Goal: Task Accomplishment & Management: Manage account settings

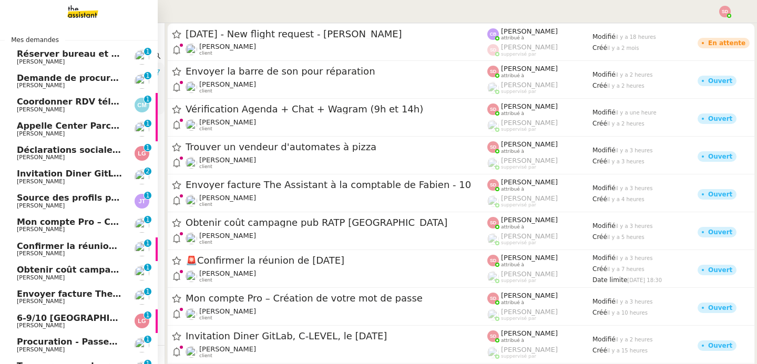
click at [87, 55] on span "Réserver bureau et restaurant à [GEOGRAPHIC_DATA]" at bounding box center [144, 54] width 255 height 10
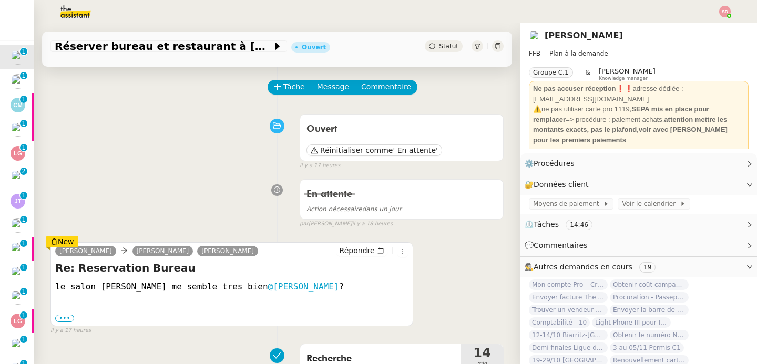
scroll to position [54, 0]
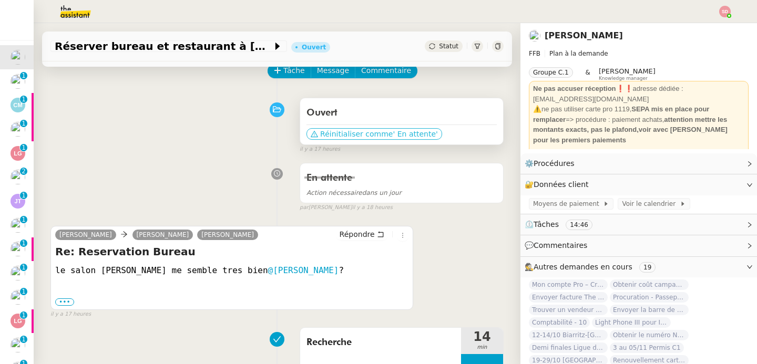
click at [358, 133] on span "Réinitialiser comme" at bounding box center [356, 134] width 73 height 11
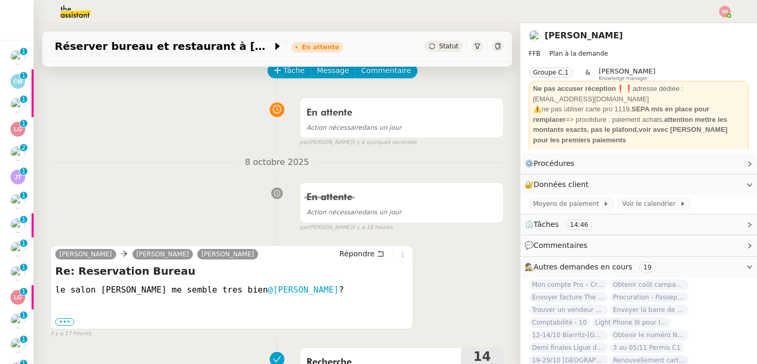
scroll to position [0, 0]
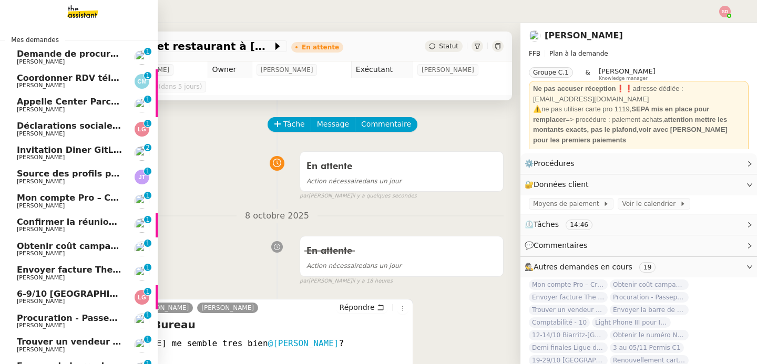
click at [40, 63] on span "[PERSON_NAME]" at bounding box center [41, 61] width 48 height 7
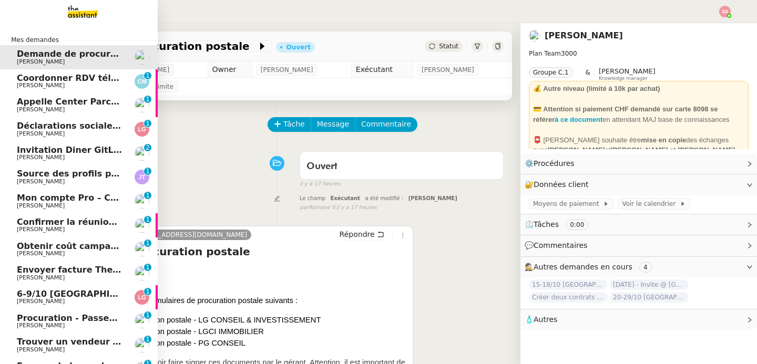
click at [60, 79] on span "Coordonner RDV téléphonique pour le [DATE]" at bounding box center [124, 78] width 215 height 10
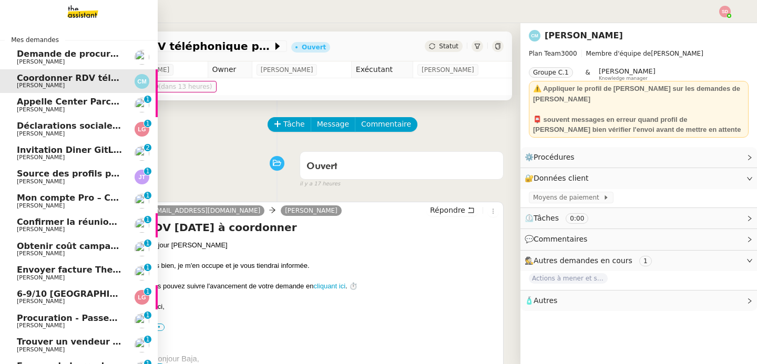
click at [40, 103] on span "Appelle Center Parcs et retrouve le Kindle" at bounding box center [117, 102] width 200 height 10
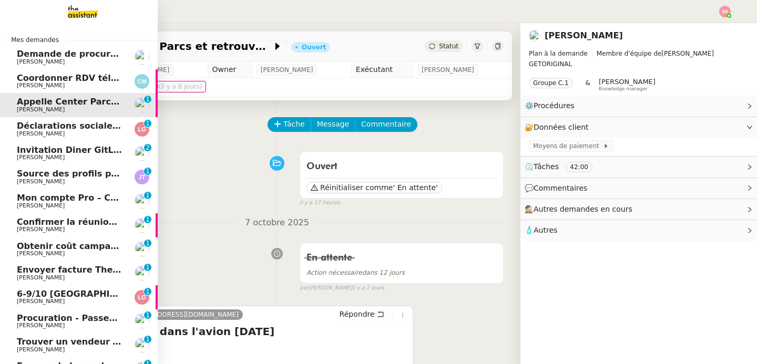
click at [22, 132] on span "[PERSON_NAME]" at bounding box center [41, 133] width 48 height 7
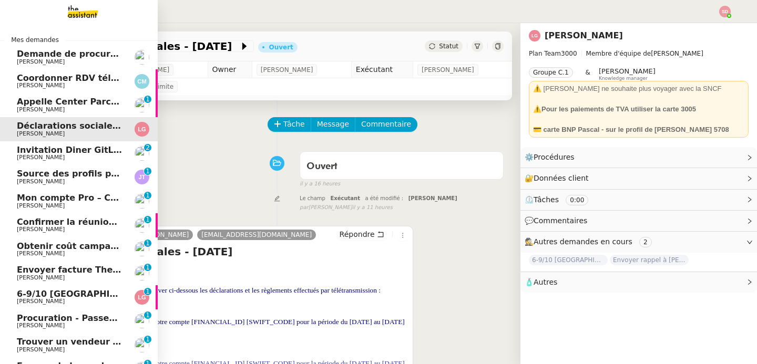
scroll to position [180, 0]
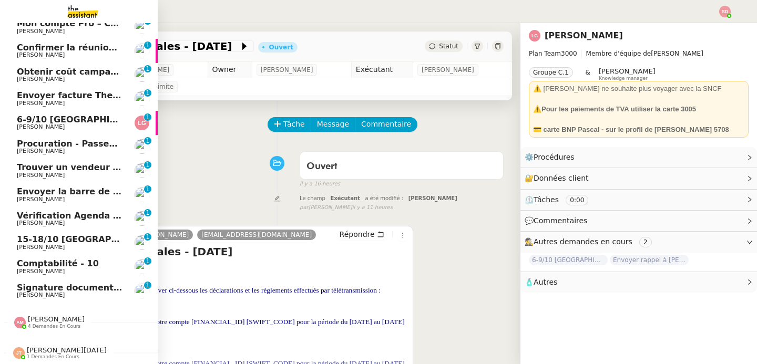
click at [60, 207] on link "Vérification Agenda + Chat + Wagram (9h et 14h) David Berrebi 0 1 2 3 4 5 6 7 8…" at bounding box center [79, 219] width 158 height 24
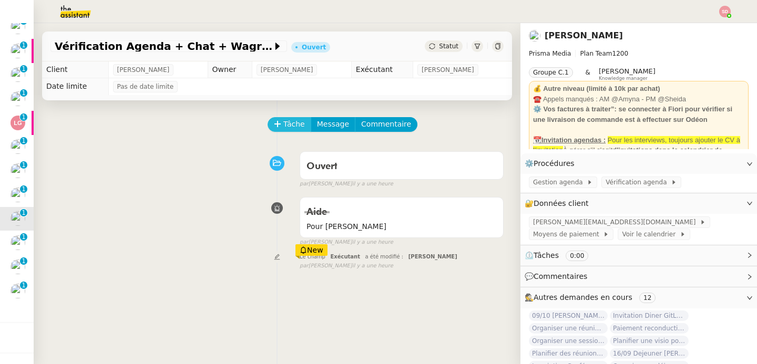
click at [285, 125] on span "Tâche" at bounding box center [294, 124] width 22 height 12
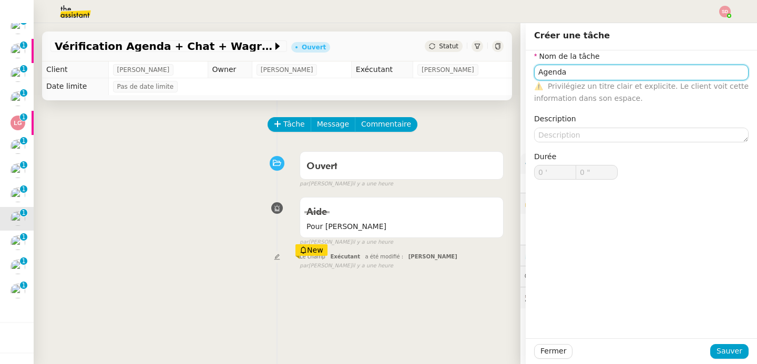
type input "Agenda"
click at [724, 359] on div "Fermer Sauver" at bounding box center [640, 351] width 231 height 26
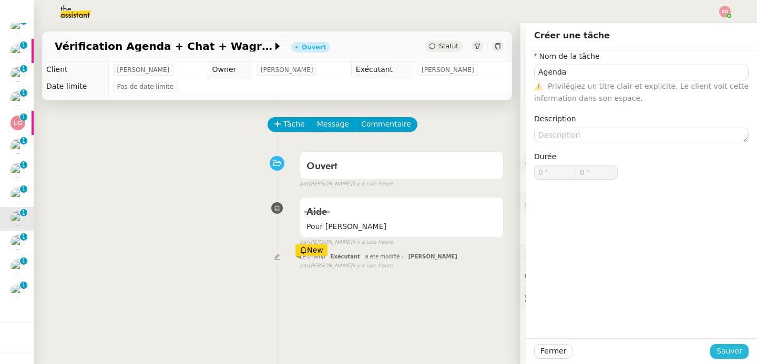
click at [721, 355] on span "Sauver" at bounding box center [729, 351] width 26 height 12
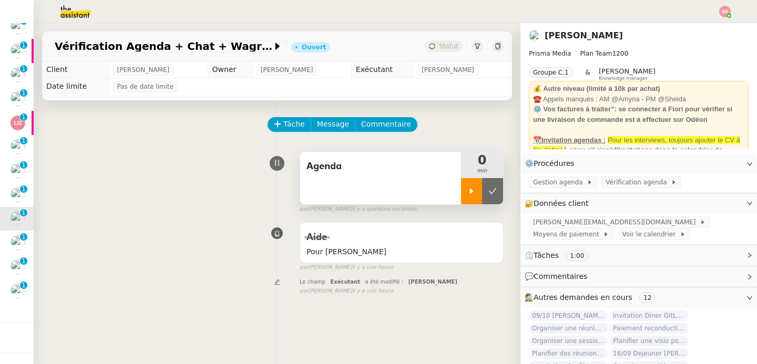
click at [467, 187] on icon at bounding box center [471, 191] width 8 height 8
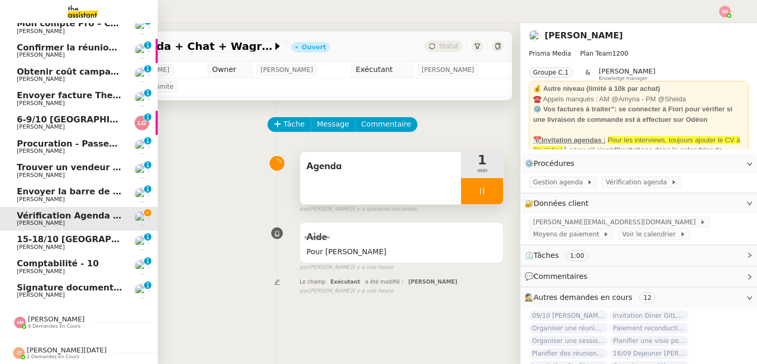
click at [68, 260] on span "Comptabilité - 10" at bounding box center [58, 264] width 82 height 10
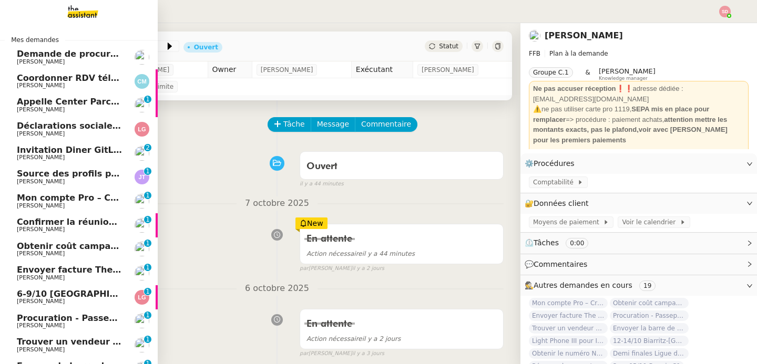
click at [95, 158] on span "[PERSON_NAME]" at bounding box center [70, 157] width 106 height 6
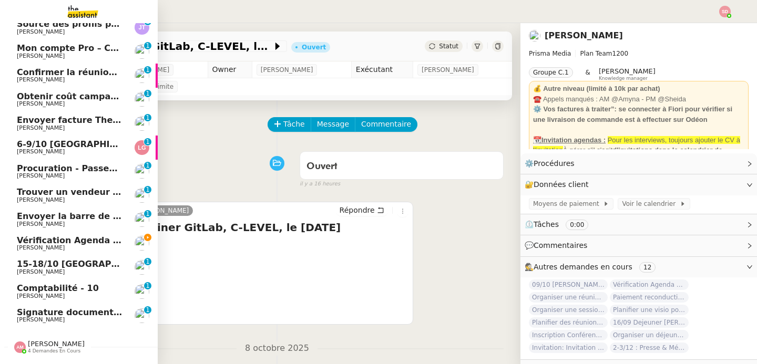
scroll to position [150, 0]
click at [70, 286] on span "Comptabilité - 10" at bounding box center [58, 288] width 82 height 10
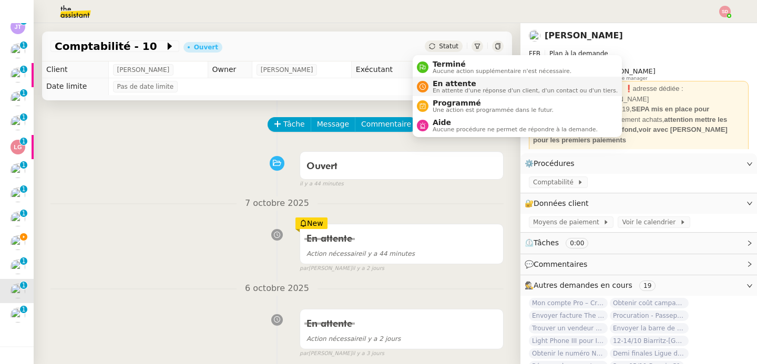
click at [436, 90] on span "En attente d'une réponse d'un client, d'un contact ou d'un tiers." at bounding box center [524, 91] width 185 height 6
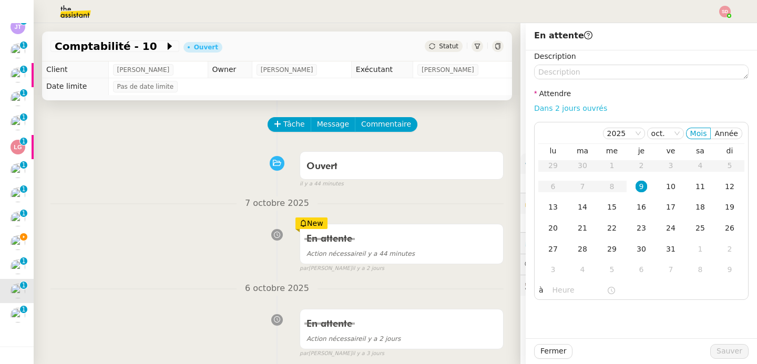
click at [573, 108] on link "Dans 2 jours ouvrés" at bounding box center [570, 108] width 73 height 8
click at [665, 189] on div "10" at bounding box center [671, 187] width 12 height 12
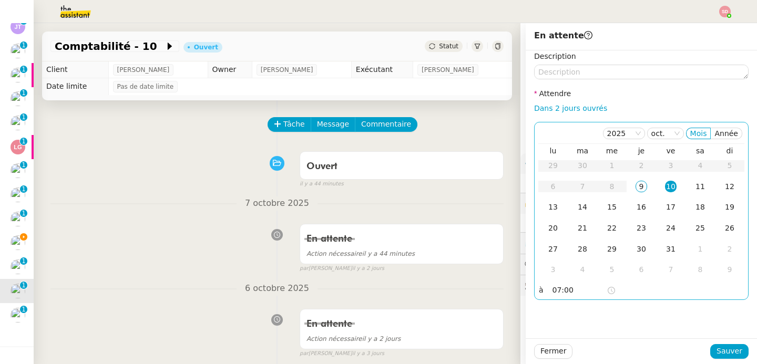
click at [552, 287] on input "07:00" at bounding box center [579, 290] width 54 height 12
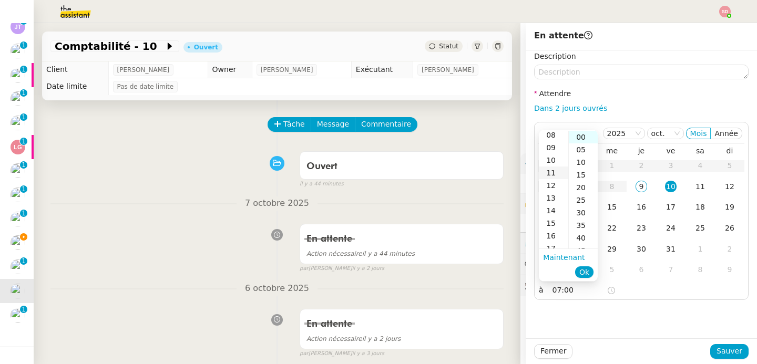
scroll to position [108, 0]
click at [554, 205] on div "14" at bounding box center [553, 206] width 29 height 13
type input "14:00"
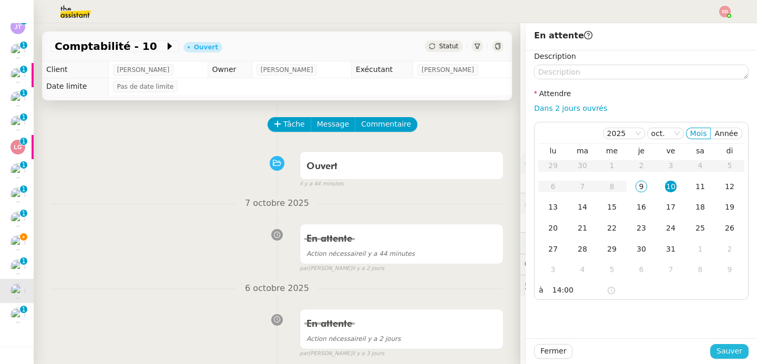
click at [719, 345] on span "Sauver" at bounding box center [729, 351] width 26 height 12
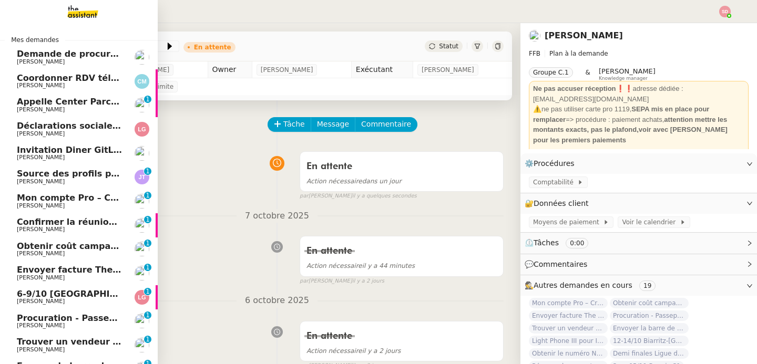
click at [79, 150] on span "Invitation Diner GitLab, C-LEVEL, le [DATE]" at bounding box center [118, 150] width 202 height 10
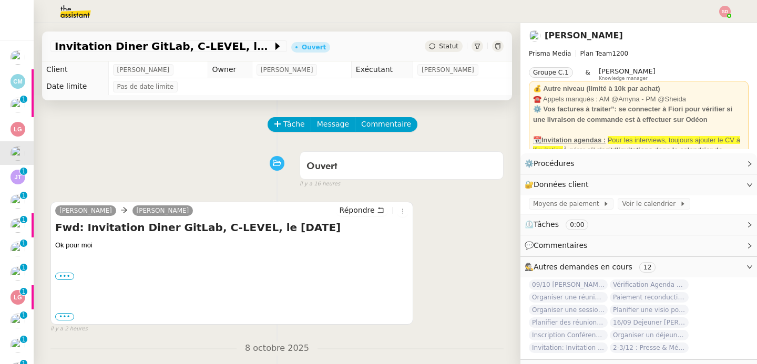
click at [225, 155] on div "Ouvert false il y a 16 heures" at bounding box center [276, 168] width 453 height 42
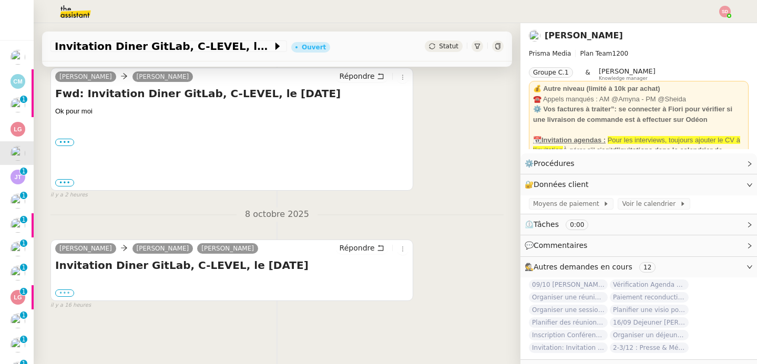
click at [64, 290] on label "•••" at bounding box center [64, 293] width 19 height 7
click at [0, 0] on input "•••" at bounding box center [0, 0] width 0 height 0
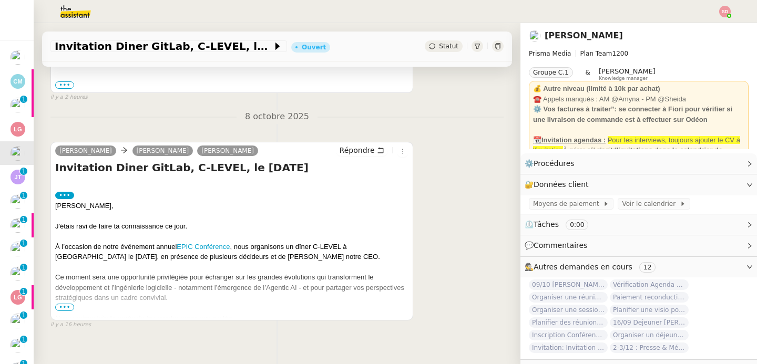
scroll to position [253, 0]
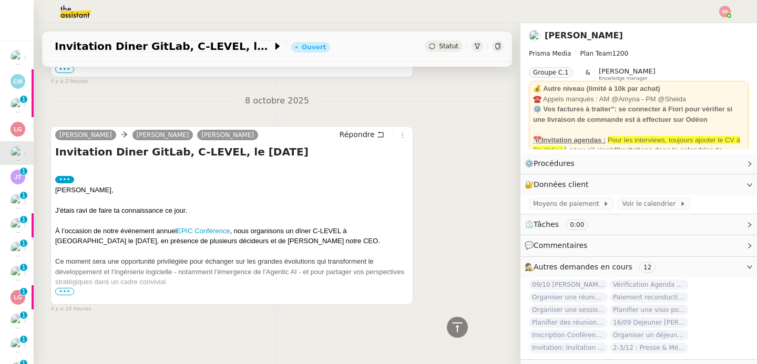
click at [64, 288] on span "•••" at bounding box center [64, 291] width 19 height 7
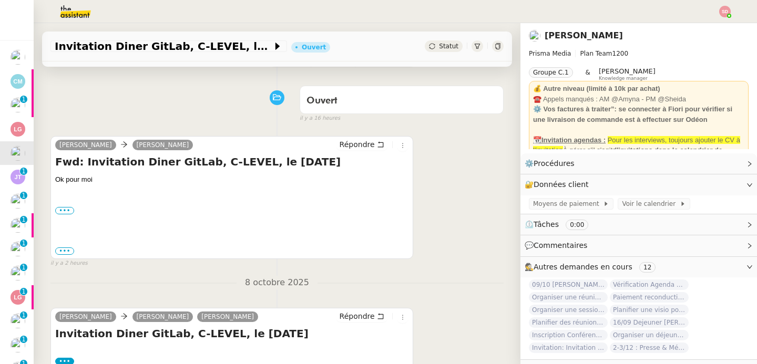
scroll to position [61, 0]
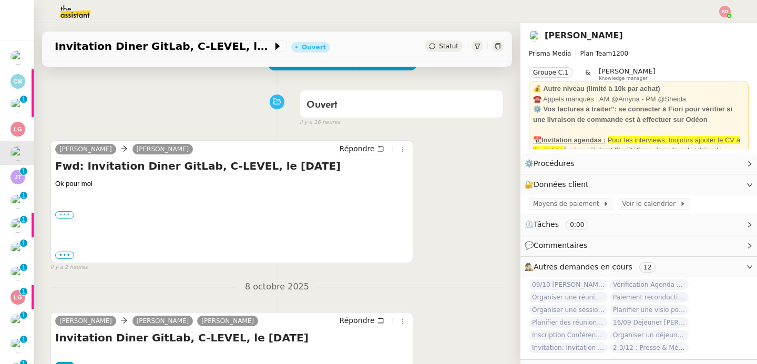
click at [66, 216] on label "•••" at bounding box center [64, 214] width 19 height 7
click at [0, 0] on input "•••" at bounding box center [0, 0] width 0 height 0
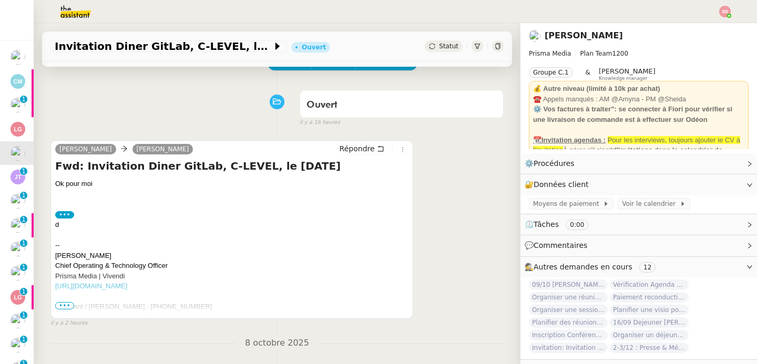
click at [65, 306] on span "•••" at bounding box center [64, 305] width 19 height 7
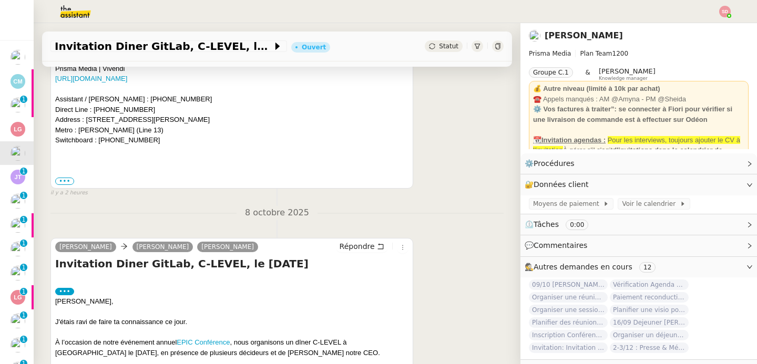
scroll to position [276, 0]
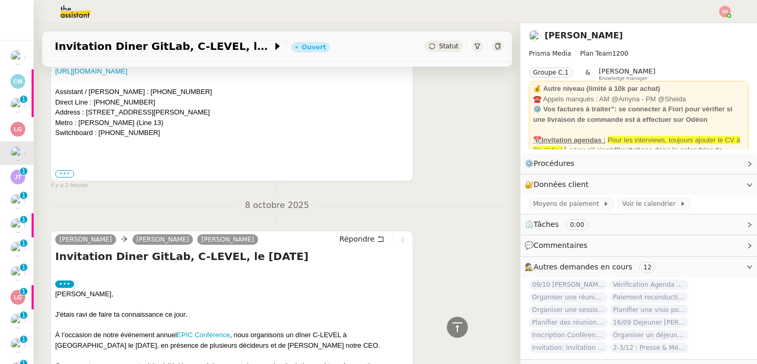
click at [66, 176] on label "•••" at bounding box center [64, 173] width 19 height 7
click at [0, 0] on input "•••" at bounding box center [0, 0] width 0 height 0
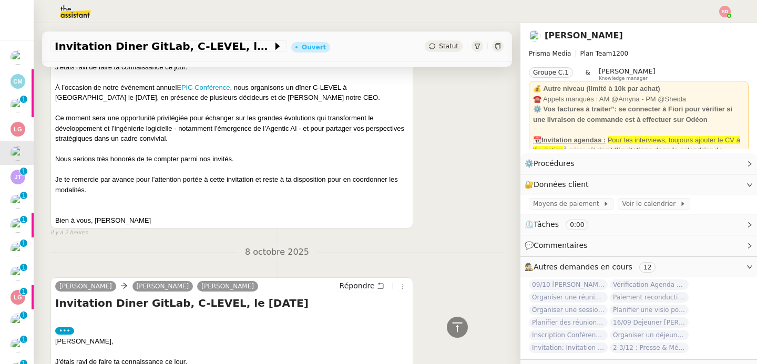
scroll to position [489, 0]
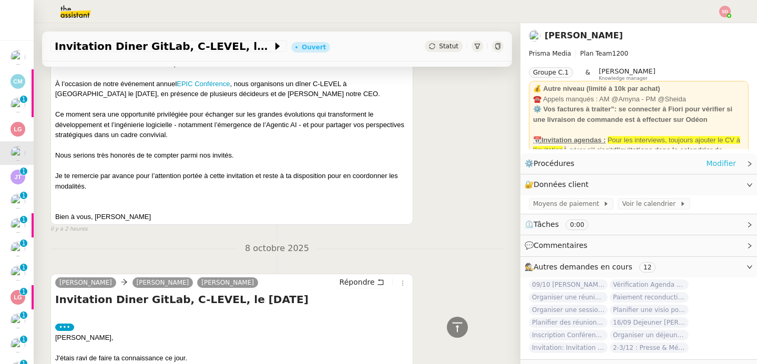
click at [710, 167] on link "Modifier" at bounding box center [721, 164] width 30 height 12
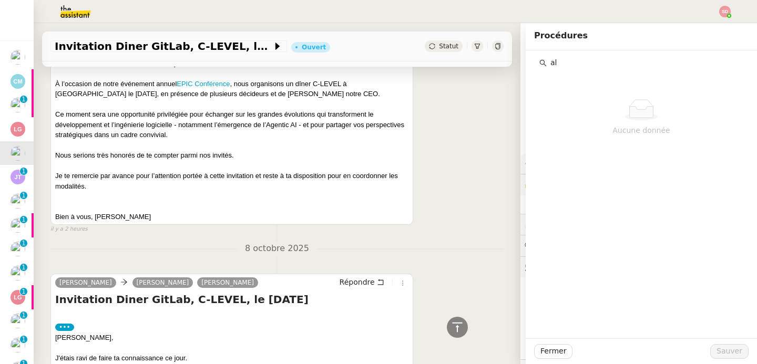
type input "a"
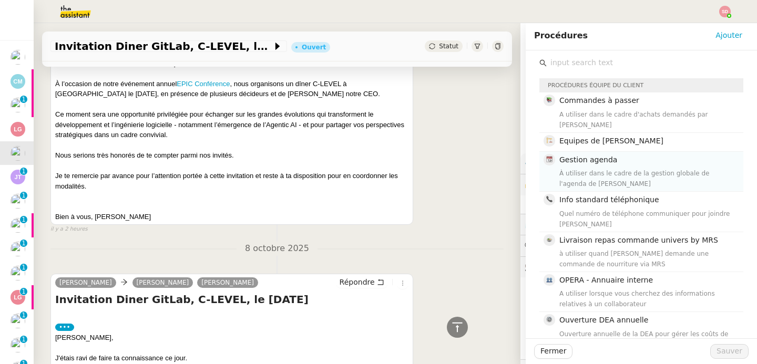
click at [672, 168] on div "À utiliser dans le cadre de la gestion globale de l'agenda de David" at bounding box center [648, 178] width 178 height 21
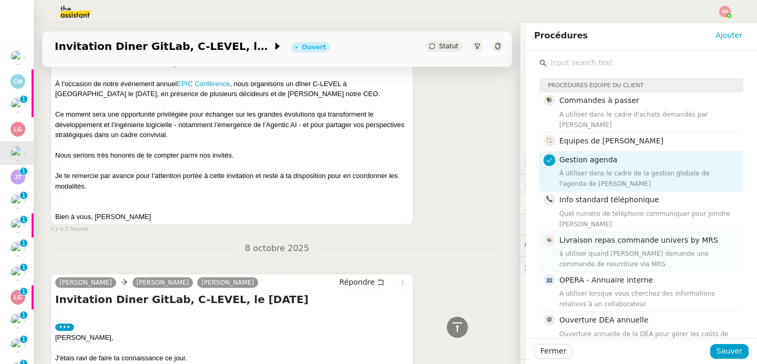
click at [692, 249] on div "à utiliser quand David demande une commande de nourriture via MRS" at bounding box center [648, 259] width 178 height 21
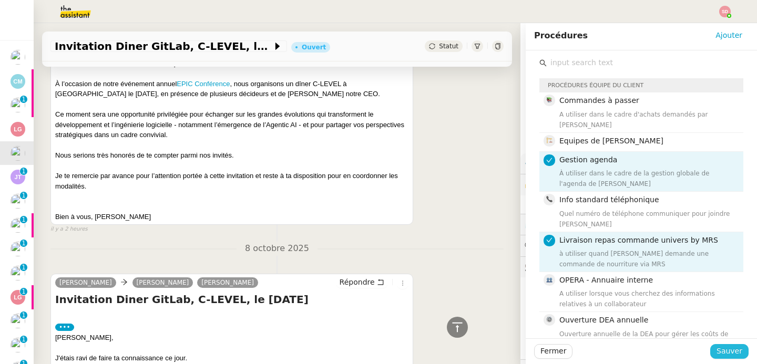
click at [725, 355] on span "Sauver" at bounding box center [729, 351] width 26 height 12
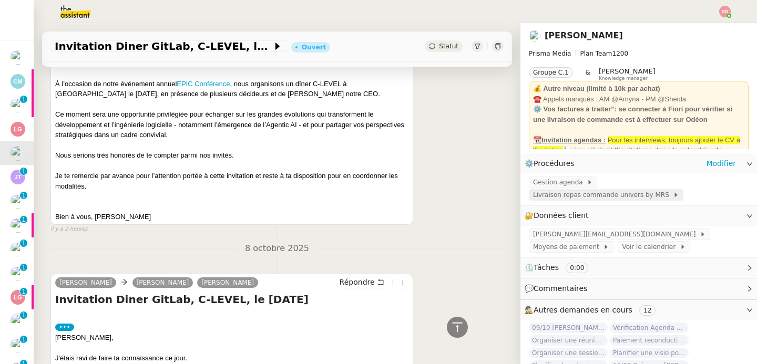
click at [613, 190] on span "Livraison repas commande univers by MRS" at bounding box center [603, 195] width 140 height 11
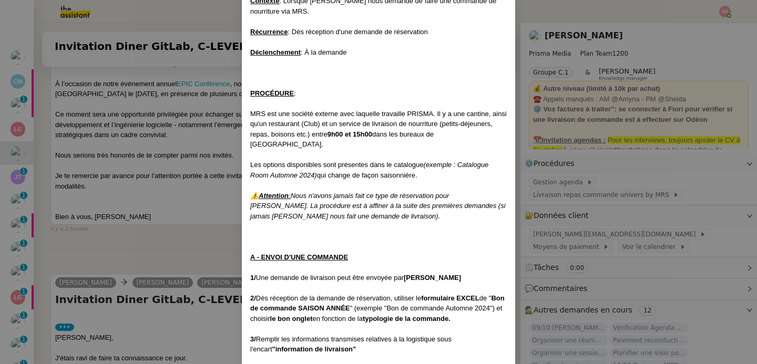
scroll to position [9, 0]
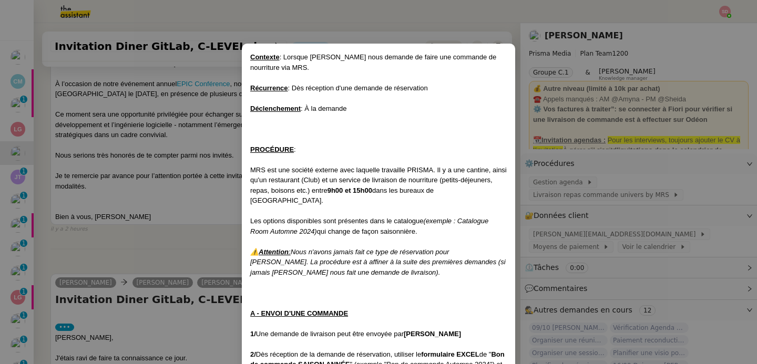
click at [568, 161] on nz-modal-container "Contexte : Lorsque David nous demande de faire une commande de nourriture via M…" at bounding box center [378, 182] width 757 height 364
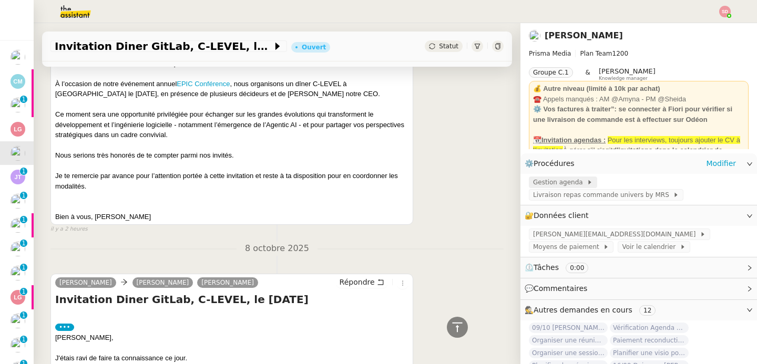
click at [555, 184] on span "Gestion agenda" at bounding box center [560, 182] width 54 height 11
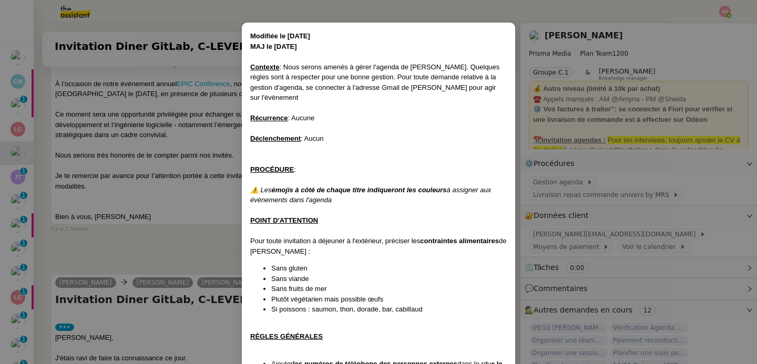
scroll to position [32, 0]
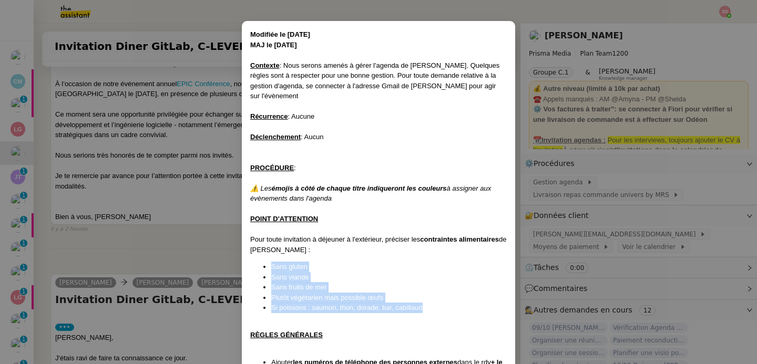
drag, startPoint x: 259, startPoint y: 255, endPoint x: 433, endPoint y: 294, distance: 178.1
click at [433, 294] on ul "Sans gluten Sans viande Sans fruits de mer Plutôt végétarien mais possible œufs…" at bounding box center [378, 287] width 256 height 51
copy ul "Sans gluten Sans viande Sans fruits de mer Plutôt végétarien mais possible œufs…"
click at [130, 263] on nz-modal-container "Modifiée le 12/09/24 MAJ le 14/04/2025 Contexte : Nous serons amenés à gérer l'…" at bounding box center [378, 182] width 757 height 364
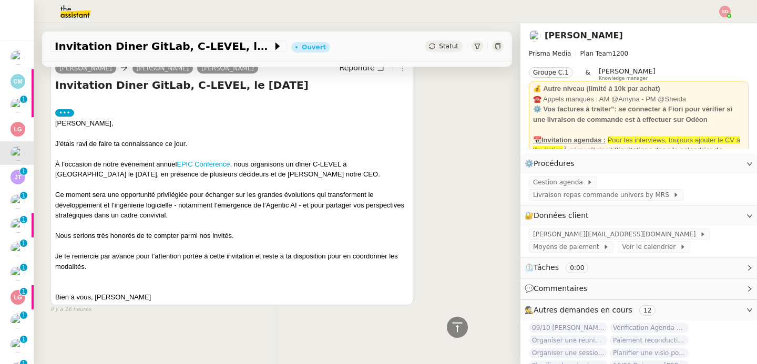
scroll to position [667, 0]
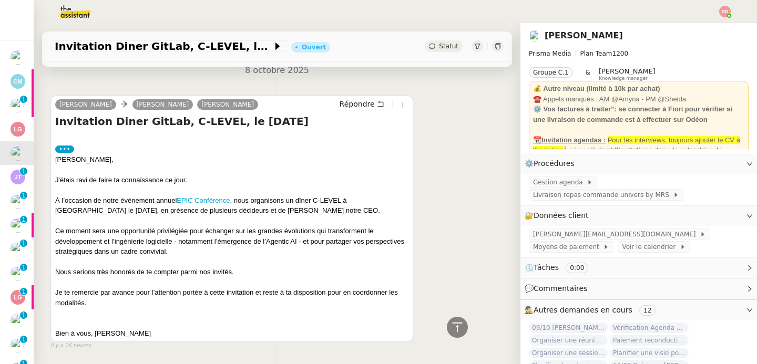
click at [348, 114] on h4 "Invitation Diner GitLab, C-LEVEL, le [DATE]" at bounding box center [231, 121] width 353 height 15
click at [350, 96] on div "Marc-Henri Spiess David Berrebi Lisa Green Répondre Invitation Diner GitLab, C-…" at bounding box center [231, 219] width 363 height 246
click at [350, 107] on span "Répondre" at bounding box center [356, 104] width 35 height 11
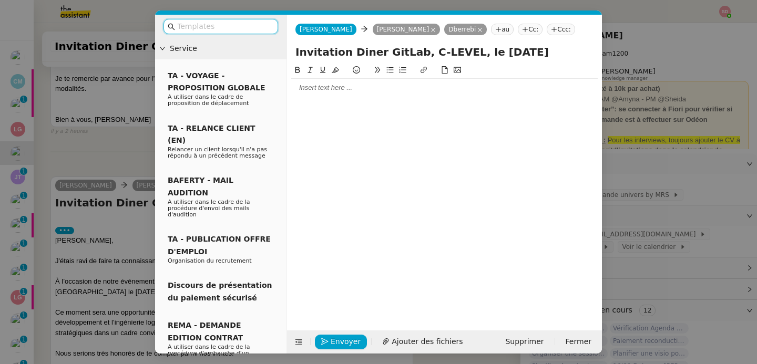
scroll to position [748, 0]
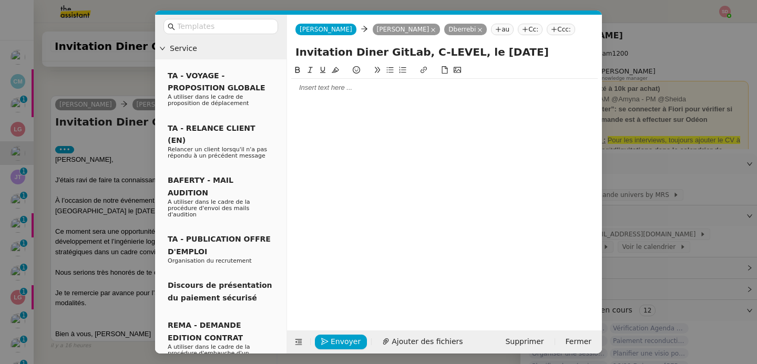
click at [329, 88] on div at bounding box center [444, 87] width 306 height 9
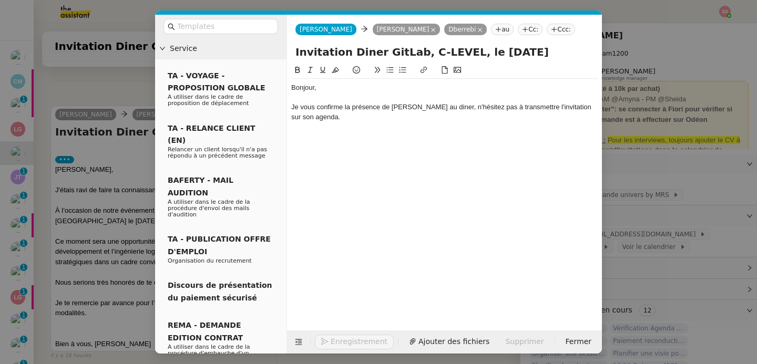
scroll to position [789, 0]
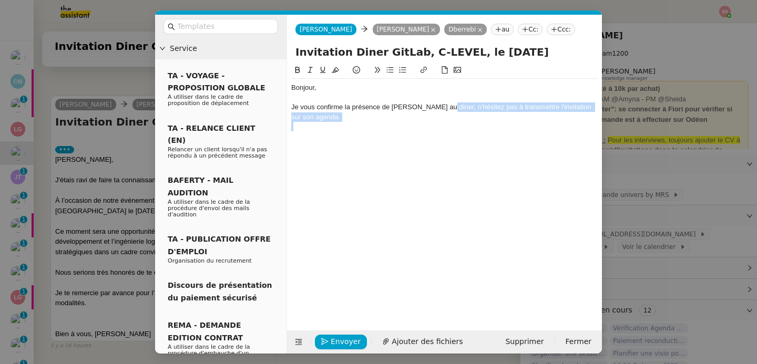
drag, startPoint x: 438, startPoint y: 109, endPoint x: 475, endPoint y: 124, distance: 40.3
click at [475, 124] on div "Bonjour, Je vous confirme la présence de David au diner, n'hésitez pas à transm…" at bounding box center [444, 107] width 306 height 57
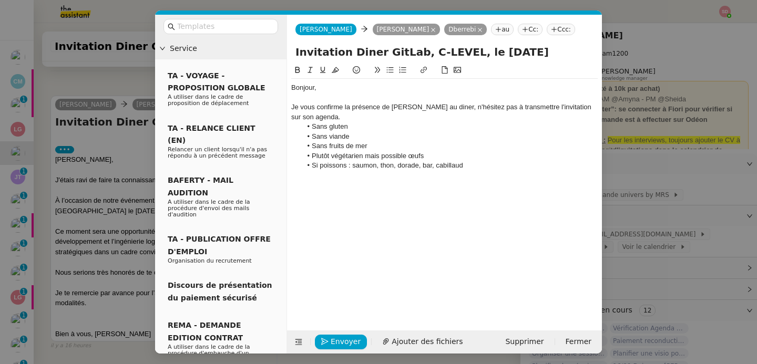
scroll to position [854, 0]
click at [690, 185] on nz-modal-container "Service TA - VOYAGE - PROPOSITION GLOBALE A utiliser dans le cadre de propositi…" at bounding box center [378, 182] width 757 height 364
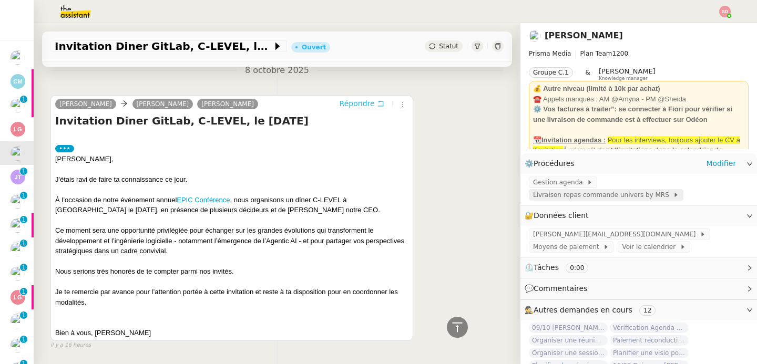
scroll to position [853, 0]
click at [554, 179] on span "Gestion agenda" at bounding box center [560, 182] width 54 height 11
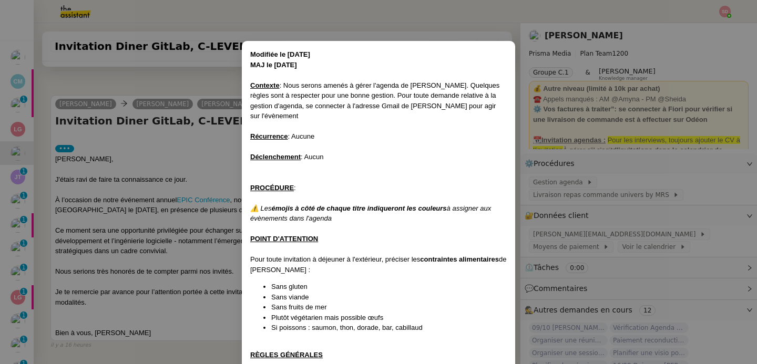
scroll to position [12, 0]
click at [168, 226] on nz-modal-container "Modifiée le 12/09/24 MAJ le 14/04/2025 Contexte : Nous serons amenés à gérer l'…" at bounding box center [378, 182] width 757 height 364
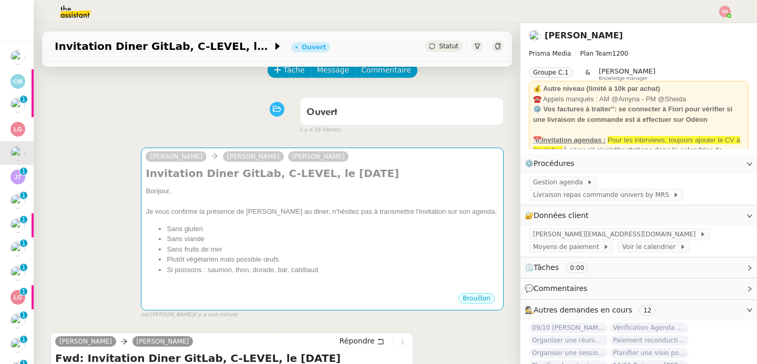
scroll to position [0, 0]
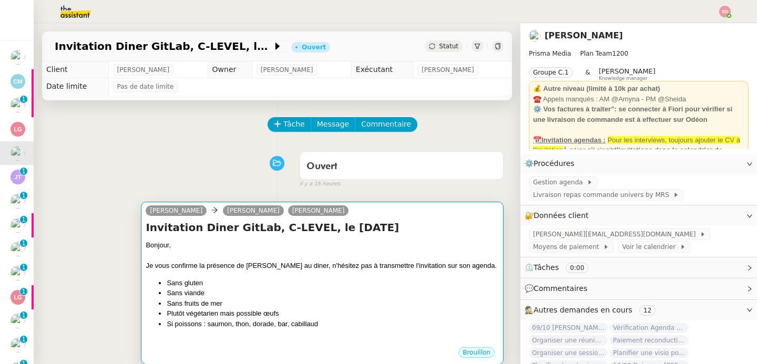
click at [261, 266] on div "Je vous confirme la présence de David au diner, n'hésitez pas à transmettre l'i…" at bounding box center [322, 266] width 353 height 11
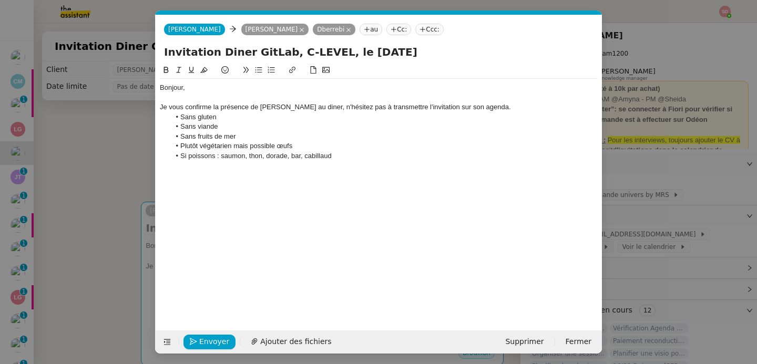
scroll to position [0, 22]
click at [490, 109] on div "Je vous confirme la présence de David au diner, n'hésitez pas à transmettre l'i…" at bounding box center [379, 106] width 438 height 9
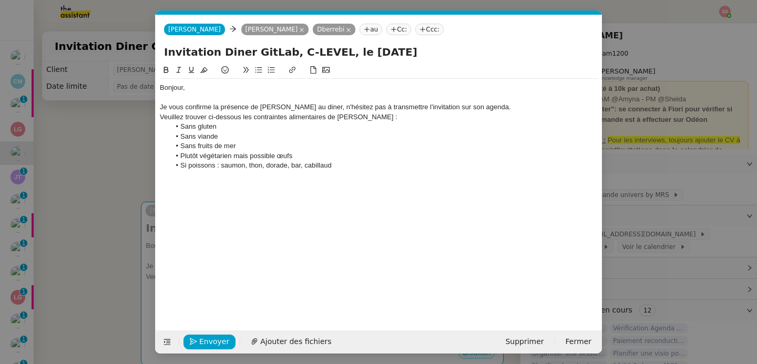
click at [405, 176] on div "Bonjour, Je vous confirme la présence de David au diner, n'hésitez pas à transm…" at bounding box center [379, 189] width 438 height 250
click at [388, 163] on li "Si poissons : saumon, thon, dorade, bar, cabillaud" at bounding box center [384, 165] width 428 height 9
click at [125, 215] on nz-modal-container "Service TA - VOYAGE - PROPOSITION GLOBALE A utiliser dans le cadre de propositi…" at bounding box center [378, 182] width 757 height 364
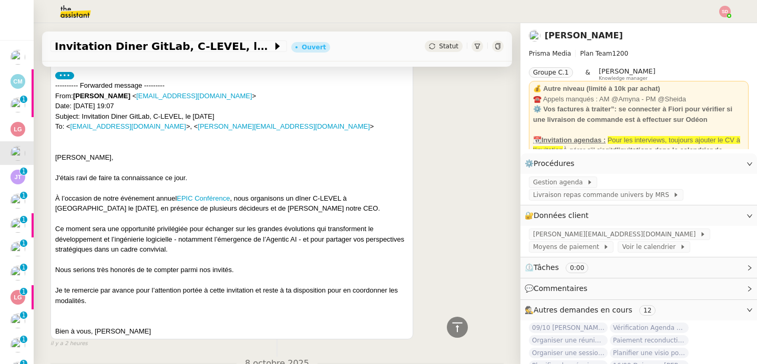
scroll to position [0, 0]
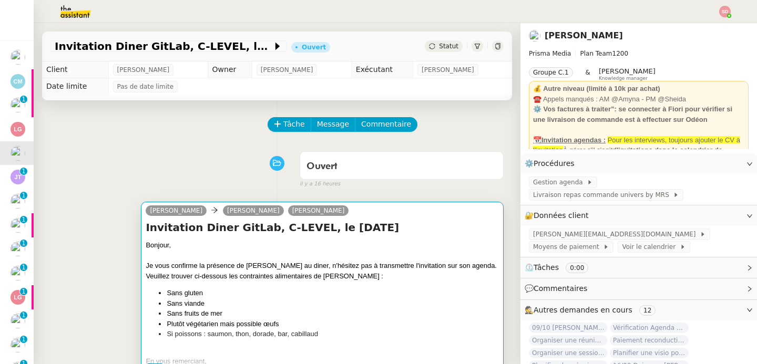
click at [258, 291] on li "Sans gluten" at bounding box center [333, 293] width 332 height 11
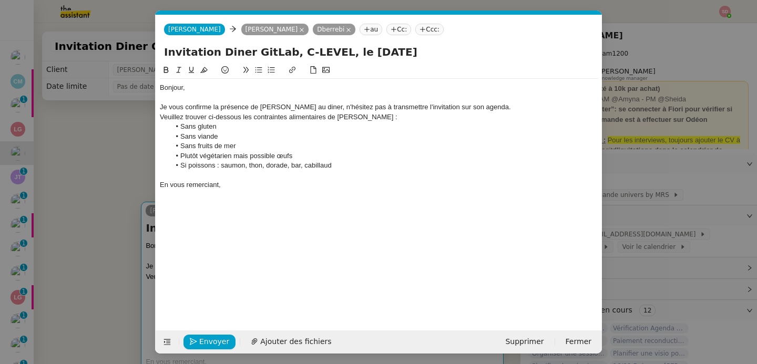
scroll to position [0, 22]
click at [212, 342] on span "Envoyer" at bounding box center [214, 342] width 30 height 12
click at [212, 342] on span "Confirmer l'envoi" at bounding box center [230, 342] width 63 height 12
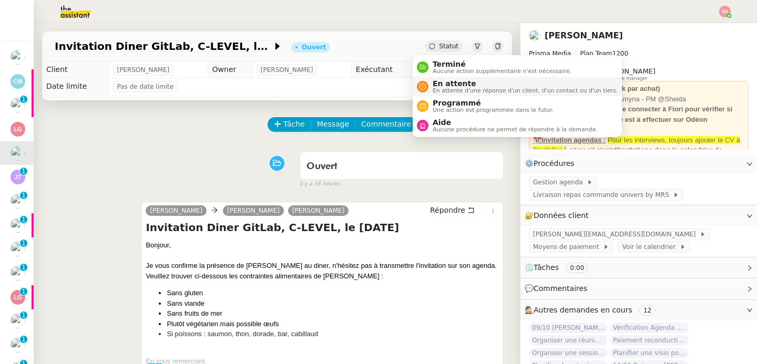
click at [421, 86] on icon at bounding box center [422, 87] width 6 height 6
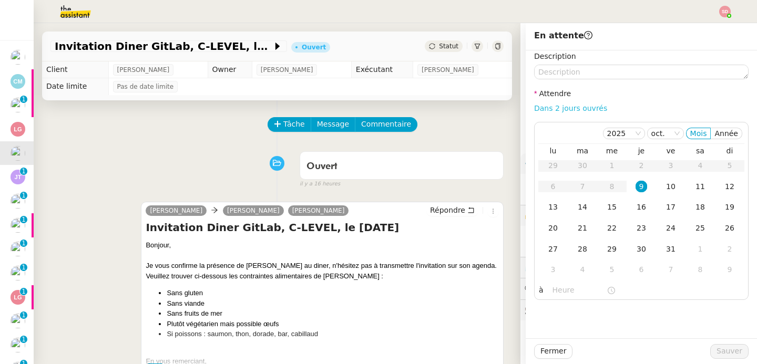
click at [574, 104] on link "Dans 2 jours ouvrés" at bounding box center [570, 108] width 73 height 8
click at [552, 290] on input "07:00" at bounding box center [579, 290] width 54 height 12
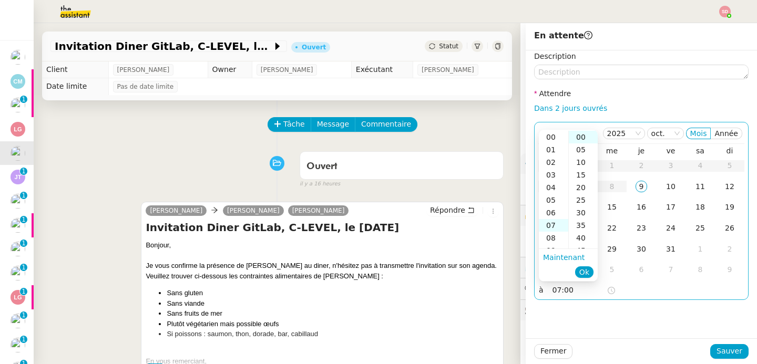
scroll to position [88, 0]
click at [554, 176] on div "10" at bounding box center [553, 175] width 29 height 13
click at [577, 212] on div "30" at bounding box center [583, 213] width 29 height 13
type input "10:30"
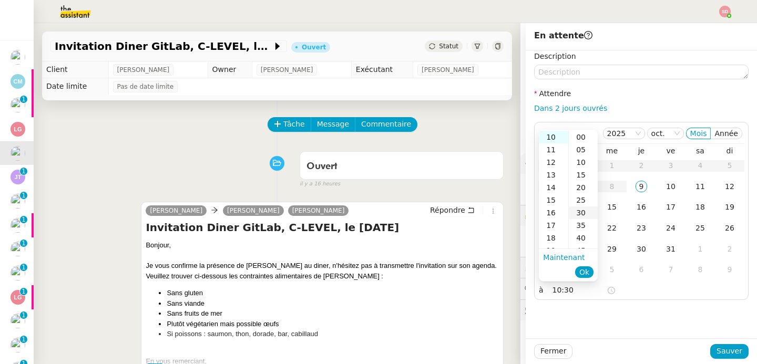
scroll to position [76, 0]
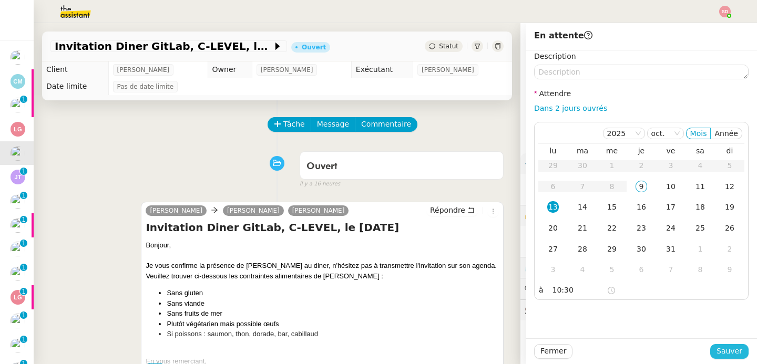
click at [721, 355] on span "Sauver" at bounding box center [729, 351] width 26 height 12
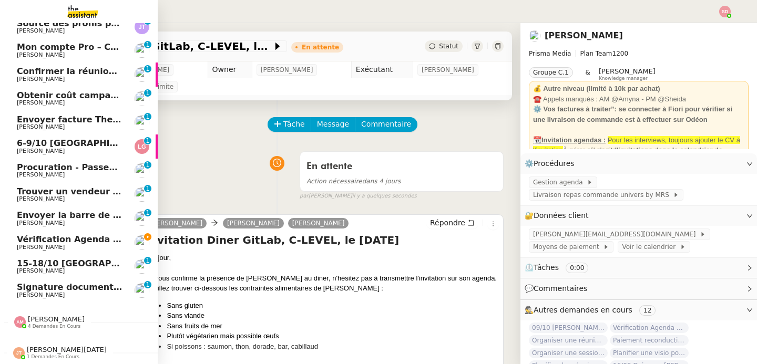
scroll to position [132, 0]
click at [22, 140] on span "6-9/10 Genève-Paris" at bounding box center [133, 143] width 233 height 10
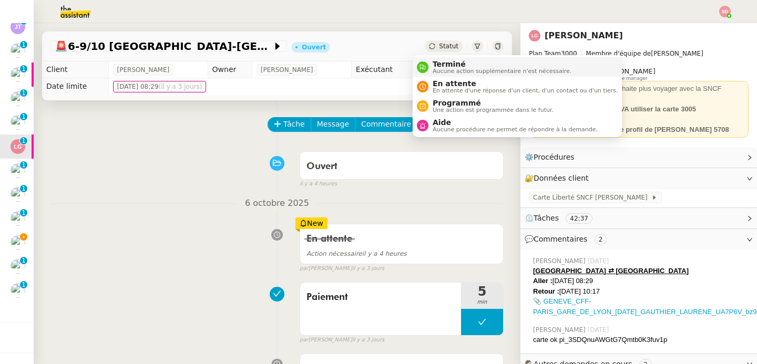
click at [421, 71] on nz-avatar at bounding box center [423, 67] width 12 height 12
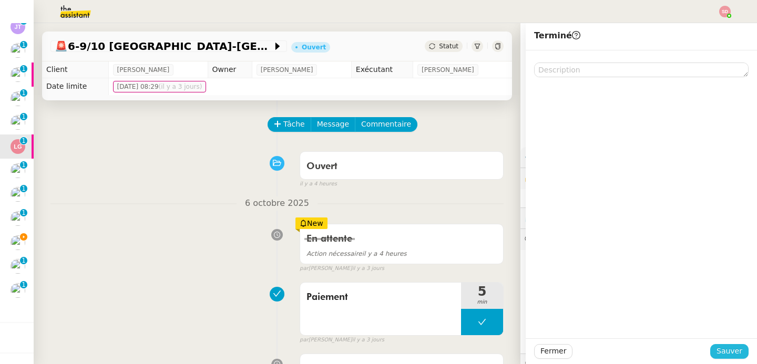
click at [720, 351] on span "Sauver" at bounding box center [729, 351] width 26 height 12
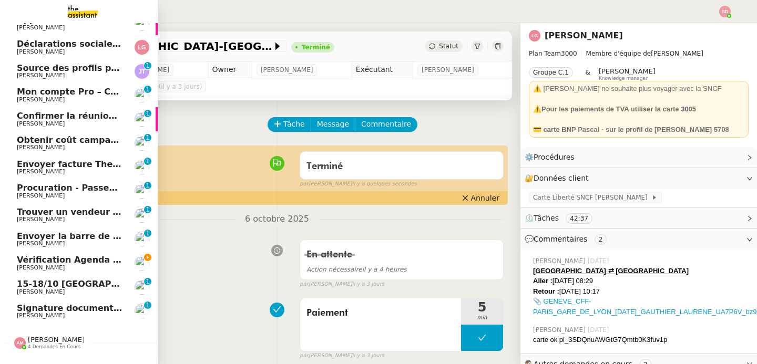
scroll to position [92, 0]
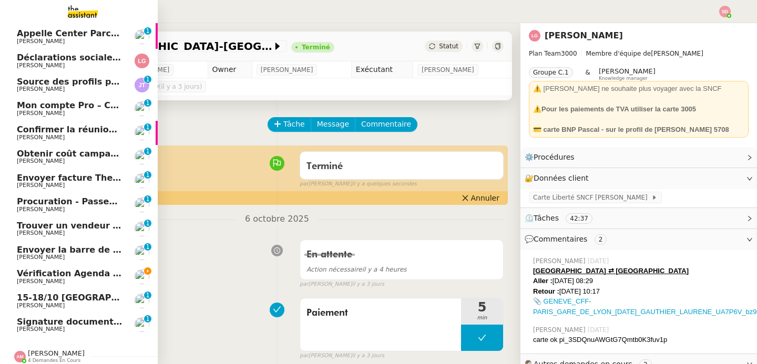
click at [72, 203] on span "Procuration - Passeport brésilien" at bounding box center [95, 202] width 156 height 10
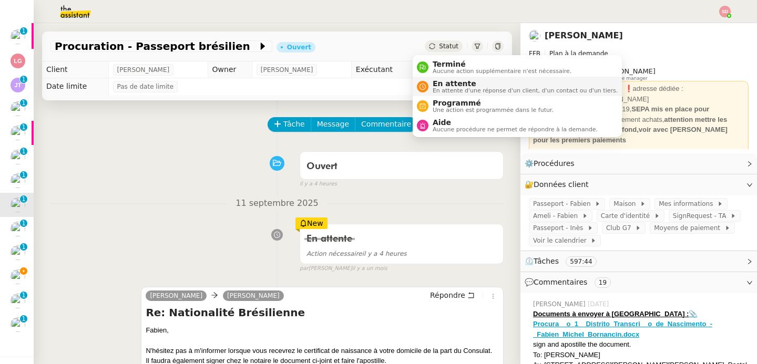
click at [442, 92] on span "En attente d'une réponse d'un client, d'un contact ou d'un tiers." at bounding box center [524, 91] width 185 height 6
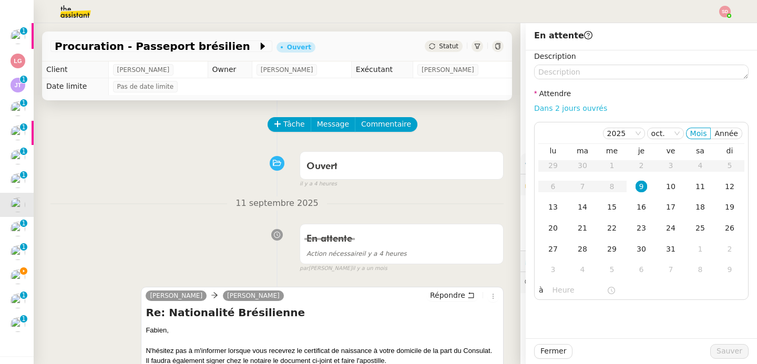
click at [573, 106] on link "Dans 2 jours ouvrés" at bounding box center [570, 108] width 73 height 8
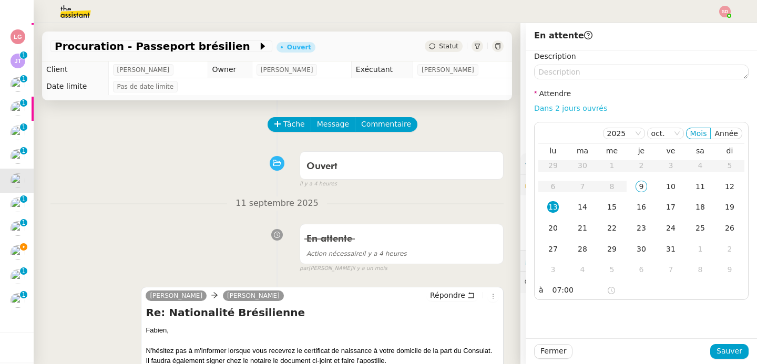
scroll to position [68, 0]
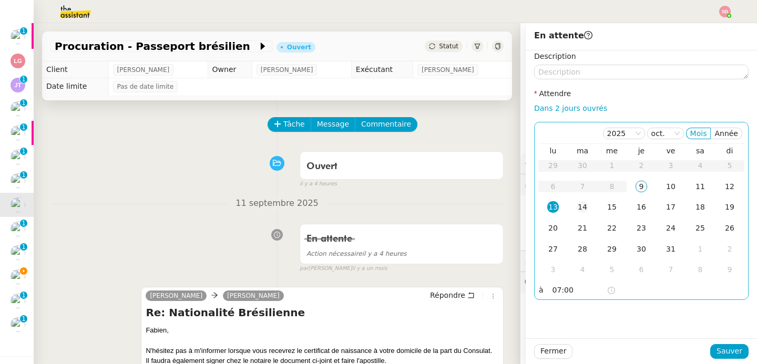
click at [576, 209] on div "14" at bounding box center [582, 207] width 12 height 12
click at [552, 291] on input "07:00" at bounding box center [579, 290] width 54 height 12
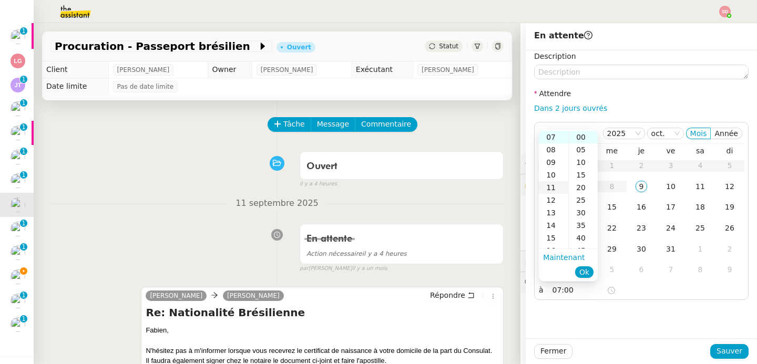
click at [561, 188] on div "11" at bounding box center [553, 187] width 29 height 13
click at [552, 147] on div "10" at bounding box center [553, 144] width 29 height 13
click at [584, 209] on div "30" at bounding box center [583, 213] width 29 height 13
type input "10:30"
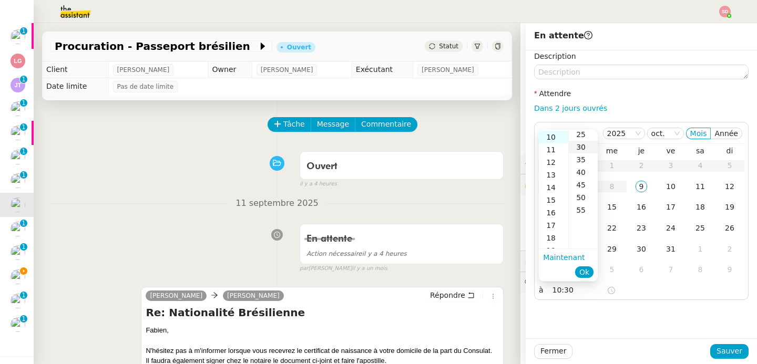
scroll to position [76, 0]
click at [581, 271] on span "Ok" at bounding box center [584, 272] width 10 height 11
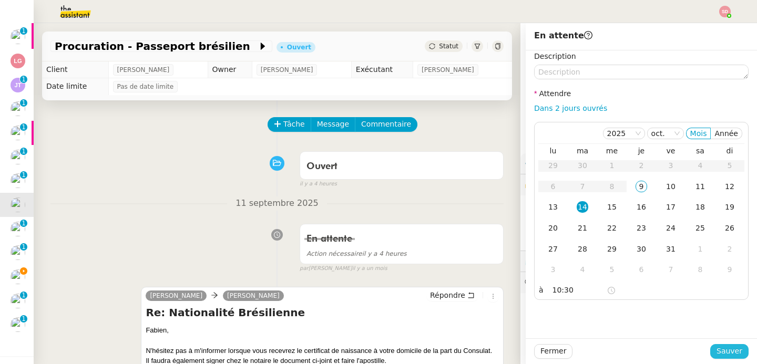
click at [716, 354] on span "Sauver" at bounding box center [729, 351] width 26 height 12
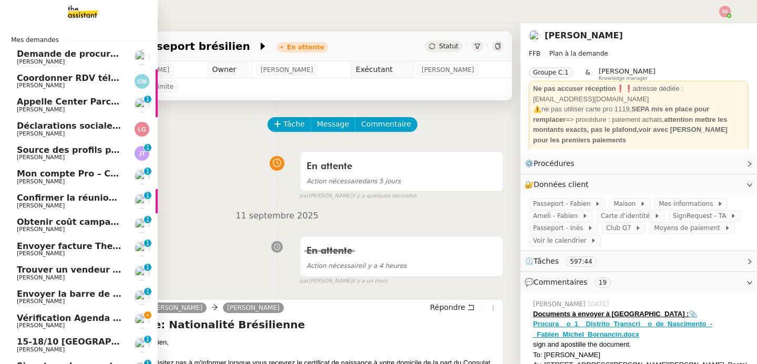
click at [68, 196] on span "Confirmer la réunion de demain" at bounding box center [90, 198] width 147 height 10
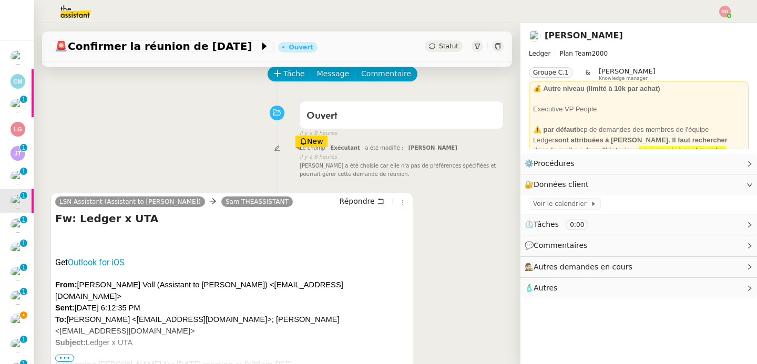
scroll to position [139, 0]
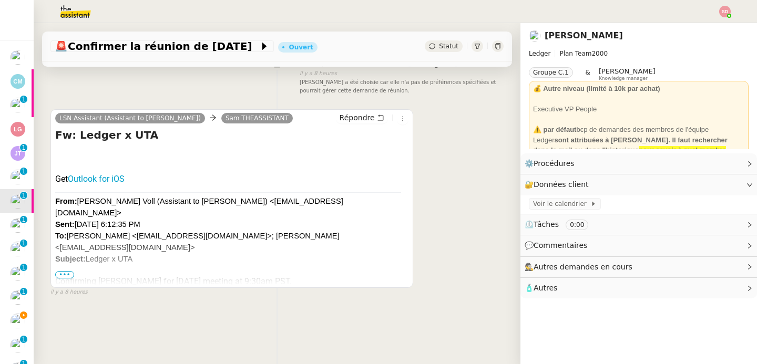
click at [68, 271] on span "•••" at bounding box center [64, 274] width 19 height 7
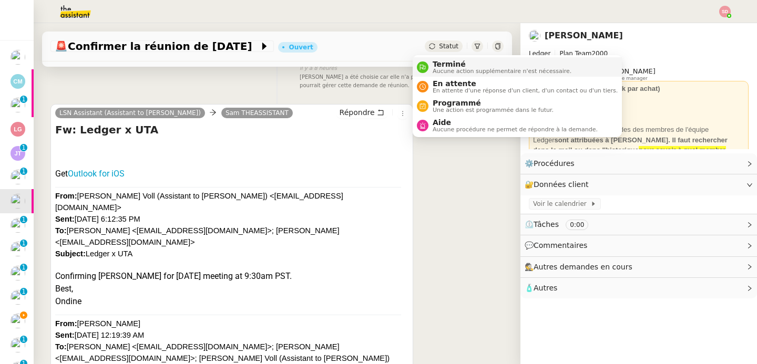
click at [424, 69] on icon at bounding box center [422, 67] width 6 height 6
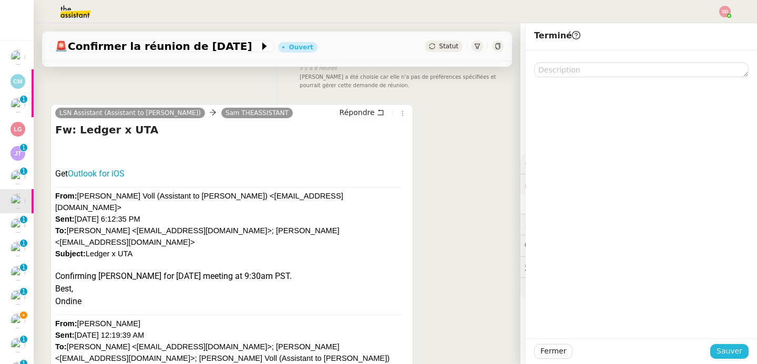
click at [727, 354] on span "Sauver" at bounding box center [729, 351] width 26 height 12
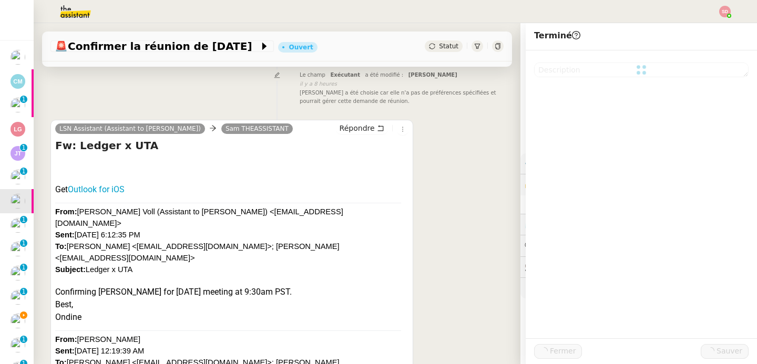
scroll to position [155, 0]
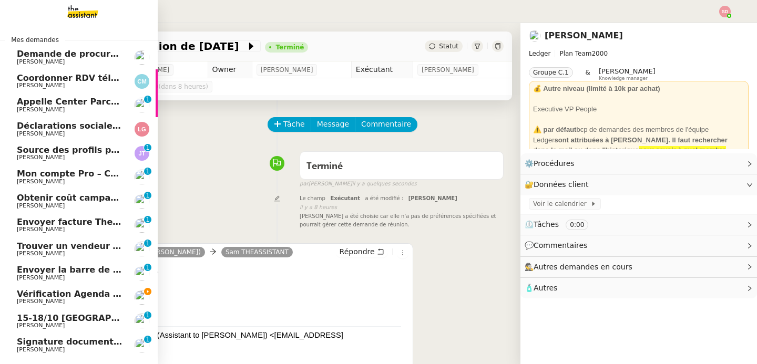
click at [75, 301] on span "[PERSON_NAME]" at bounding box center [70, 301] width 106 height 6
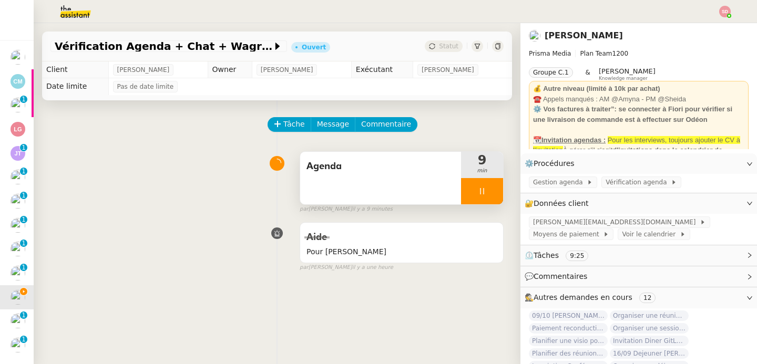
click at [481, 194] on div at bounding box center [482, 191] width 42 height 26
click at [488, 194] on icon at bounding box center [492, 191] width 8 height 8
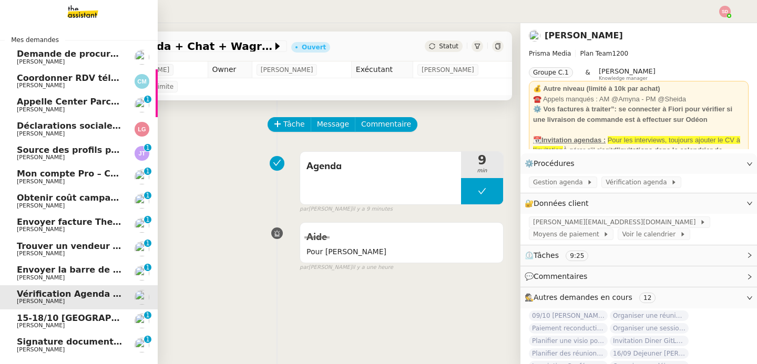
click at [99, 55] on span "Demande de procuration postale" at bounding box center [95, 54] width 156 height 10
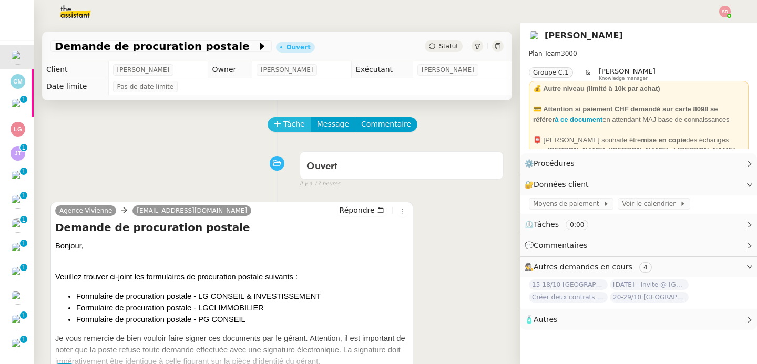
click at [283, 120] on span "Tâche" at bounding box center [294, 124] width 22 height 12
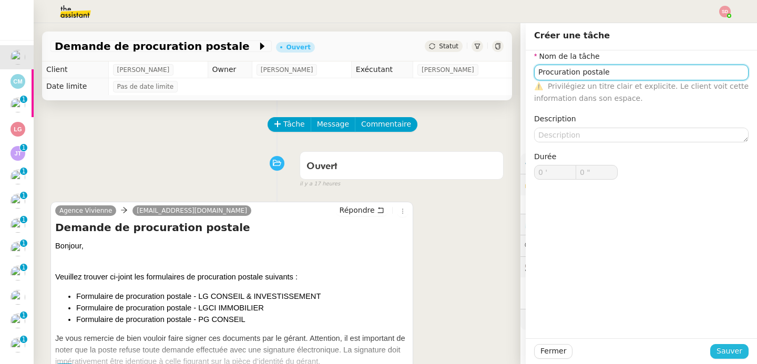
type input "Procuration postale"
click at [710, 349] on button "Sauver" at bounding box center [729, 351] width 38 height 15
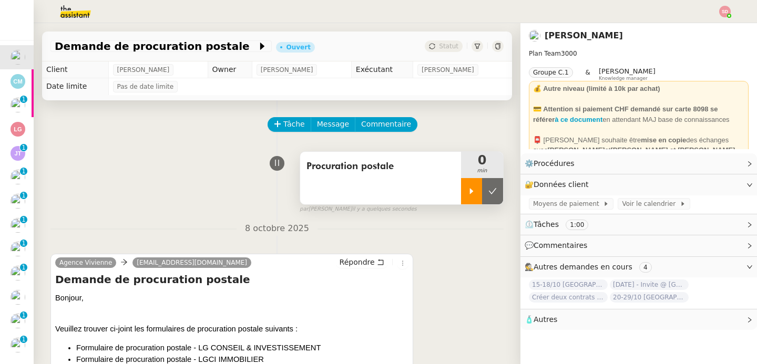
click at [461, 192] on div at bounding box center [471, 191] width 21 height 26
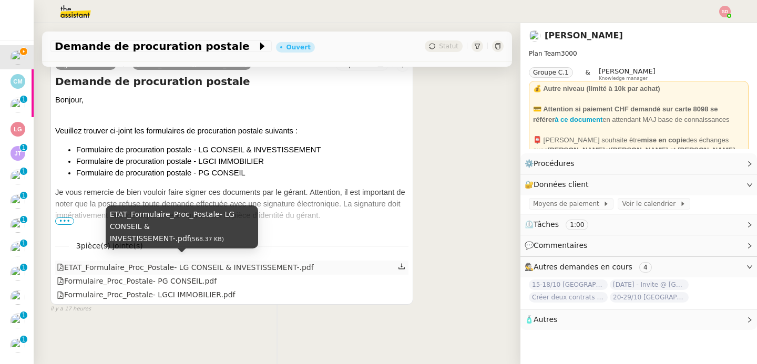
click at [182, 262] on div "ETAT_Formulaire_Proc_Postale- LG CONSEIL & INVESTISSEMENT-.pdf" at bounding box center [185, 268] width 257 height 12
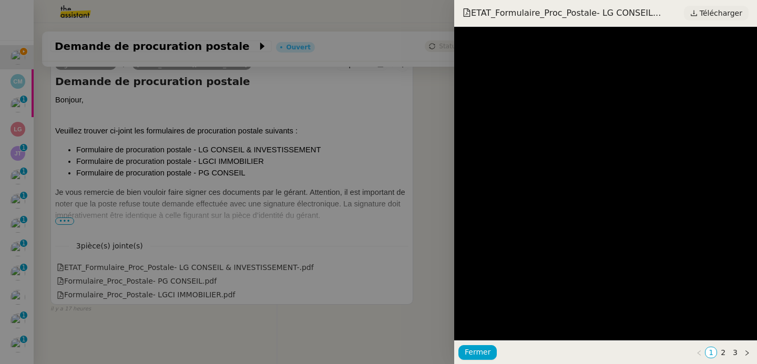
click at [716, 13] on span "Télécharger" at bounding box center [720, 13] width 43 height 14
click at [184, 278] on div at bounding box center [378, 182] width 757 height 364
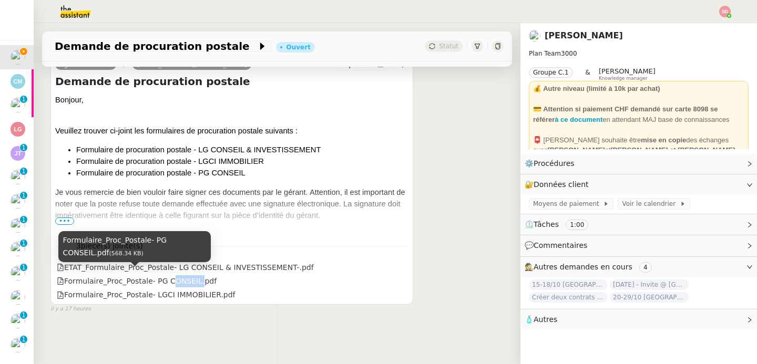
click at [184, 278] on div "Formulaire_Proc_Postale- PG CONSEIL.pdf" at bounding box center [137, 281] width 160 height 12
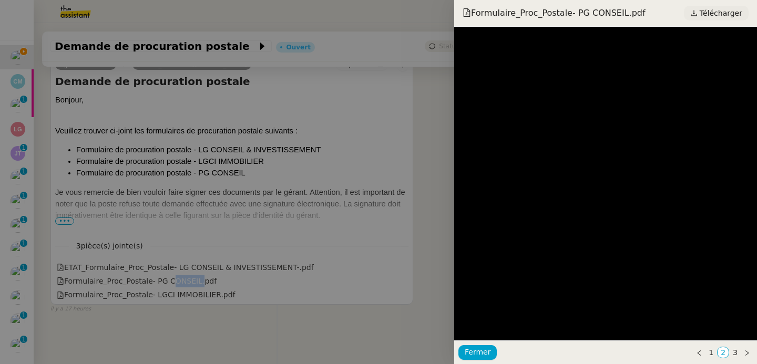
click at [700, 15] on link "Télécharger" at bounding box center [716, 13] width 65 height 15
click at [209, 286] on div at bounding box center [378, 182] width 757 height 364
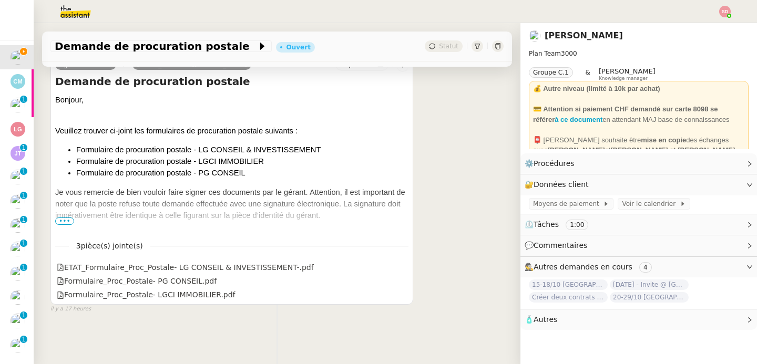
click at [209, 292] on div "Formulaire_Proc_Postale- LGCI IMMOBILIER.pdf" at bounding box center [146, 295] width 179 height 12
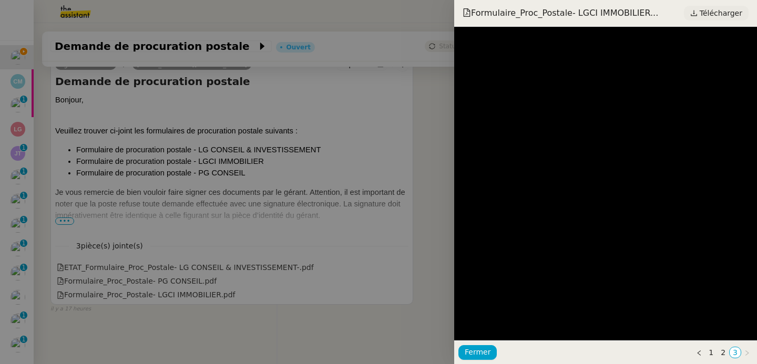
click at [707, 16] on span "Télécharger" at bounding box center [720, 13] width 43 height 14
click at [298, 195] on div at bounding box center [378, 182] width 757 height 364
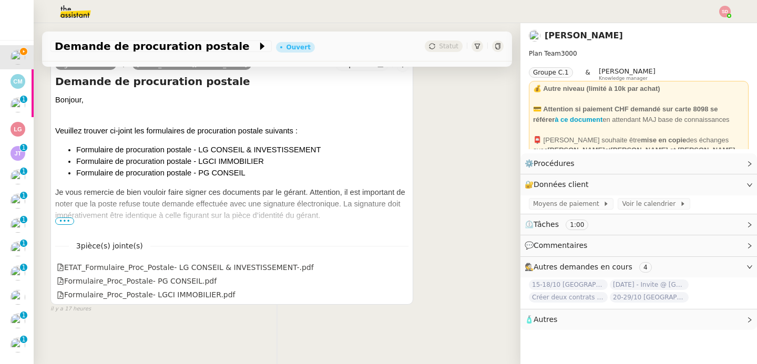
scroll to position [0, 0]
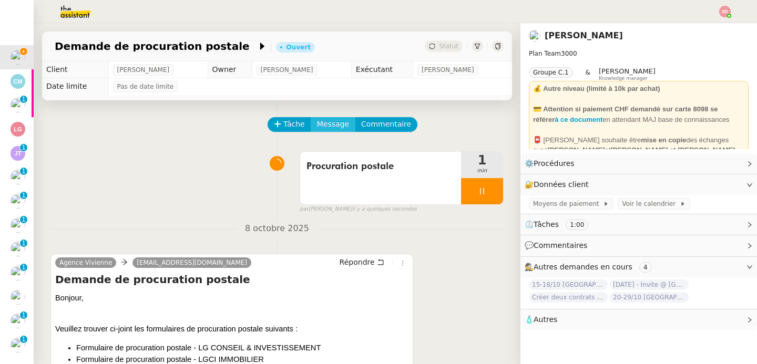
click at [318, 123] on span "Message" at bounding box center [333, 124] width 32 height 12
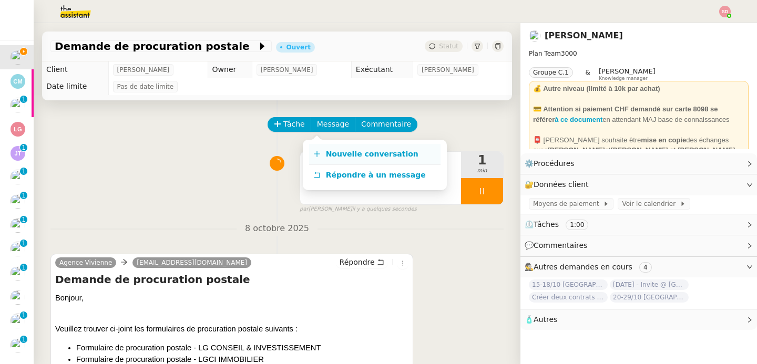
click at [322, 154] on link "Nouvelle conversation" at bounding box center [374, 154] width 131 height 21
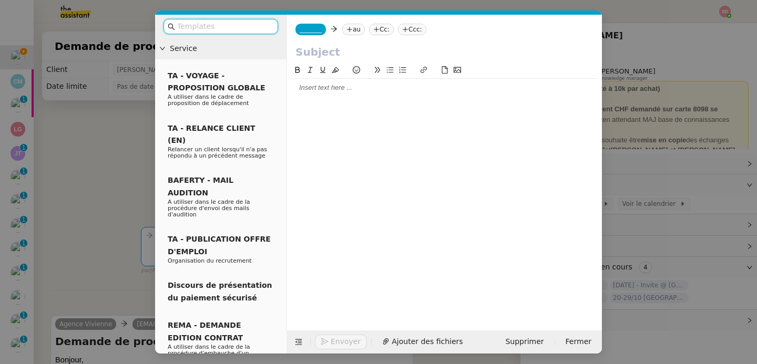
click at [315, 31] on span "_______" at bounding box center [311, 29] width 22 height 7
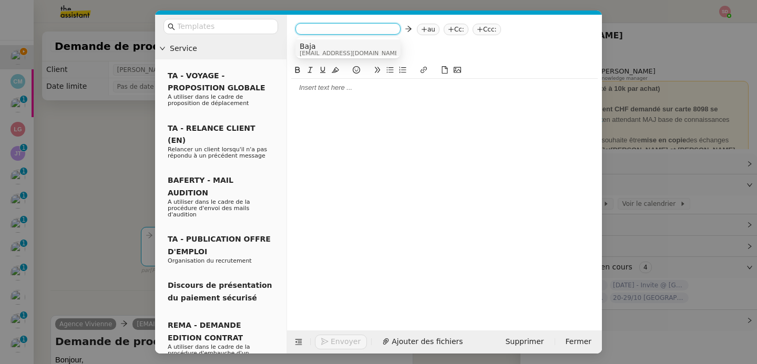
click at [319, 48] on span "Baja" at bounding box center [350, 46] width 101 height 8
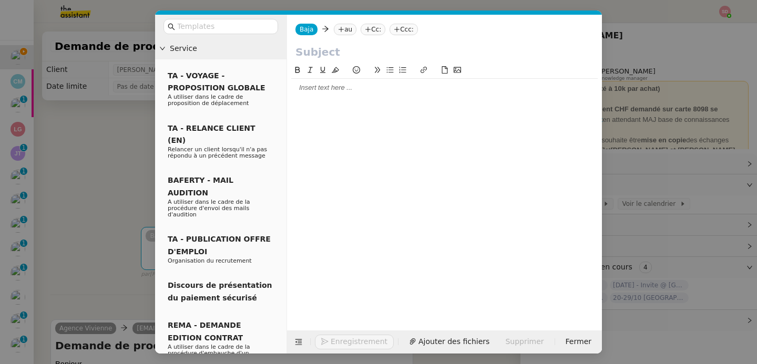
click at [345, 24] on nz-tag "au" at bounding box center [345, 30] width 23 height 12
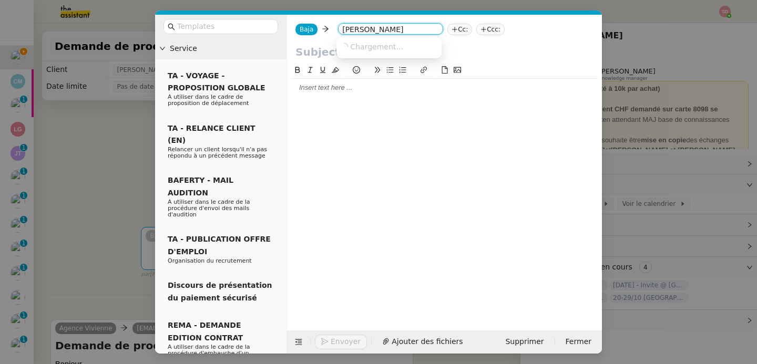
type input "claire morys"
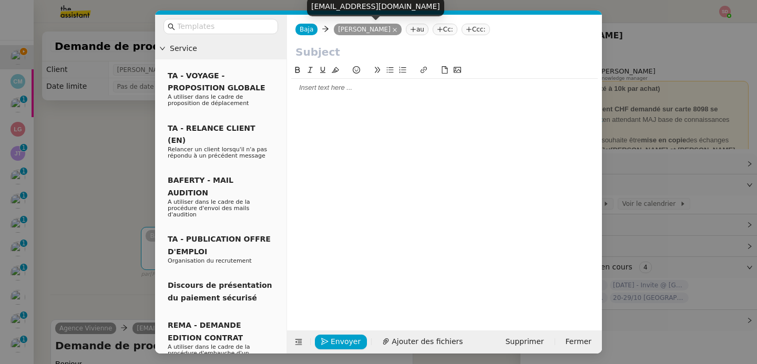
click at [392, 29] on icon at bounding box center [394, 29] width 5 height 5
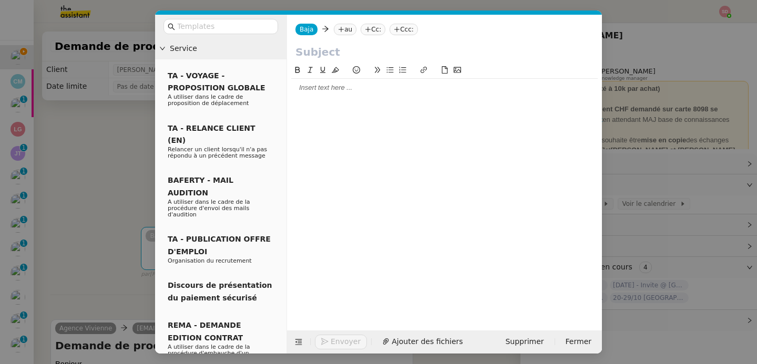
click at [347, 28] on nz-tag "au" at bounding box center [345, 30] width 23 height 12
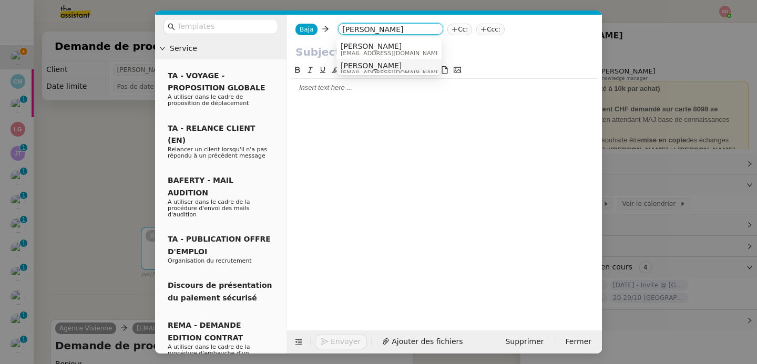
type input "claire mory"
click at [363, 66] on span "[PERSON_NAME]" at bounding box center [391, 65] width 101 height 8
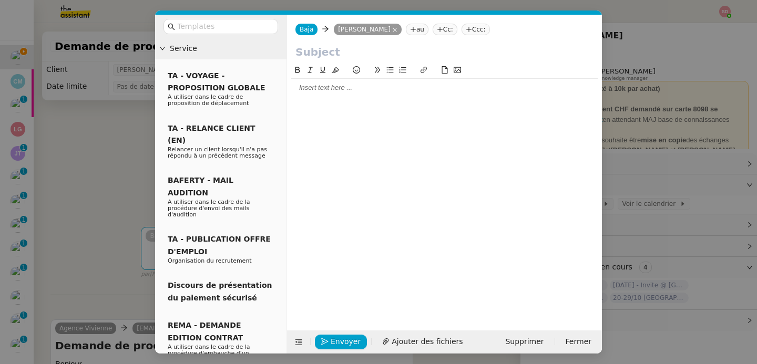
click at [356, 51] on input "text" at bounding box center [444, 52] width 298 height 16
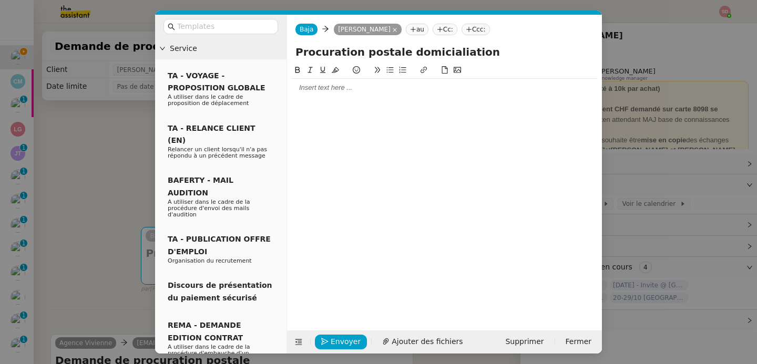
type input "Procuration postale domicialiation"
click at [319, 87] on div at bounding box center [444, 87] width 306 height 9
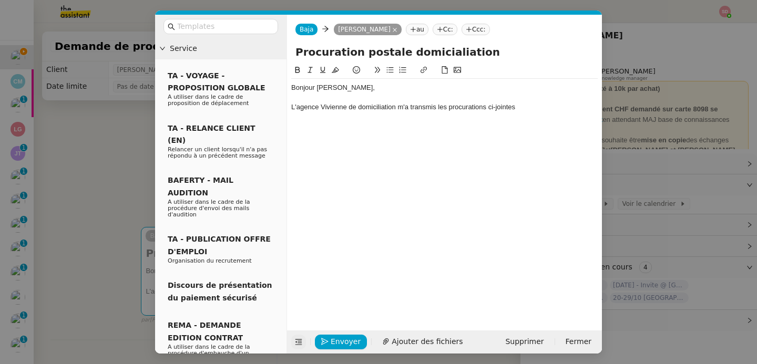
click at [294, 339] on icon at bounding box center [299, 341] width 14 height 7
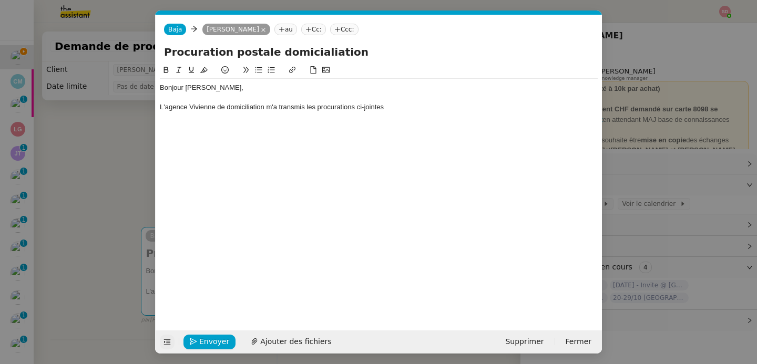
click at [410, 108] on div "L'agence Vivienne de domiciliation m'a transmis les procurations ci-jointes" at bounding box center [379, 106] width 438 height 9
click at [171, 139] on div "N'hésitez pas" at bounding box center [379, 136] width 438 height 9
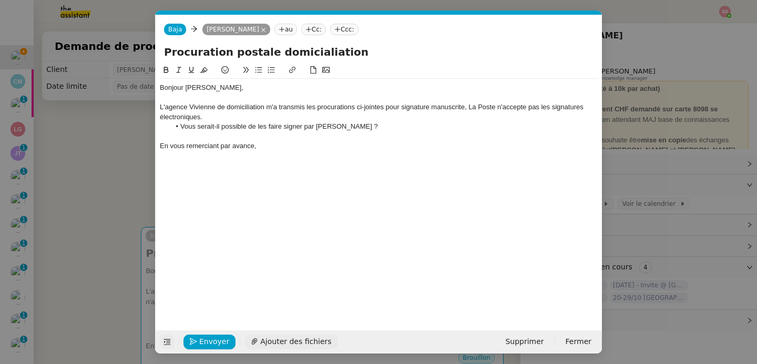
click at [281, 339] on span "Ajouter des fichiers" at bounding box center [295, 342] width 71 height 12
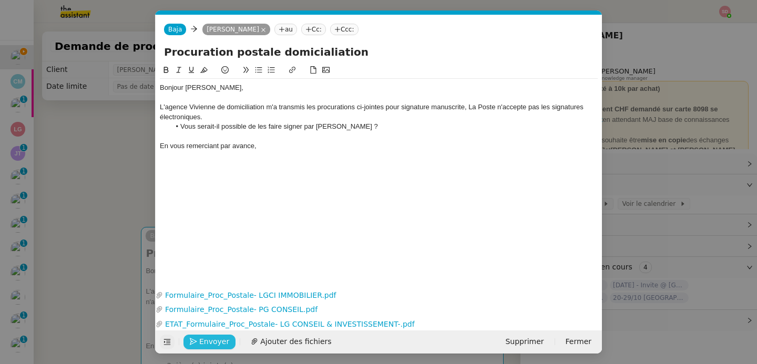
click at [209, 341] on span "Envoyer" at bounding box center [214, 342] width 30 height 12
click at [209, 341] on span "Confirmer l'envoi" at bounding box center [230, 342] width 63 height 12
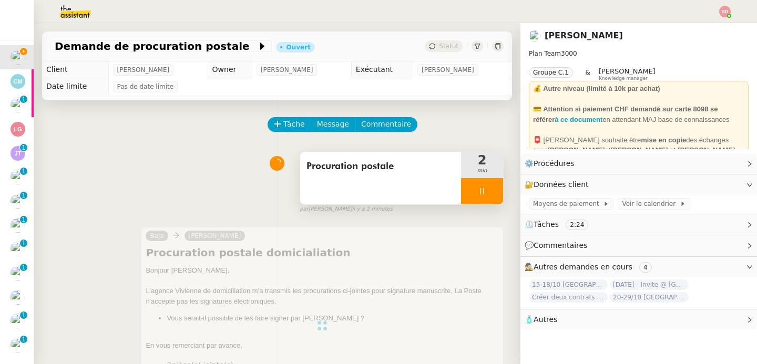
click at [481, 185] on div at bounding box center [482, 191] width 42 height 26
click at [482, 185] on button at bounding box center [492, 191] width 21 height 26
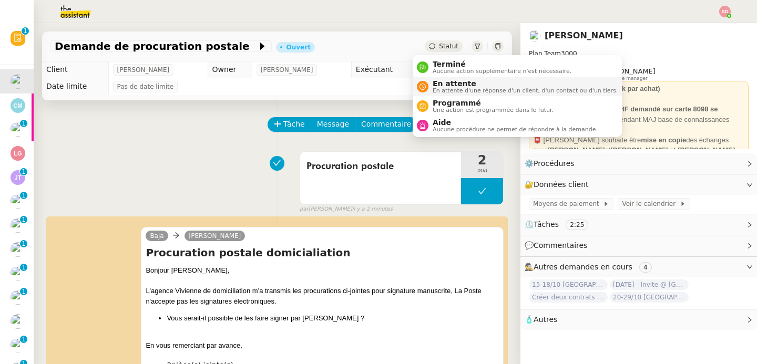
click at [432, 85] on span "En attente" at bounding box center [524, 83] width 185 height 8
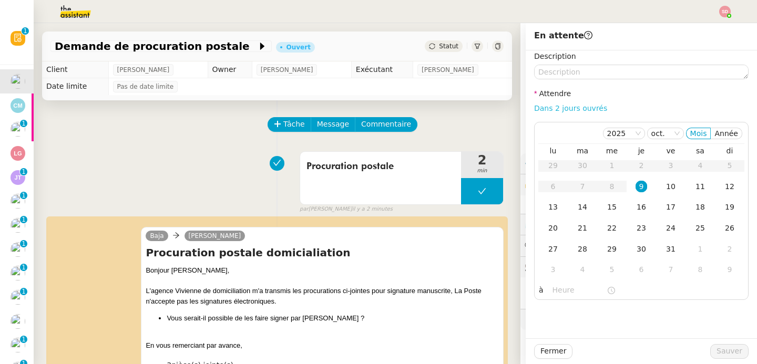
click at [568, 106] on link "Dans 2 jours ouvrés" at bounding box center [570, 108] width 73 height 8
click at [635, 210] on div "16" at bounding box center [641, 207] width 12 height 12
click at [552, 290] on input "07:00" at bounding box center [579, 290] width 54 height 12
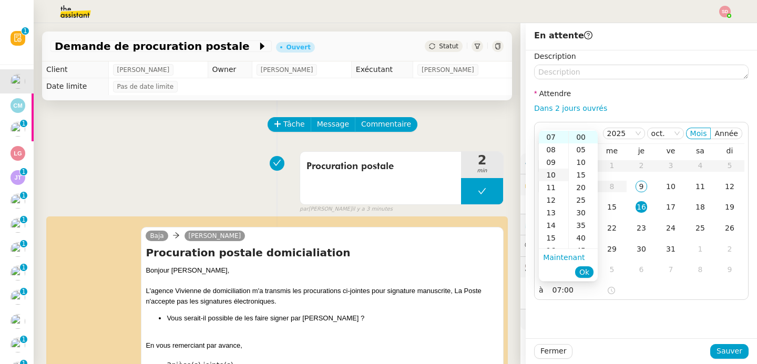
click at [554, 173] on div "10" at bounding box center [553, 175] width 29 height 13
click at [580, 210] on div "30" at bounding box center [583, 213] width 29 height 13
type input "10:30"
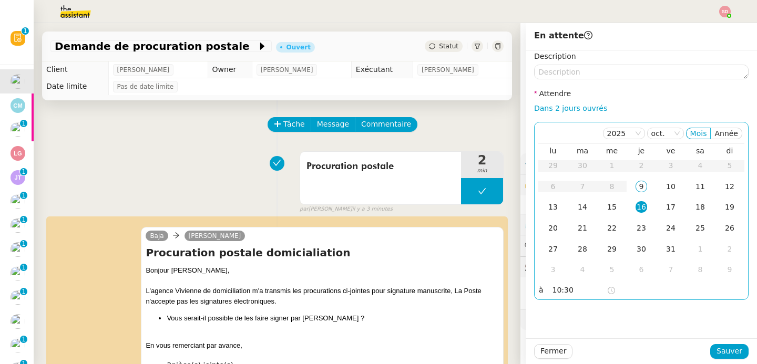
click at [635, 207] on div "16" at bounding box center [641, 207] width 12 height 12
click at [719, 355] on span "Sauver" at bounding box center [729, 351] width 26 height 12
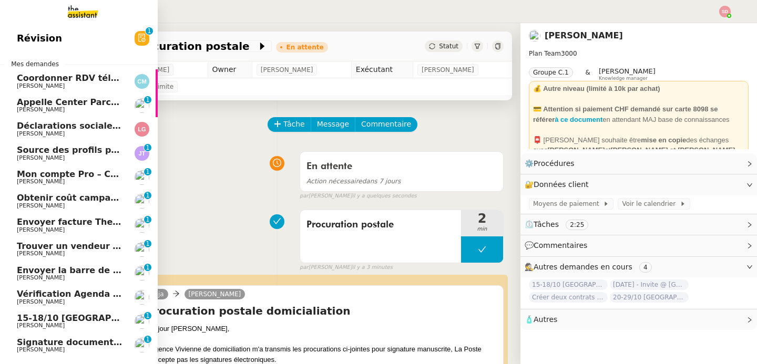
click at [88, 76] on span "Coordonner RDV téléphonique pour le [DATE]" at bounding box center [124, 78] width 215 height 10
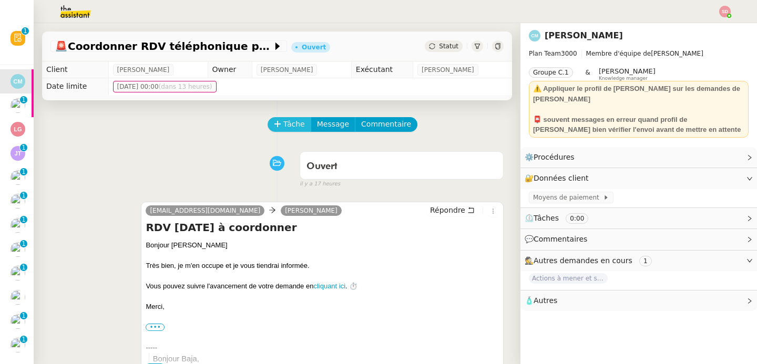
click at [275, 123] on button "Tâche" at bounding box center [289, 124] width 44 height 15
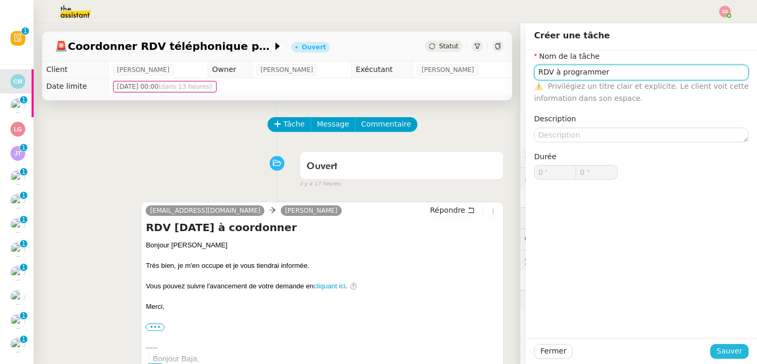
type input "RDV à programmer"
click at [717, 350] on span "Sauver" at bounding box center [729, 351] width 26 height 12
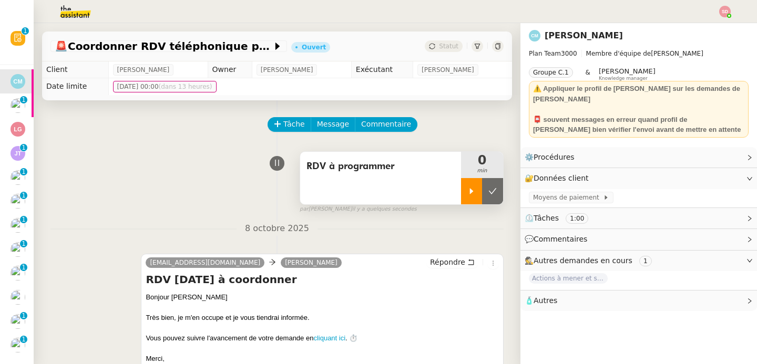
click at [467, 189] on icon at bounding box center [471, 191] width 8 height 8
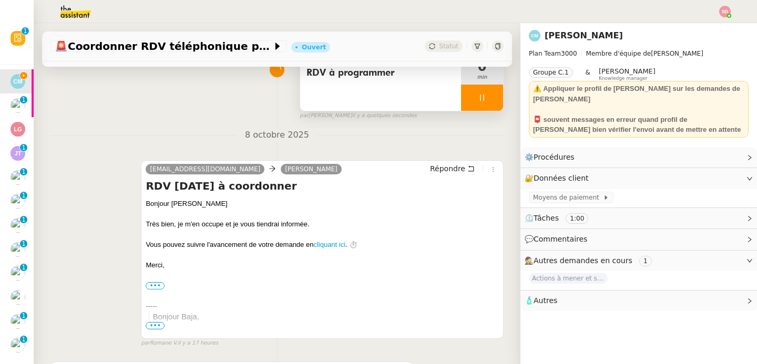
scroll to position [334, 0]
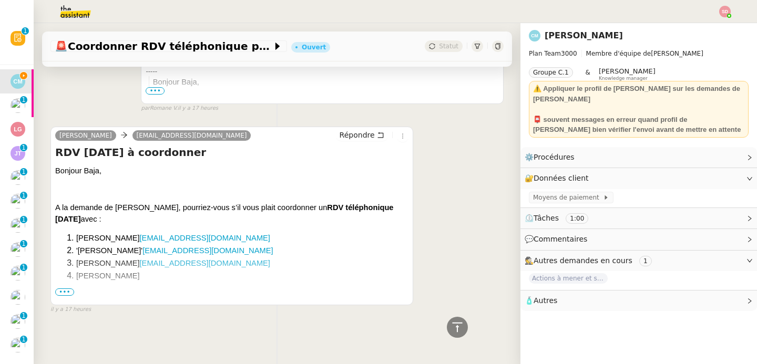
click at [66, 288] on span "•••" at bounding box center [64, 291] width 19 height 7
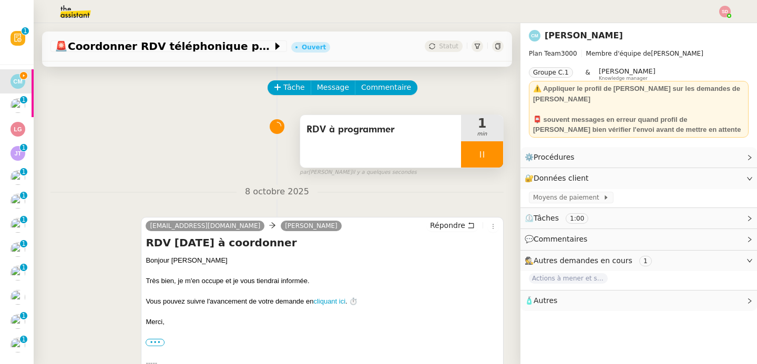
scroll to position [0, 0]
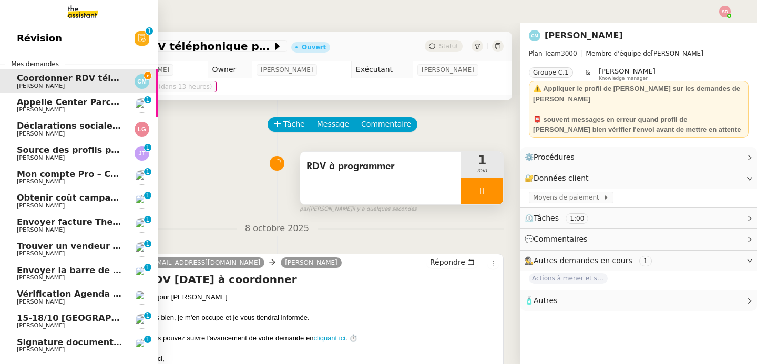
click at [50, 130] on span "[PERSON_NAME]" at bounding box center [41, 133] width 48 height 7
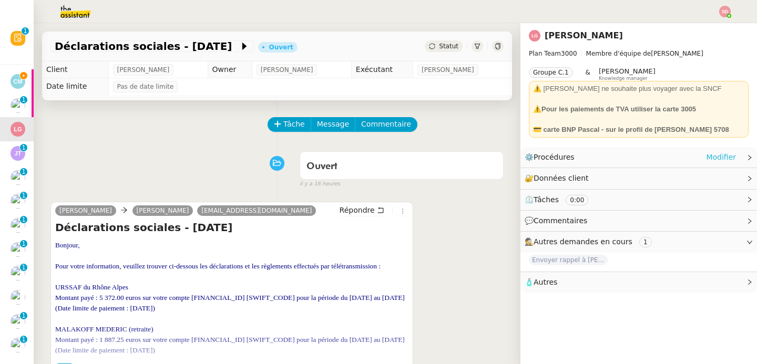
click at [709, 158] on link "Modifier" at bounding box center [721, 157] width 30 height 12
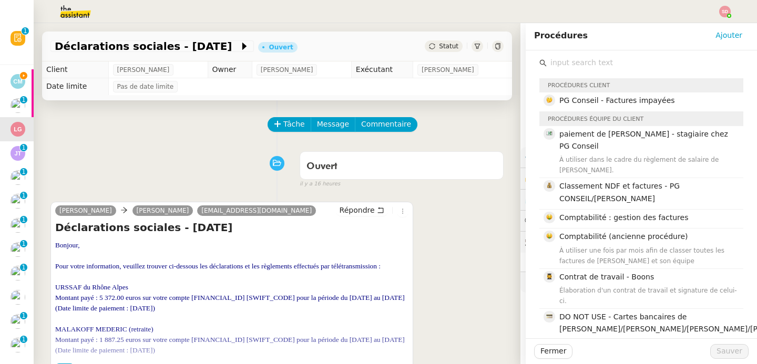
click at [598, 63] on input "text" at bounding box center [644, 63] width 197 height 14
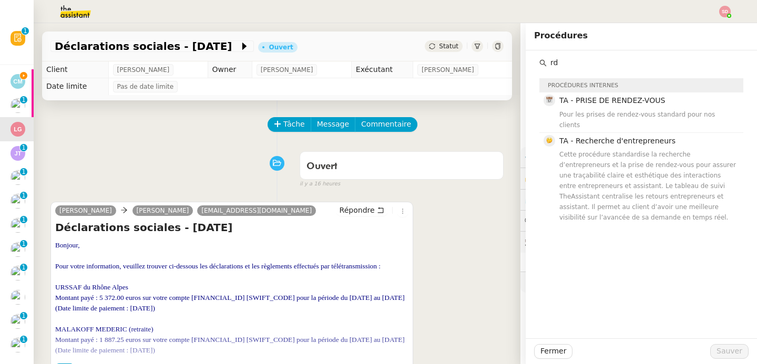
type input "rd"
click at [74, 173] on div "Ouvert false il y a 16 heures" at bounding box center [276, 168] width 453 height 42
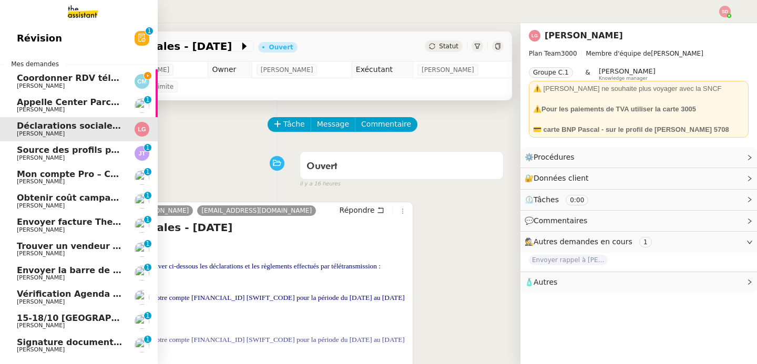
click at [57, 322] on span "15-18/10 Barcelone - Conférence" at bounding box center [120, 318] width 206 height 10
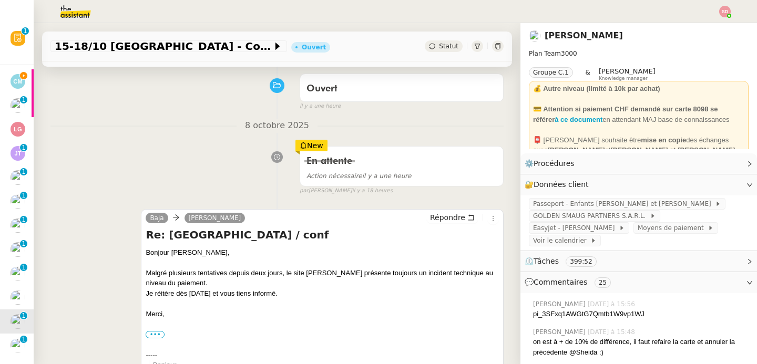
scroll to position [79, 0]
click at [717, 164] on link "Modifier" at bounding box center [721, 164] width 30 height 12
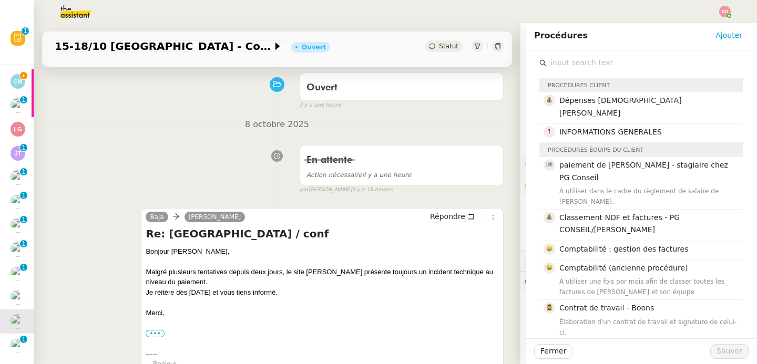
click at [583, 58] on input "text" at bounding box center [644, 63] width 197 height 14
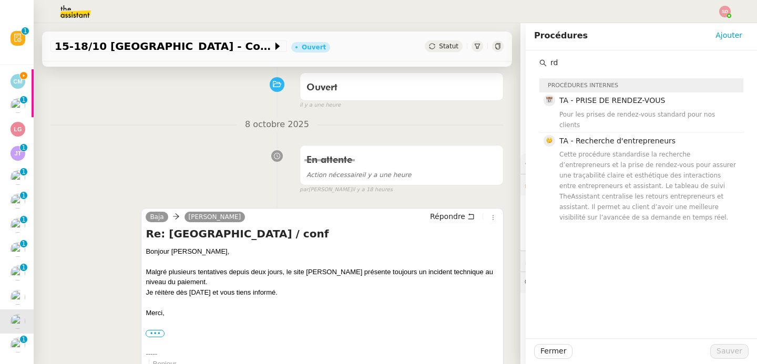
type input "r"
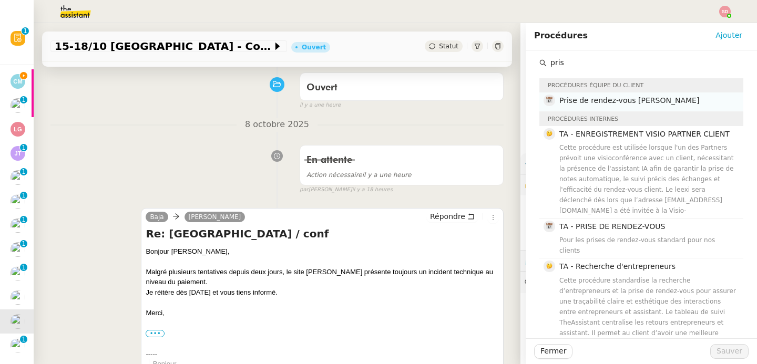
type input "pris"
click at [577, 98] on span "Prise de rendez-vous Laurène" at bounding box center [629, 100] width 140 height 8
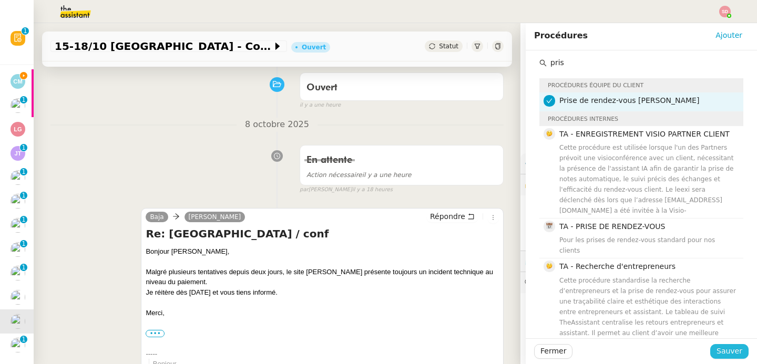
click at [725, 354] on span "Sauver" at bounding box center [729, 351] width 26 height 12
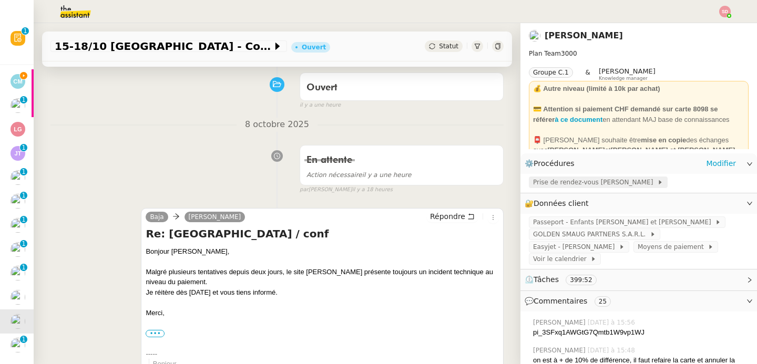
click at [557, 183] on span "Prise de rendez-vous Laurène" at bounding box center [595, 182] width 124 height 11
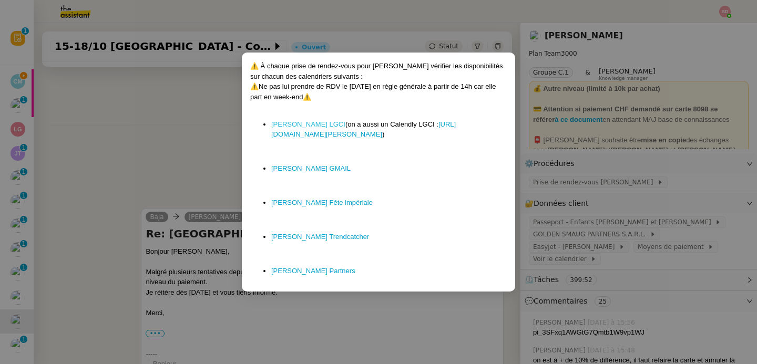
click at [300, 122] on link "Laurène LGCI" at bounding box center [308, 124] width 74 height 8
click at [287, 168] on link "Laurène GMAIL" at bounding box center [310, 168] width 79 height 8
click at [102, 129] on nz-modal-container "⚠️ À chaque prise de rendez-vous pour Laurène vérifier les disponibilités sur c…" at bounding box center [378, 182] width 757 height 364
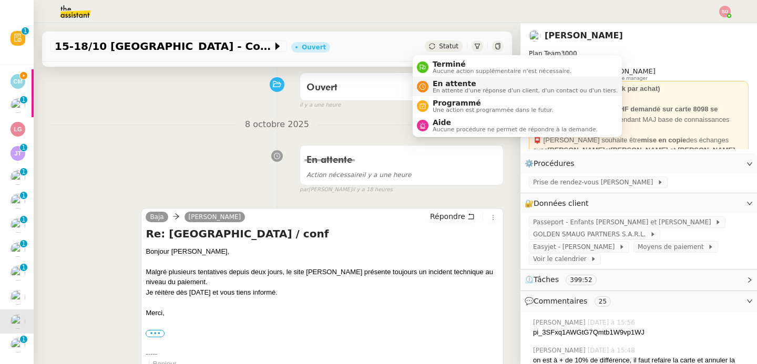
click at [421, 87] on icon at bounding box center [422, 87] width 6 height 6
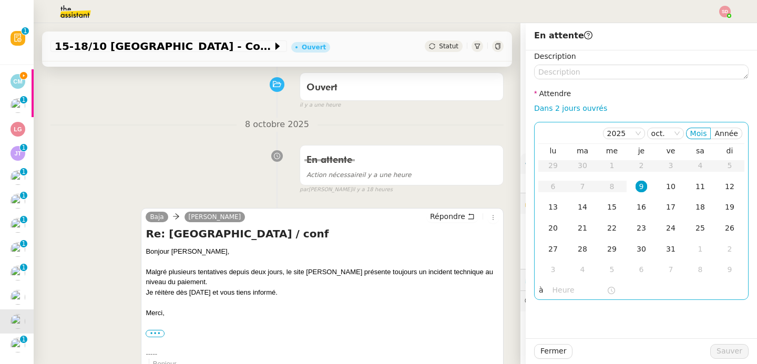
click at [548, 288] on nz-time-picker at bounding box center [583, 290] width 71 height 15
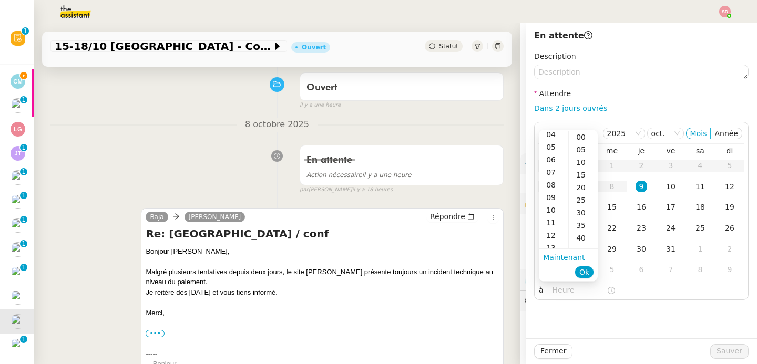
scroll to position [75, 0]
click at [552, 191] on div "15" at bounding box center [553, 195] width 29 height 13
click at [582, 139] on div "00" at bounding box center [583, 137] width 29 height 13
type input "15:00"
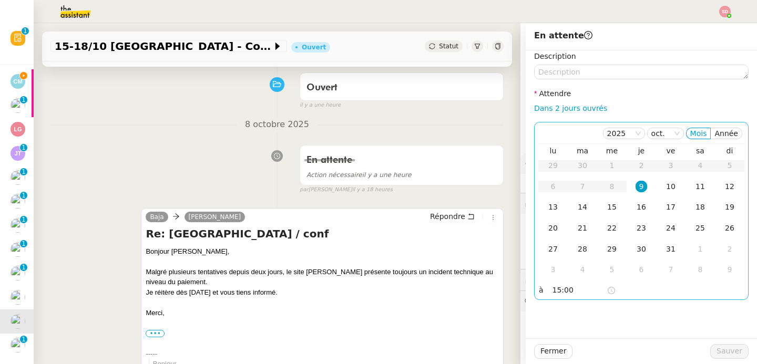
click at [635, 188] on div "9" at bounding box center [641, 187] width 12 height 12
click at [725, 352] on span "Sauver" at bounding box center [729, 351] width 26 height 12
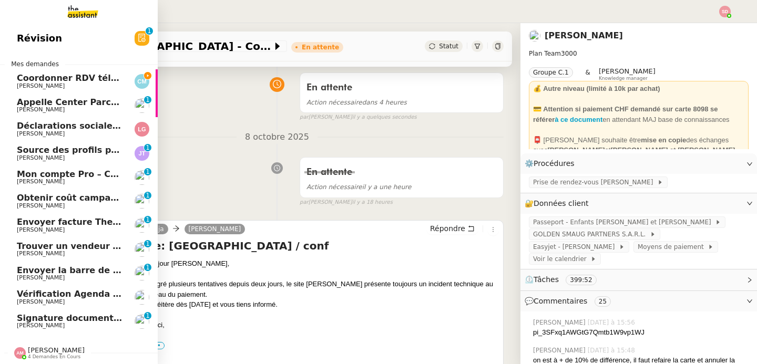
click at [110, 78] on span "Coordonner RDV téléphonique pour le [DATE]" at bounding box center [124, 78] width 215 height 10
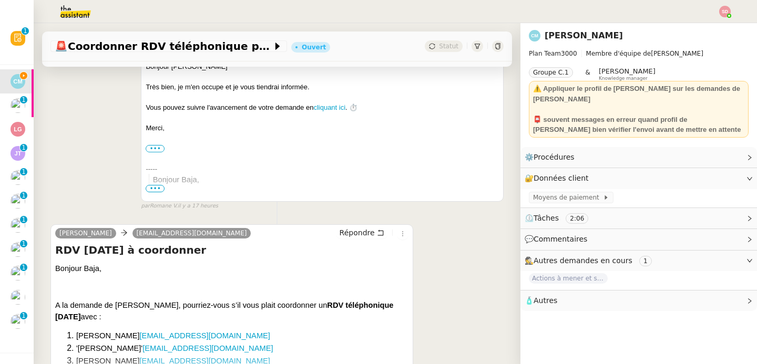
scroll to position [334, 0]
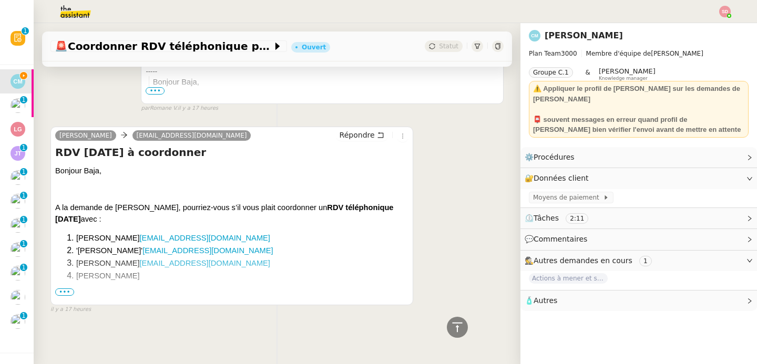
click at [567, 296] on span "🧴 Autres" at bounding box center [629, 301] width 211 height 12
click at [563, 316] on span "Créer un email dédié" at bounding box center [566, 319] width 66 height 7
click at [220, 234] on link "EDeRancher@winston.com" at bounding box center [205, 238] width 130 height 8
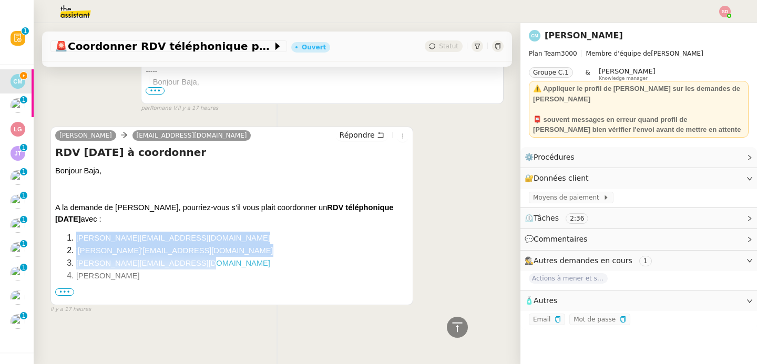
drag, startPoint x: 76, startPoint y: 230, endPoint x: 206, endPoint y: 253, distance: 132.3
click at [206, 253] on ol "De Rancher, Edouard EDeRancher@winston.com 'Sarah Meriguet' meriguet@tbtax.ch D…" at bounding box center [231, 257] width 353 height 50
copy ol "De Rancher, Edouard EDeRancher@winston.com 'Sarah Meriguet' meriguet@tbtax.ch D…"
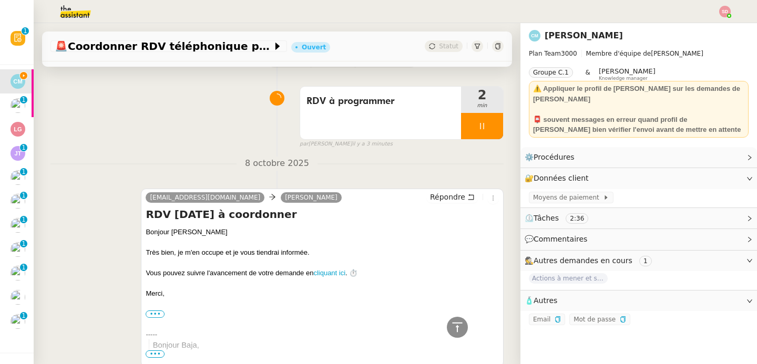
scroll to position [0, 0]
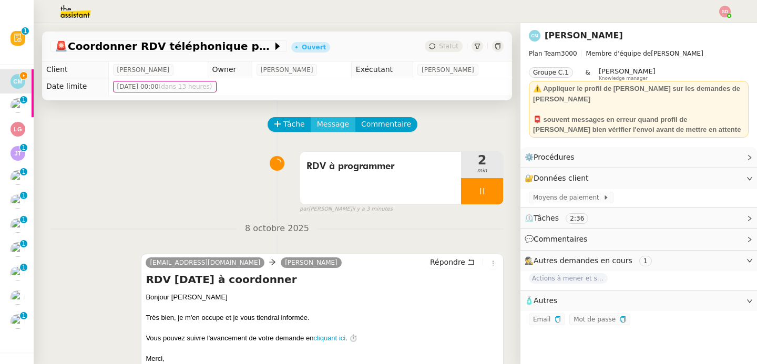
click at [319, 127] on span "Message" at bounding box center [333, 124] width 32 height 12
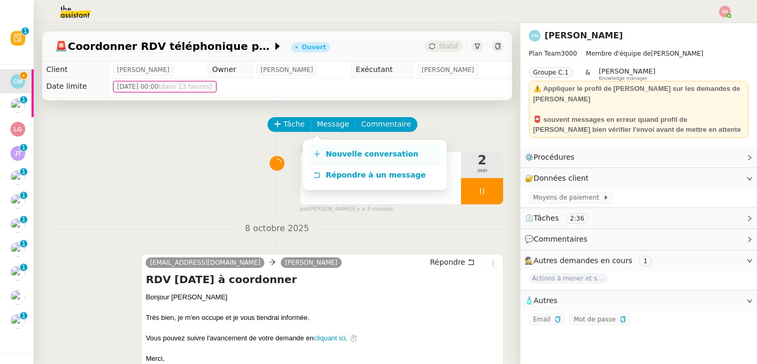
click at [330, 153] on span "Nouvelle conversation" at bounding box center [372, 154] width 92 height 8
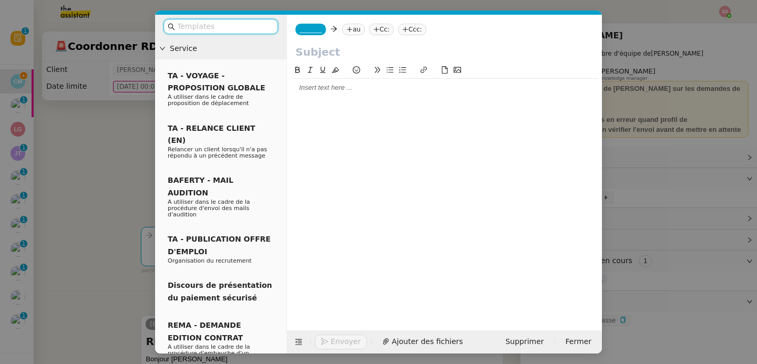
click at [321, 95] on div at bounding box center [444, 88] width 306 height 18
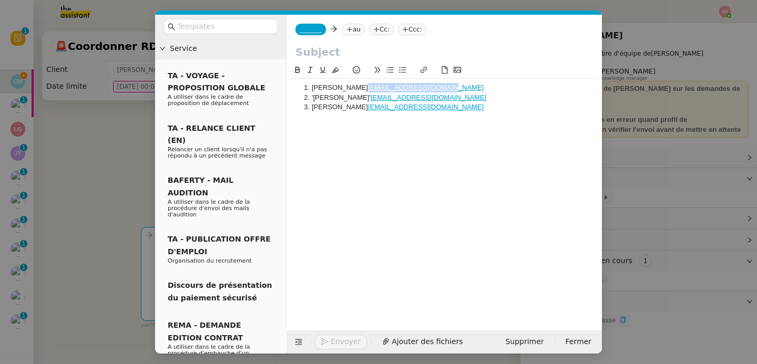
drag, startPoint x: 473, startPoint y: 89, endPoint x: 380, endPoint y: 89, distance: 93.0
click at [380, 89] on li "De Rancher, Edouard EDeRancher@winston.com" at bounding box center [450, 87] width 296 height 9
click at [353, 33] on icon at bounding box center [349, 29] width 6 height 6
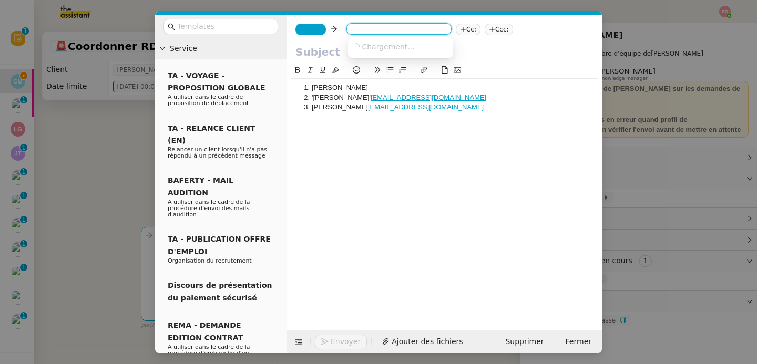
paste input "EDeRancher@winston.com"
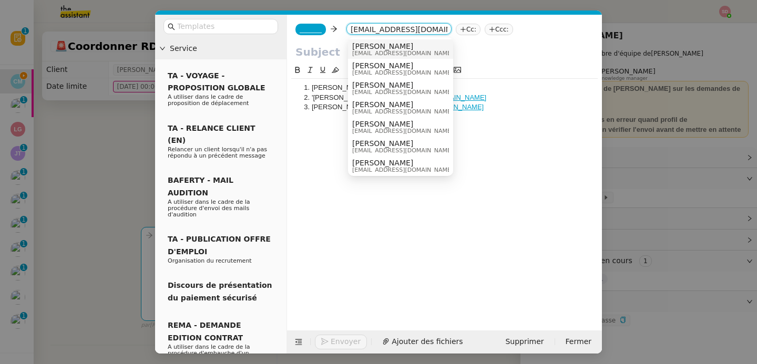
scroll to position [172, 0]
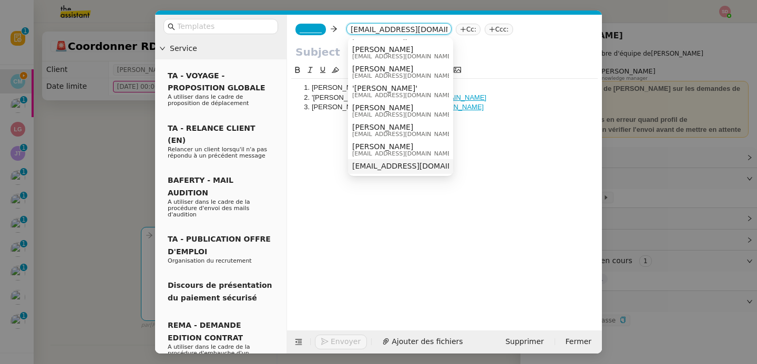
click at [387, 166] on span "EDeRancher@winston.com" at bounding box center [416, 166] width 129 height 8
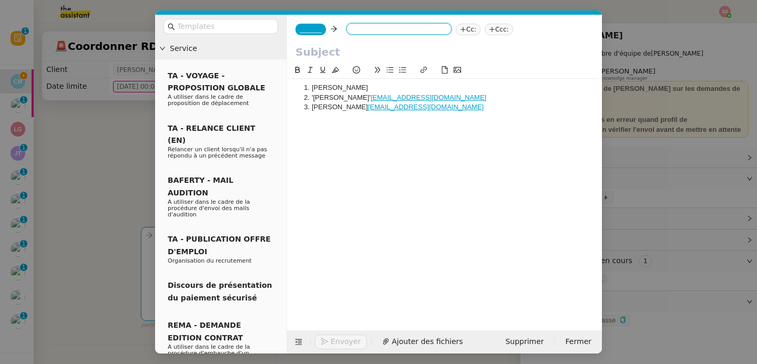
scroll to position [0, 0]
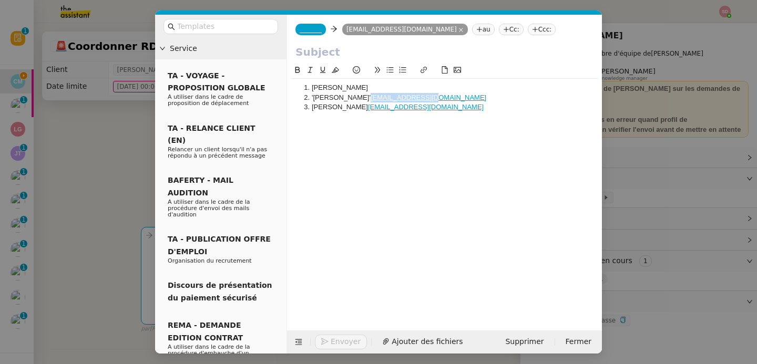
drag, startPoint x: 431, startPoint y: 98, endPoint x: 365, endPoint y: 97, distance: 66.2
click at [365, 97] on li "'Sarah Meriguet' meriguet@tbtax.ch" at bounding box center [450, 97] width 296 height 9
click at [472, 32] on nz-tag "au" at bounding box center [483, 30] width 23 height 12
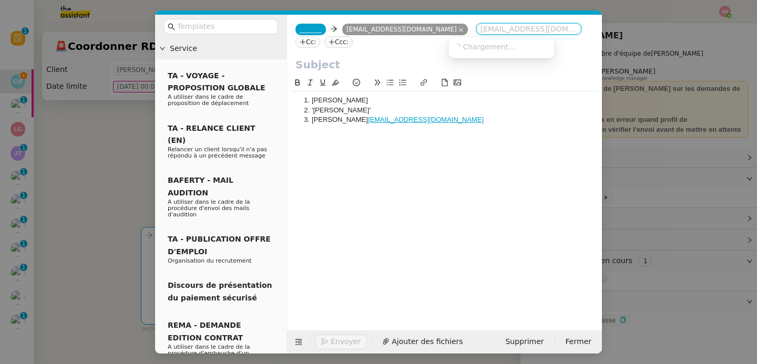
paste input "meriguet@tbtax.ch"
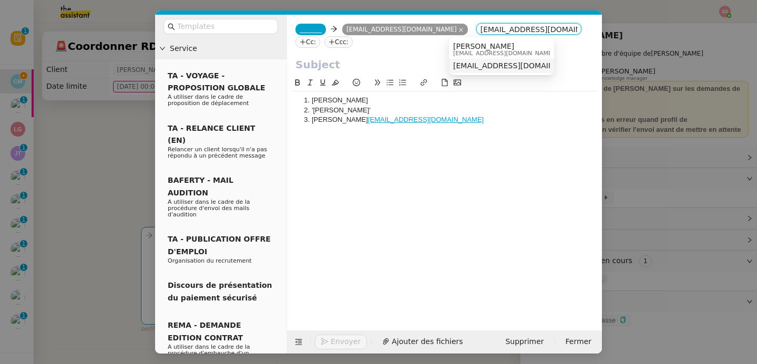
type input "meriguet@tbtax.ch"
click at [469, 66] on span "meriguet@tbtax.ch" at bounding box center [517, 65] width 129 height 8
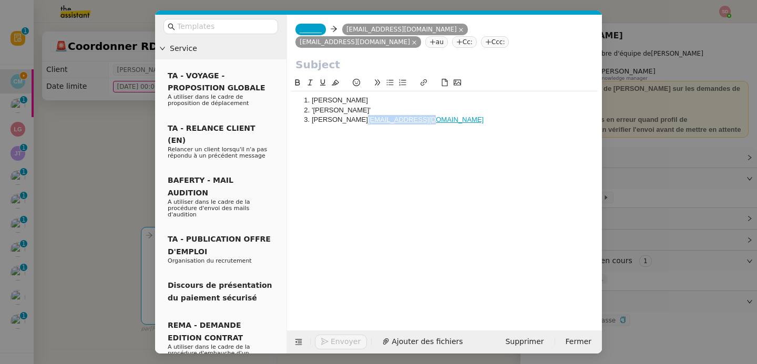
drag, startPoint x: 424, startPoint y: 123, endPoint x: 359, endPoint y: 123, distance: 64.6
click at [359, 123] on li "Diego Segovia ds@cjcadvisors.ch" at bounding box center [450, 119] width 296 height 9
click at [448, 36] on nz-tag "au" at bounding box center [436, 42] width 23 height 12
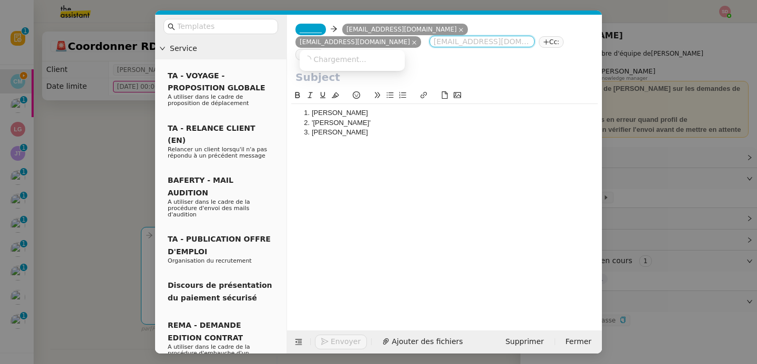
paste input "ds@cjcadvisors.ch"
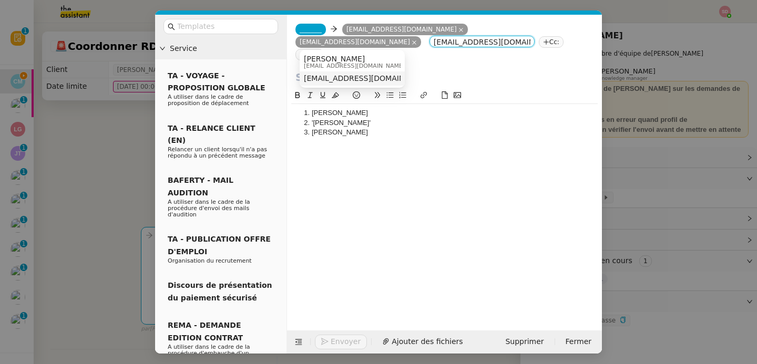
type input "ds@cjcadvisors.ch"
click at [336, 77] on span "ds@cjcadvisors.ch" at bounding box center [368, 78] width 129 height 8
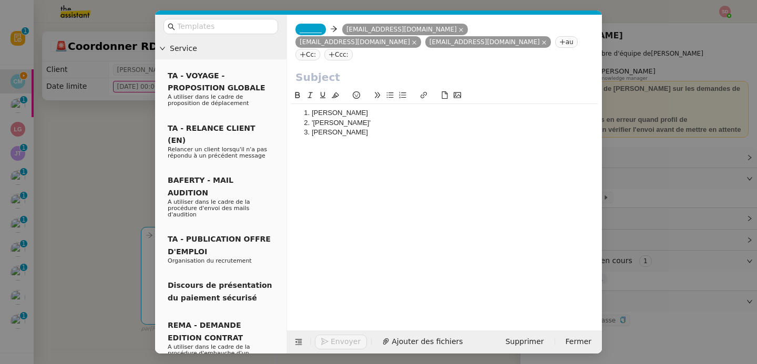
click at [320, 49] on nz-tag "Cc:" at bounding box center [307, 55] width 25 height 12
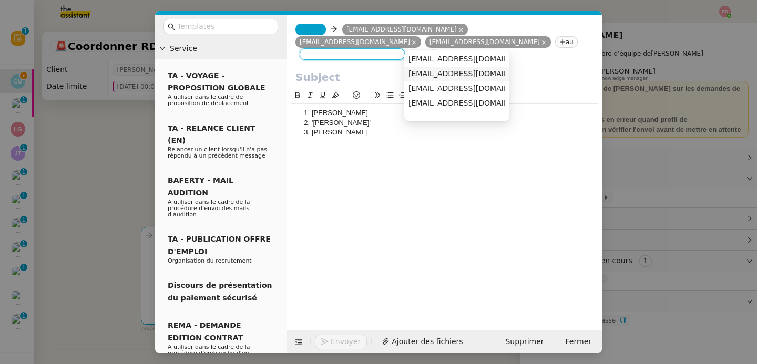
click at [437, 71] on span "claire@cmsolutions.ch" at bounding box center [472, 73] width 129 height 8
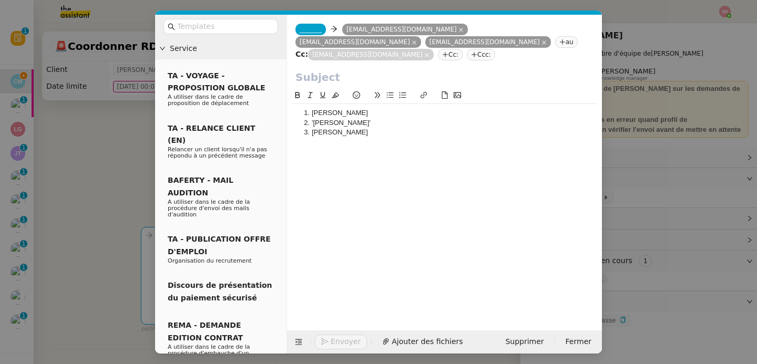
click at [308, 24] on nz-tag "_______" at bounding box center [310, 30] width 30 height 12
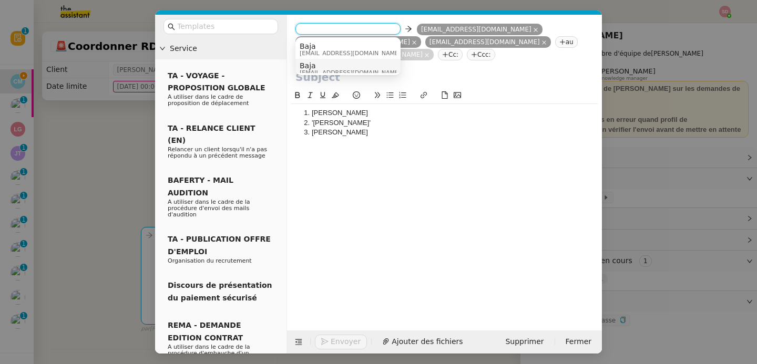
click at [317, 70] on span "baja.t5sw@theassistant.com" at bounding box center [350, 73] width 101 height 6
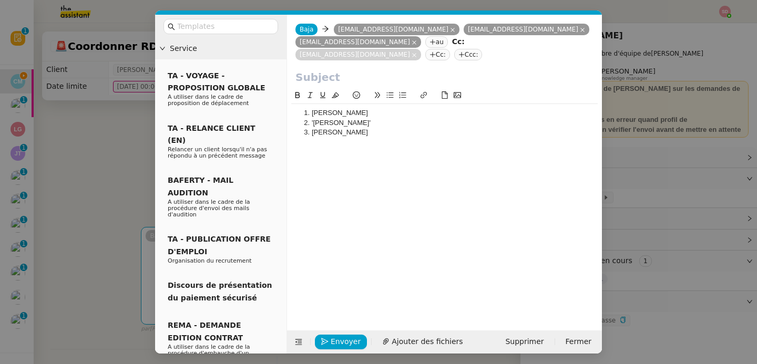
drag, startPoint x: 368, startPoint y: 121, endPoint x: 300, endPoint y: 98, distance: 72.1
click at [300, 108] on ol "De Rancher, Edouard 'Sarah Meriguet' Diego Segovia" at bounding box center [444, 122] width 306 height 29
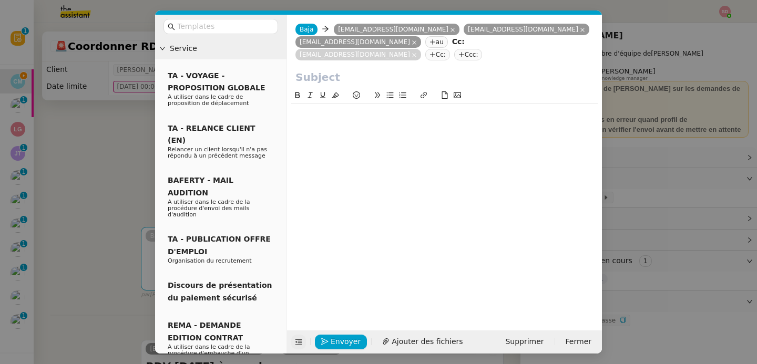
click at [296, 343] on icon at bounding box center [298, 341] width 7 height 7
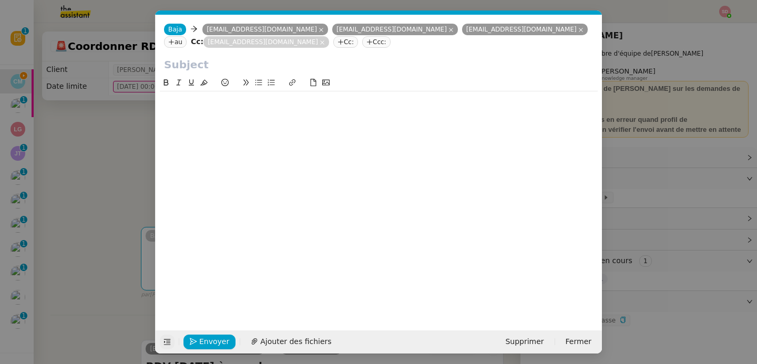
click at [333, 44] on nz-tag "Cc:" at bounding box center [345, 42] width 25 height 12
type input "laurene"
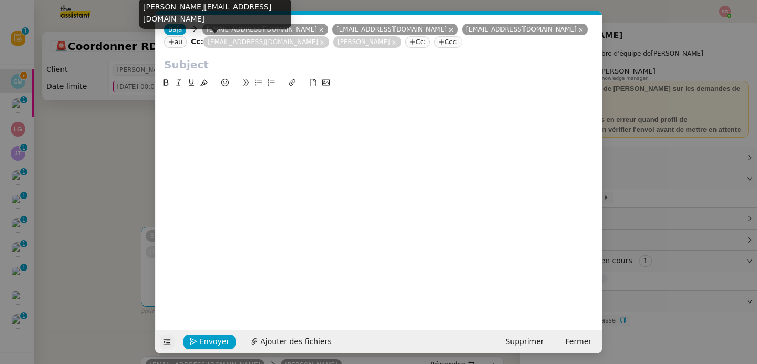
click at [216, 67] on input "text" at bounding box center [378, 65] width 429 height 16
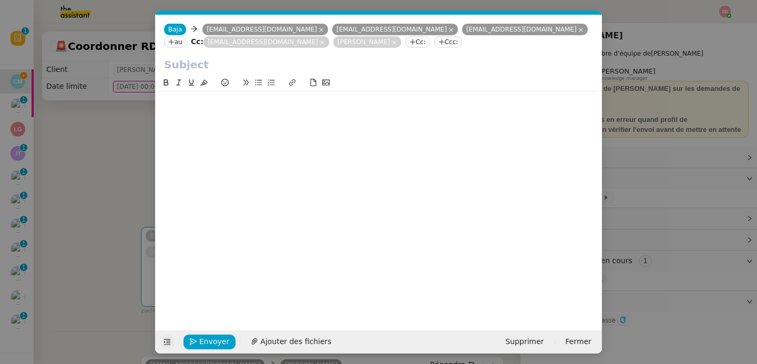
click at [129, 196] on nz-modal-container "Service TA - VOYAGE - PROPOSITION GLOBALE A utiliser dans le cadre de propositi…" at bounding box center [378, 182] width 757 height 364
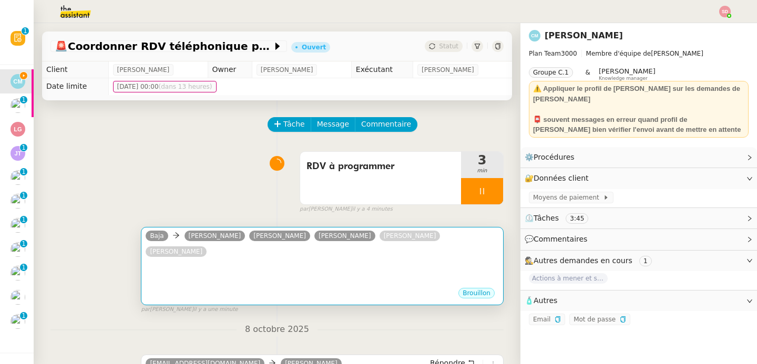
click at [248, 270] on div at bounding box center [322, 271] width 353 height 11
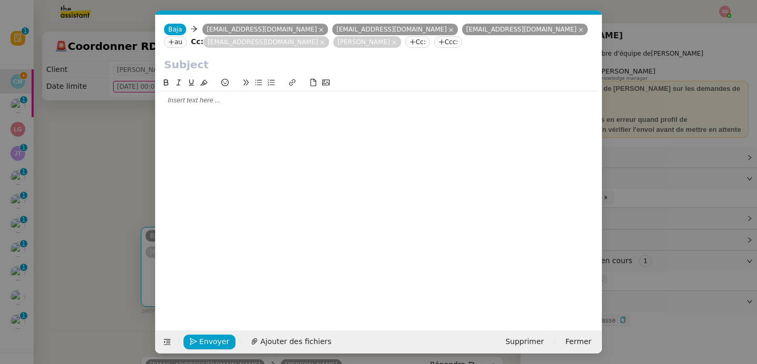
scroll to position [0, 22]
click at [230, 64] on input "text" at bounding box center [378, 65] width 429 height 16
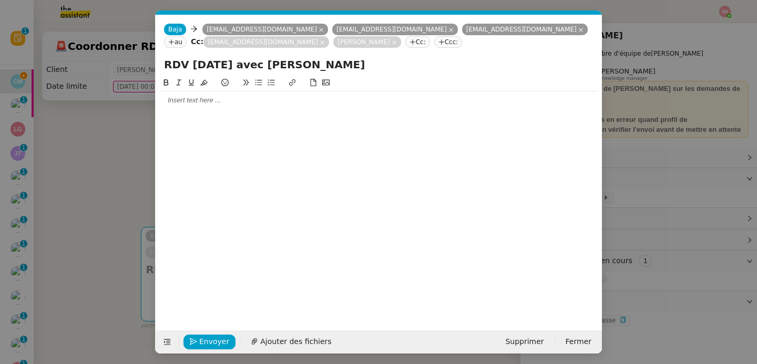
type input "RDV demain avec Laurene Gauthier"
click at [191, 109] on div at bounding box center [379, 100] width 438 height 18
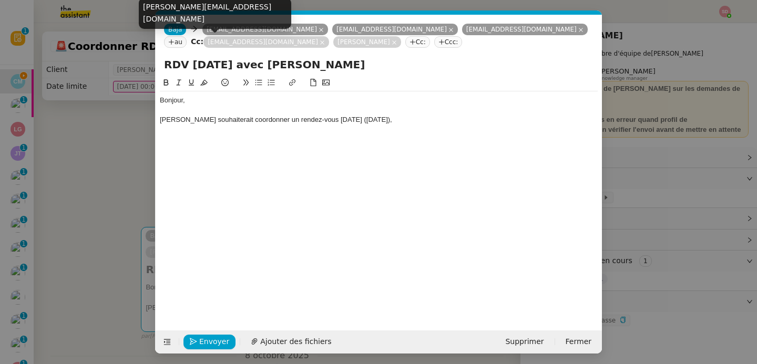
click at [391, 42] on icon at bounding box center [393, 42] width 5 height 5
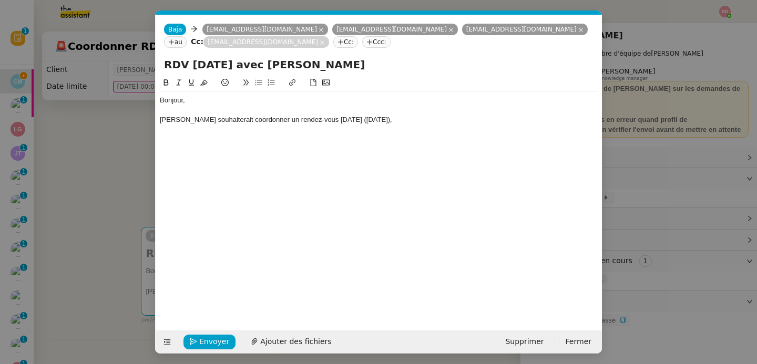
click at [449, 124] on div "Laurene Gauthier souhaiterait coordonner un rendez-vous demain (vendredi 10 oct…" at bounding box center [379, 119] width 438 height 9
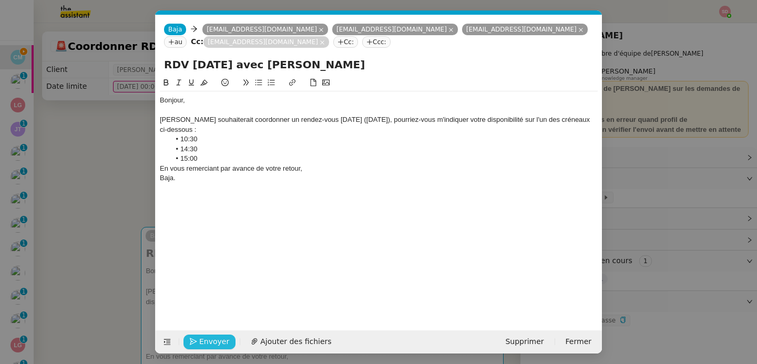
click at [208, 346] on span "Envoyer" at bounding box center [214, 342] width 30 height 12
click at [208, 346] on span "Confirmer l'envoi" at bounding box center [230, 342] width 63 height 12
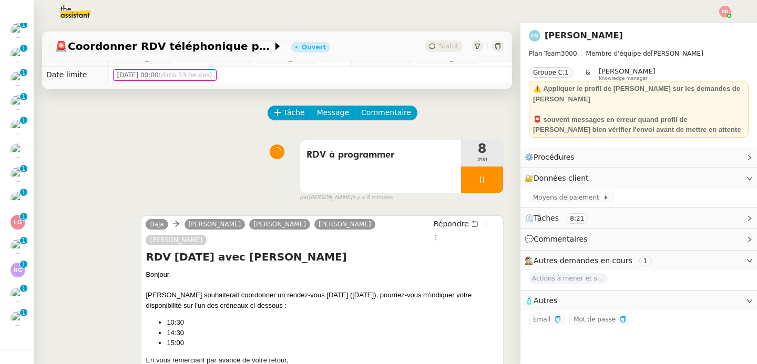
scroll to position [0, 0]
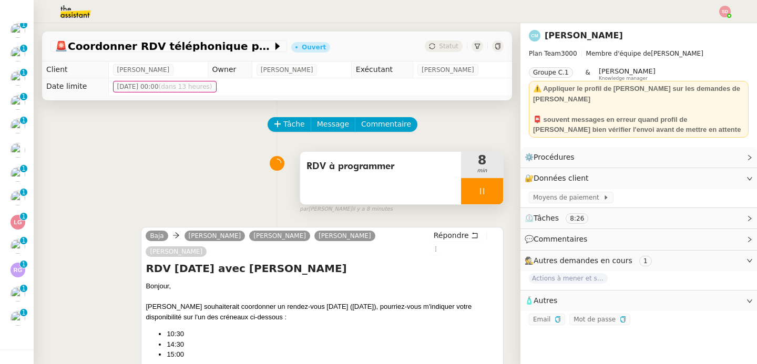
click at [476, 188] on div at bounding box center [482, 191] width 42 height 26
click at [488, 188] on icon at bounding box center [492, 191] width 8 height 8
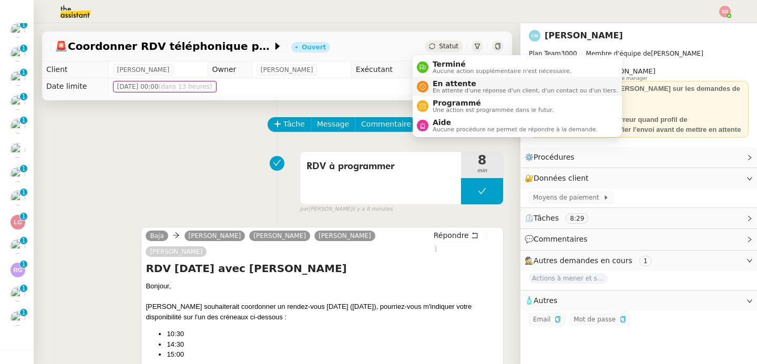
click at [434, 91] on span "En attente d'une réponse d'un client, d'un contact ou d'un tiers." at bounding box center [524, 91] width 185 height 6
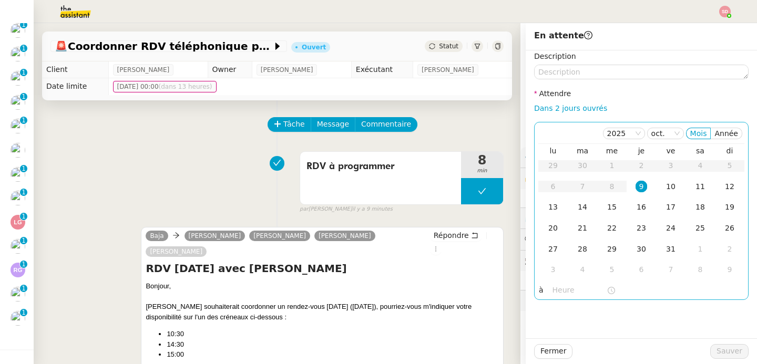
click at [553, 286] on input "text" at bounding box center [579, 290] width 54 height 12
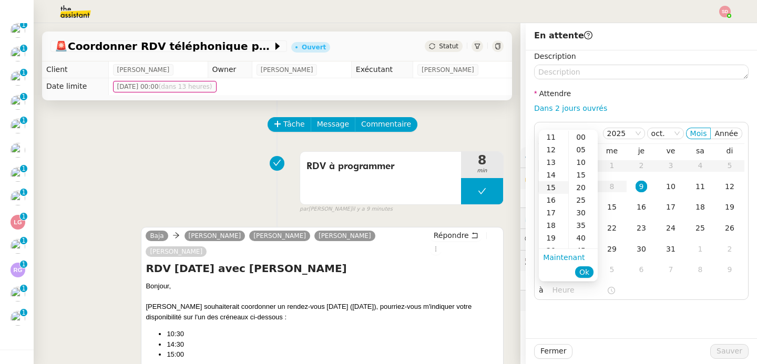
click at [553, 185] on div "15" at bounding box center [553, 187] width 29 height 13
click at [580, 215] on div "30" at bounding box center [583, 213] width 29 height 13
type input "15:30"
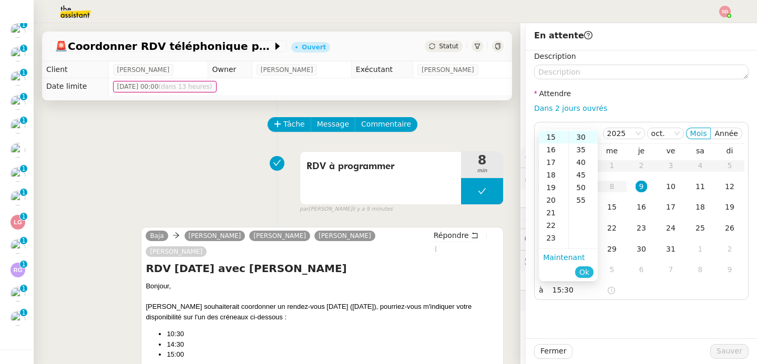
click at [586, 274] on span "Ok" at bounding box center [584, 272] width 10 height 11
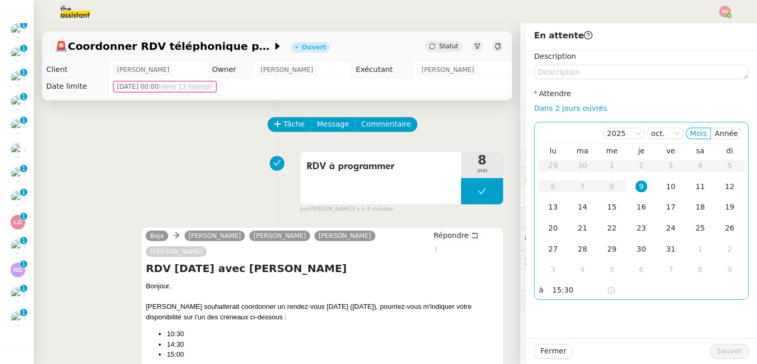
click at [635, 185] on div "9" at bounding box center [641, 187] width 12 height 12
click at [716, 349] on span "Sauver" at bounding box center [729, 351] width 26 height 12
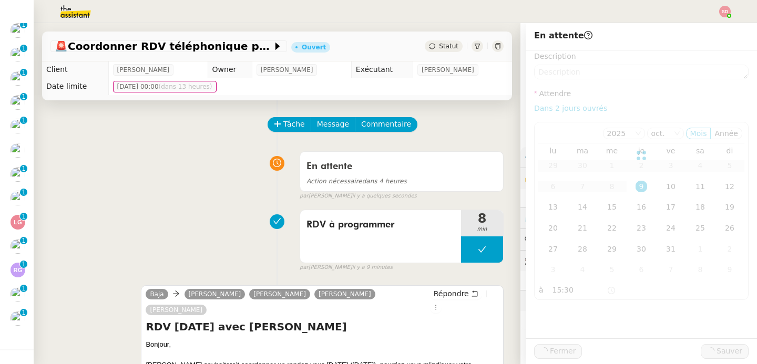
scroll to position [99, 0]
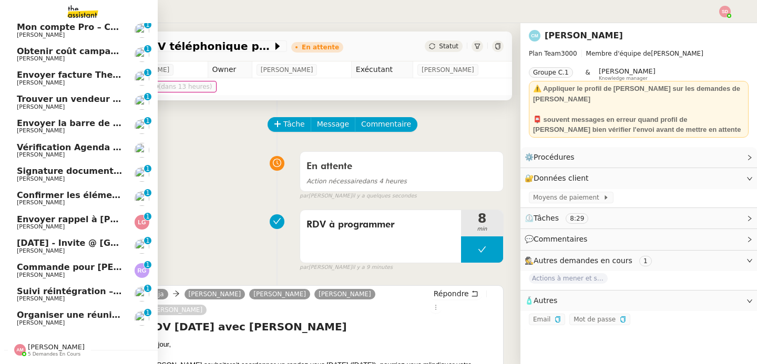
click at [36, 225] on span "[PERSON_NAME]" at bounding box center [41, 226] width 48 height 7
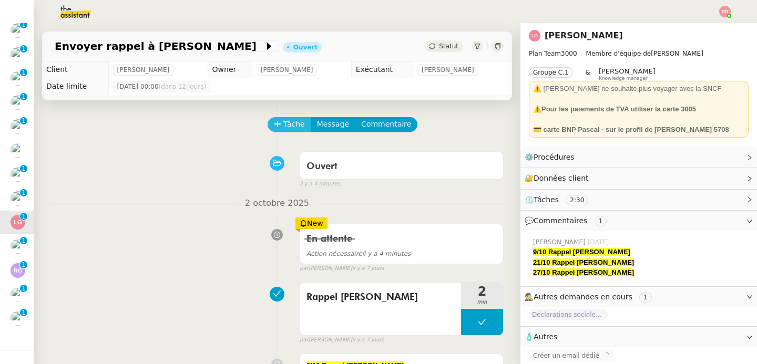
click at [283, 122] on span "Tâche" at bounding box center [294, 124] width 22 height 12
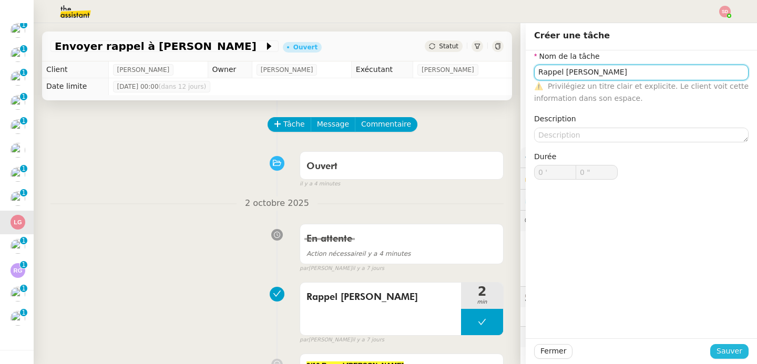
type input "Rappel [PERSON_NAME]"
click at [719, 351] on span "Sauver" at bounding box center [729, 351] width 26 height 12
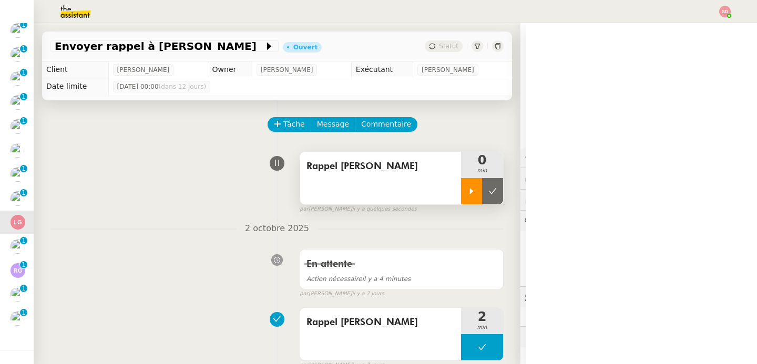
click at [467, 193] on icon at bounding box center [471, 191] width 8 height 8
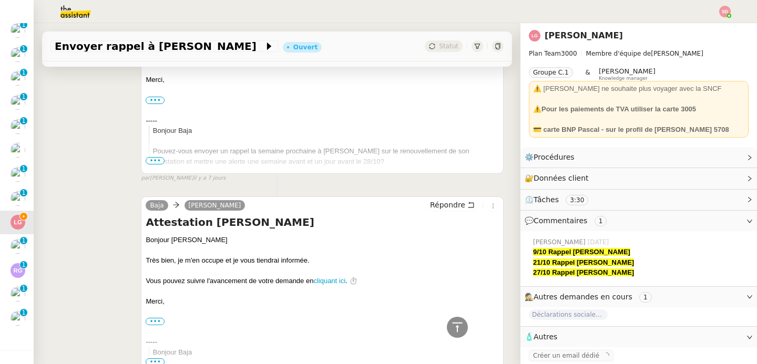
scroll to position [771, 0]
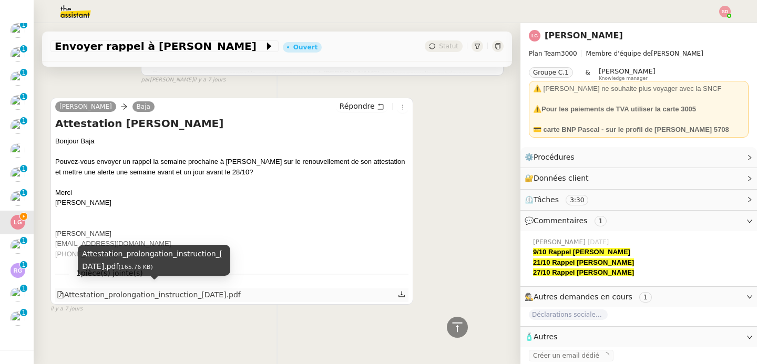
click at [203, 294] on div "Attestation_prolongation_instruction_[DATE].pdf" at bounding box center [149, 295] width 184 height 12
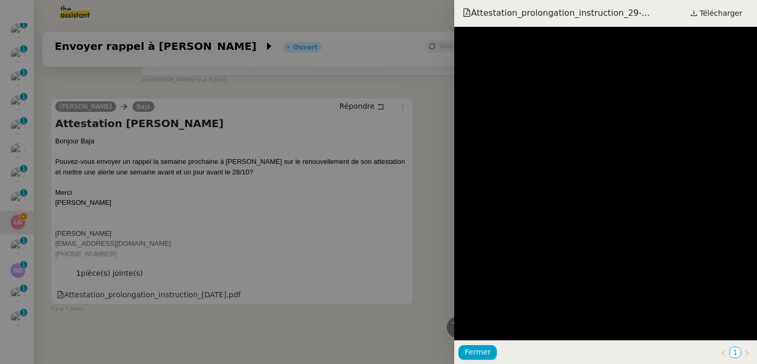
click at [306, 181] on div at bounding box center [378, 182] width 757 height 364
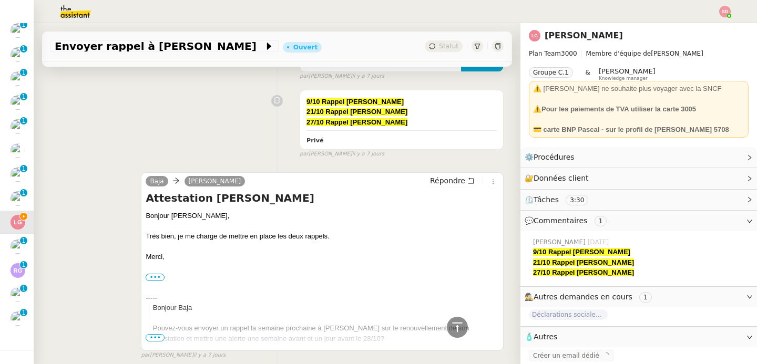
scroll to position [0, 0]
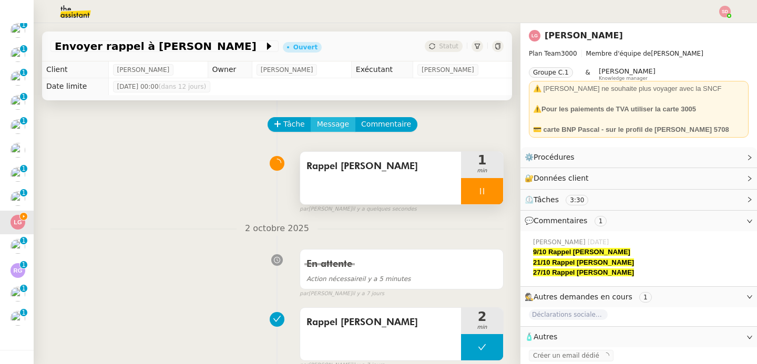
click at [324, 121] on span "Message" at bounding box center [333, 124] width 32 height 12
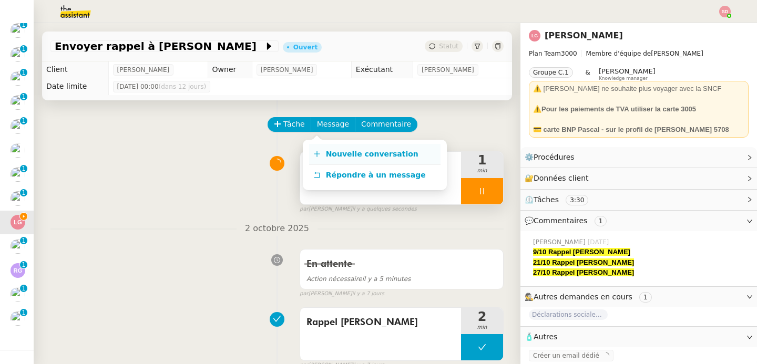
click at [328, 151] on span "Nouvelle conversation" at bounding box center [372, 154] width 92 height 8
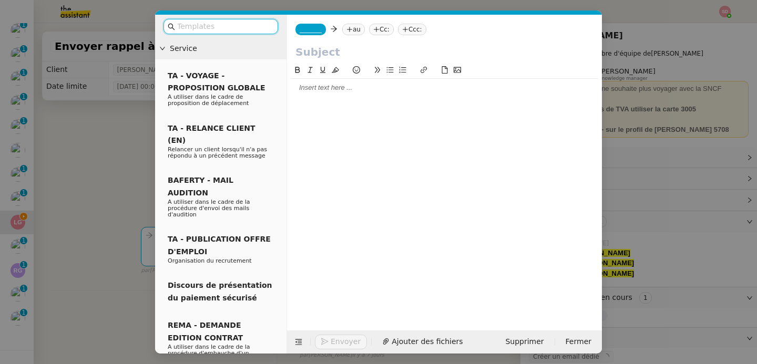
click at [307, 33] on nz-tag "_______" at bounding box center [310, 30] width 30 height 12
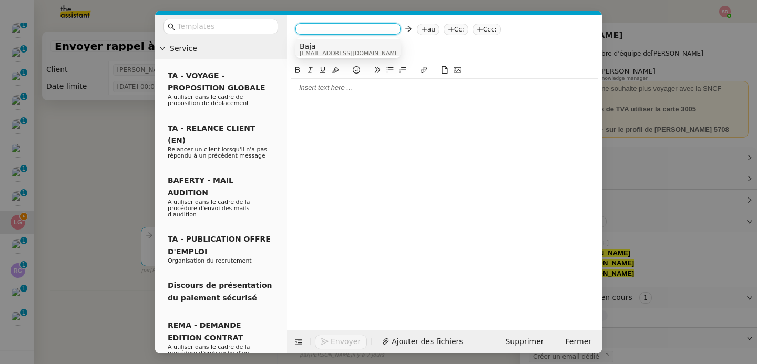
click at [316, 46] on span "Baja" at bounding box center [350, 46] width 101 height 8
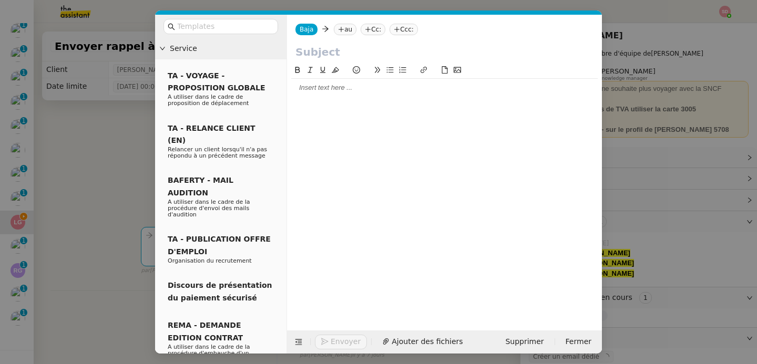
click at [346, 32] on nz-tag "au" at bounding box center [345, 30] width 23 height 12
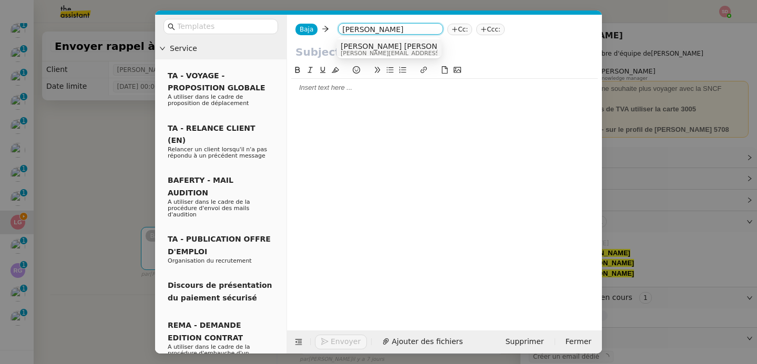
type input "filipe b"
click at [354, 48] on span "[PERSON_NAME] [PERSON_NAME] Costa (Student at [GEOGRAPHIC_DATA])" at bounding box center [478, 46] width 274 height 8
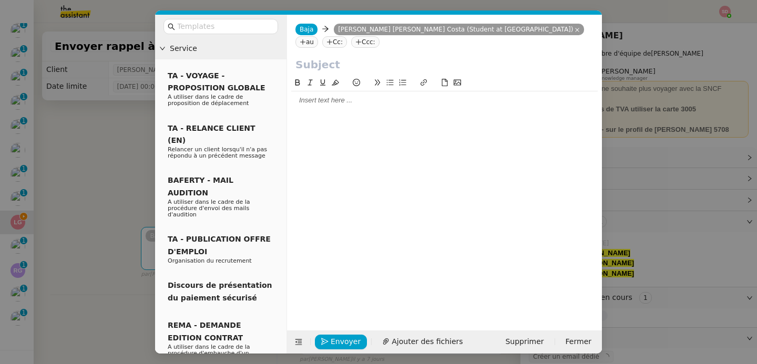
click at [354, 49] on div "Baja Baja Filipe Barros E Silva Costa (Student at CentraleSupelec) Filipe Barro…" at bounding box center [444, 36] width 315 height 42
click at [354, 59] on input "text" at bounding box center [444, 65] width 298 height 16
type input "C"
type input "Titre de séjour"
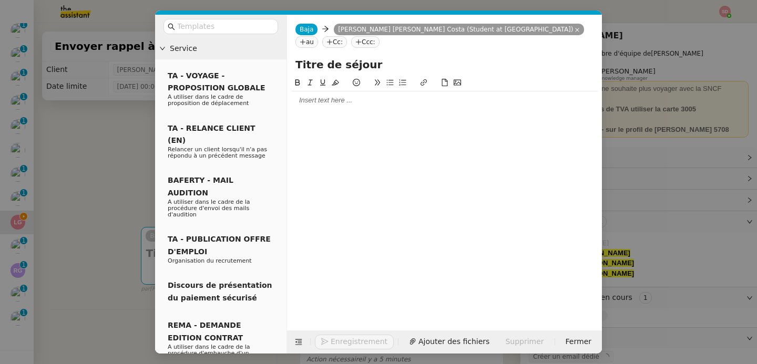
click at [342, 102] on div at bounding box center [444, 100] width 306 height 9
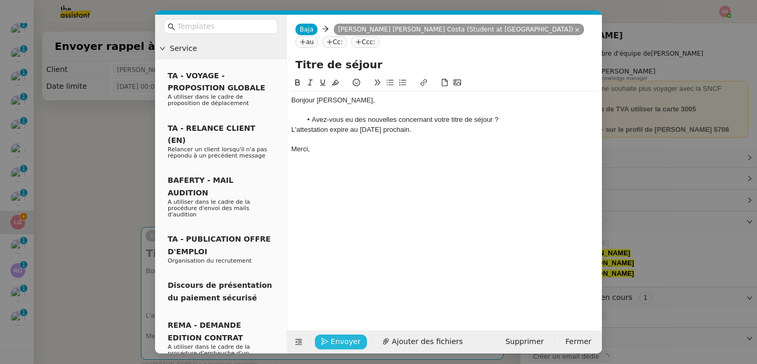
click at [334, 338] on span "Envoyer" at bounding box center [346, 342] width 30 height 12
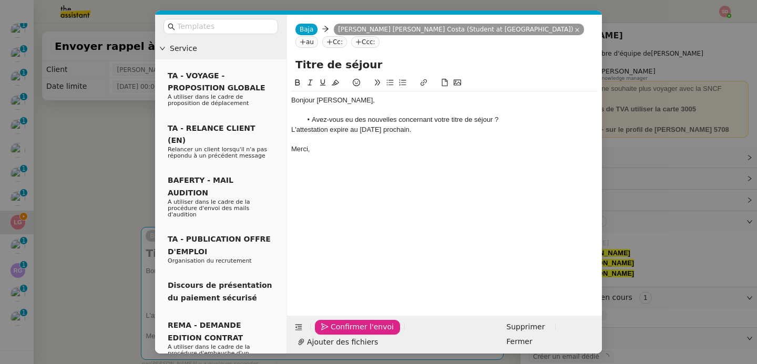
click at [334, 333] on span "Confirmer l'envoi" at bounding box center [362, 327] width 63 height 12
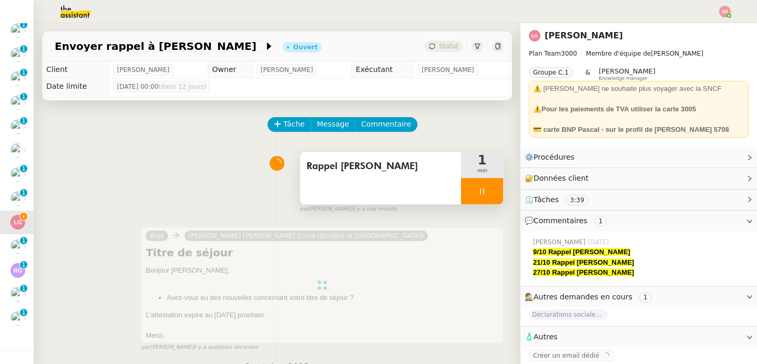
click at [473, 194] on div at bounding box center [482, 191] width 42 height 26
click at [482, 194] on button at bounding box center [492, 191] width 21 height 26
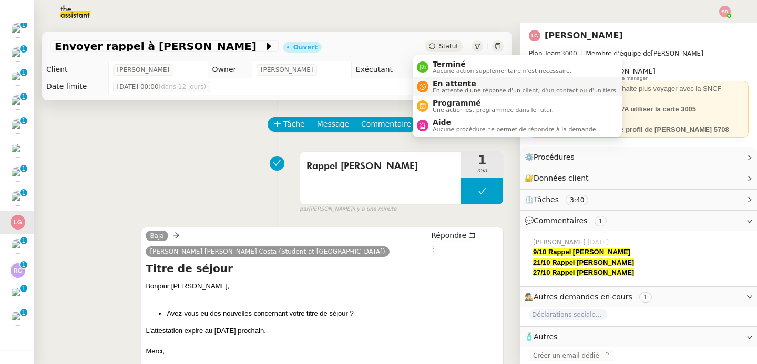
click at [439, 84] on span "En attente" at bounding box center [524, 83] width 185 height 8
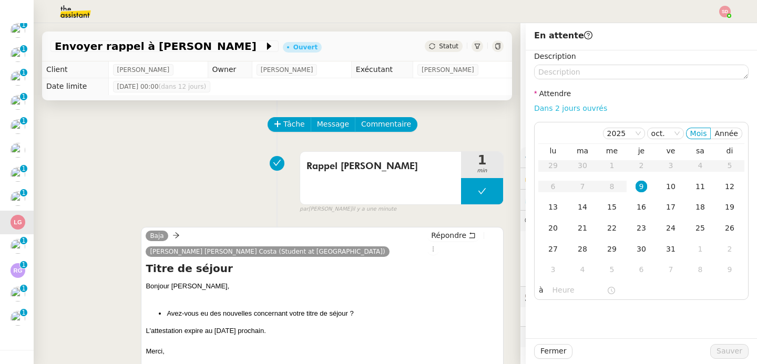
click at [583, 107] on link "Dans 2 jours ouvrés" at bounding box center [570, 108] width 73 height 8
click at [576, 228] on div "21" at bounding box center [582, 228] width 12 height 12
click at [557, 292] on input "07:00" at bounding box center [579, 290] width 54 height 12
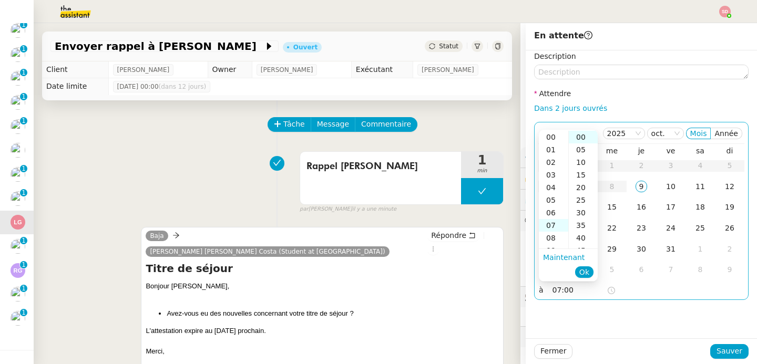
scroll to position [88, 0]
click at [552, 176] on div "10" at bounding box center [553, 175] width 29 height 13
click at [583, 211] on div "30" at bounding box center [583, 213] width 29 height 13
type input "10:30"
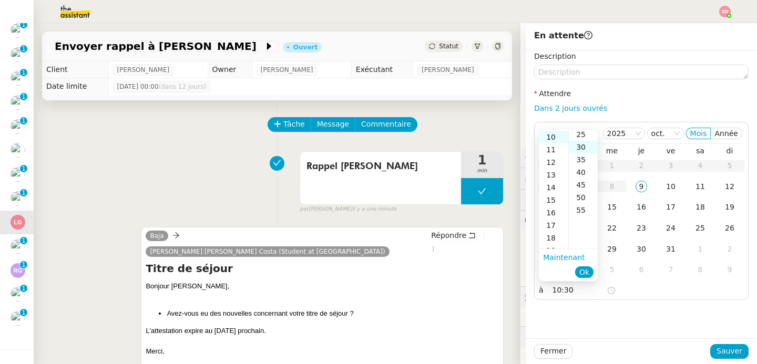
scroll to position [76, 0]
click at [586, 272] on span "Ok" at bounding box center [584, 272] width 10 height 11
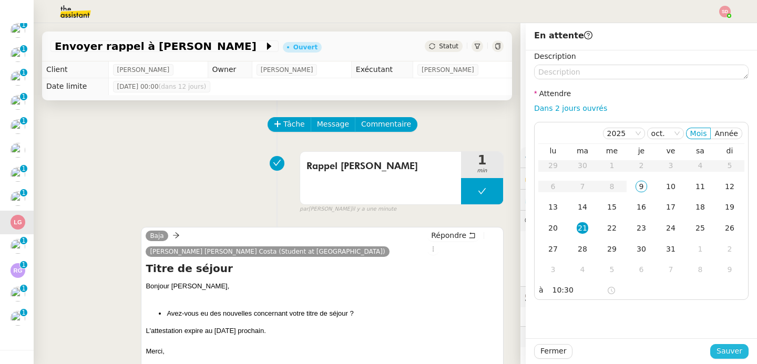
click at [720, 351] on span "Sauver" at bounding box center [729, 351] width 26 height 12
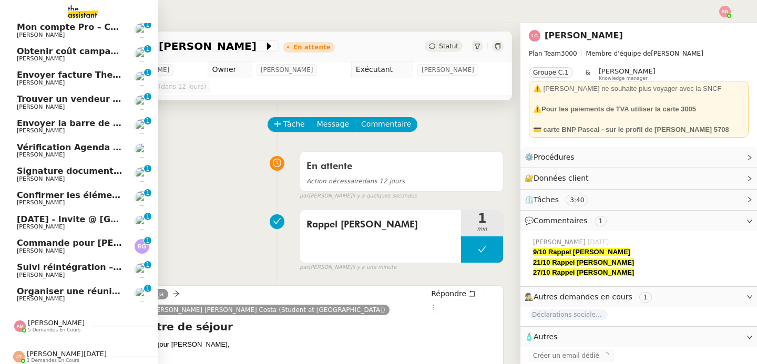
click at [63, 221] on span "16 oct - Invite @ Soho House" at bounding box center [107, 219] width 181 height 10
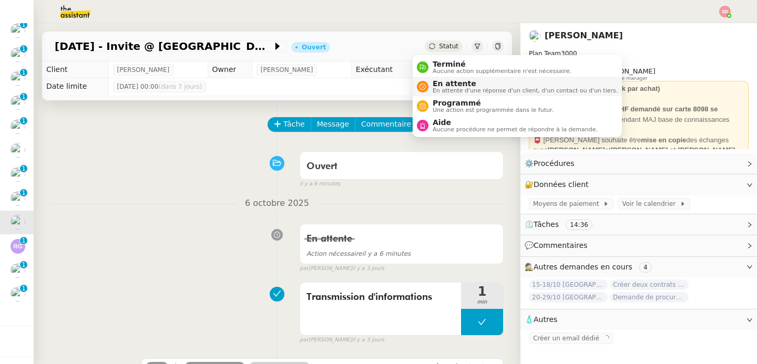
click at [440, 82] on span "En attente" at bounding box center [524, 83] width 185 height 8
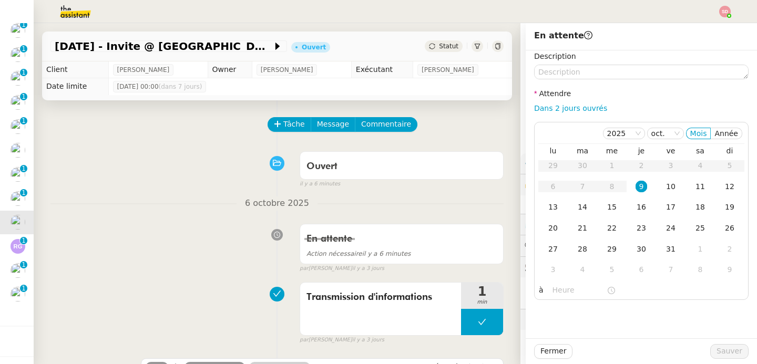
click at [571, 114] on div "Dans 2 jours ouvrés" at bounding box center [641, 108] width 214 height 12
click at [571, 107] on link "Dans 2 jours ouvrés" at bounding box center [570, 108] width 73 height 8
click at [556, 292] on input "07:00" at bounding box center [579, 290] width 54 height 12
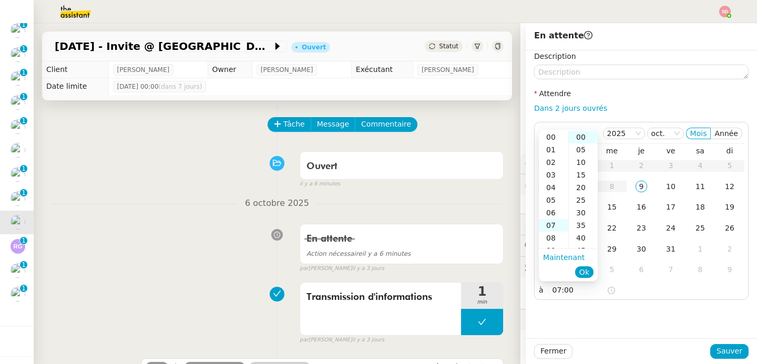
scroll to position [88, 0]
click at [552, 177] on div "10" at bounding box center [553, 175] width 29 height 13
click at [576, 213] on div "30" at bounding box center [583, 213] width 29 height 13
type input "10:30"
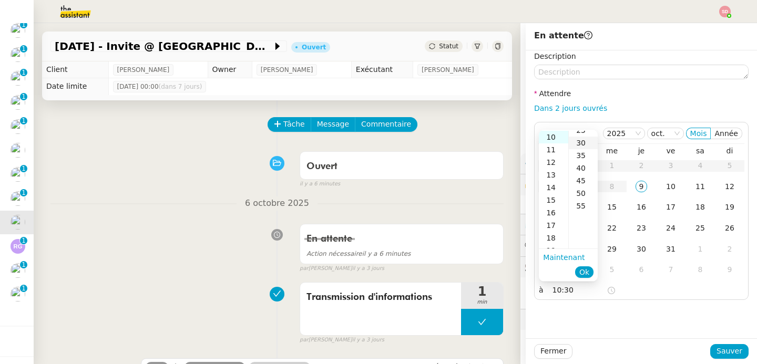
scroll to position [76, 0]
click at [586, 271] on span "Ok" at bounding box center [584, 272] width 10 height 11
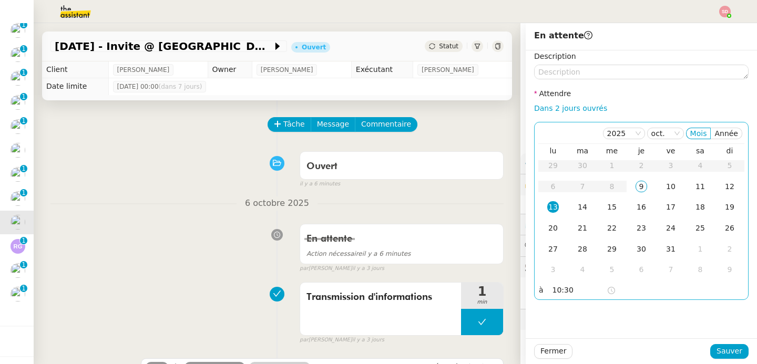
click at [547, 203] on div "13" at bounding box center [553, 207] width 12 height 12
click at [730, 352] on span "Sauver" at bounding box center [729, 351] width 26 height 12
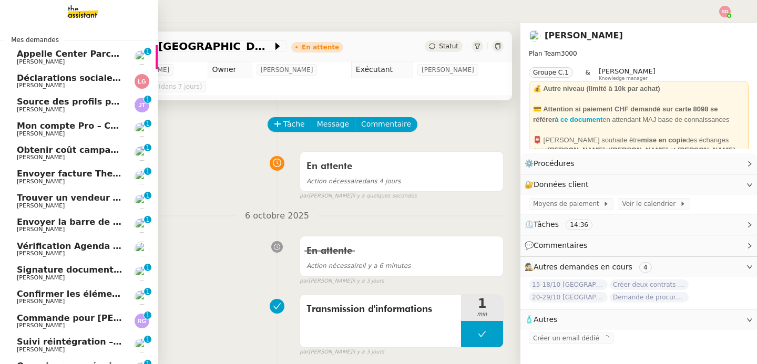
click at [72, 180] on span "[PERSON_NAME]" at bounding box center [70, 182] width 106 height 6
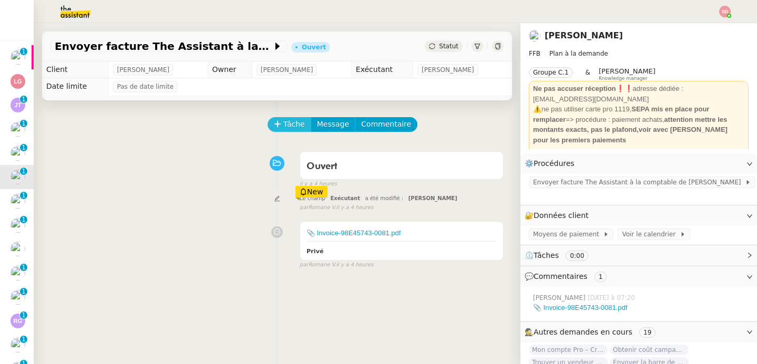
click at [284, 125] on span "Tâche" at bounding box center [294, 124] width 22 height 12
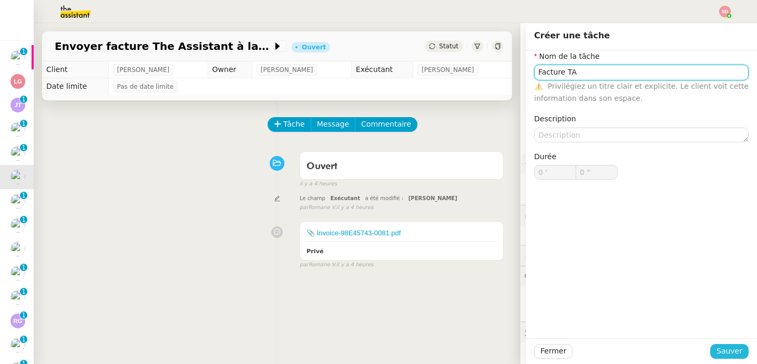
type input "Facture TA"
click at [725, 351] on span "Sauver" at bounding box center [729, 351] width 26 height 12
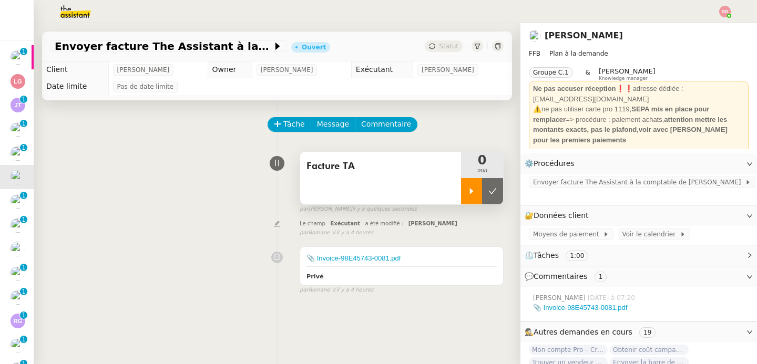
click at [461, 192] on div at bounding box center [471, 191] width 21 height 26
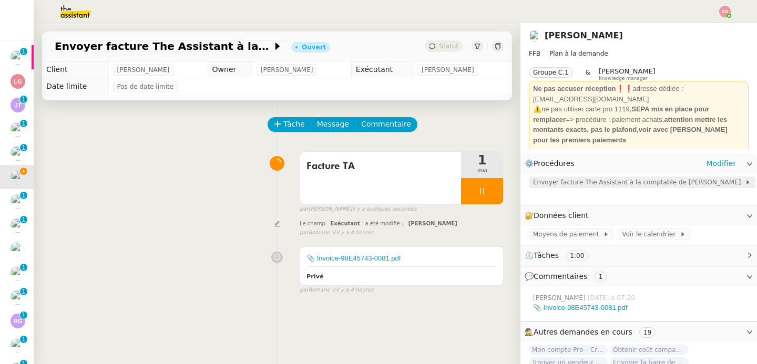
click at [586, 183] on span "Envoyer facture The Assistant à la comptable de Fabien" at bounding box center [639, 182] width 212 height 11
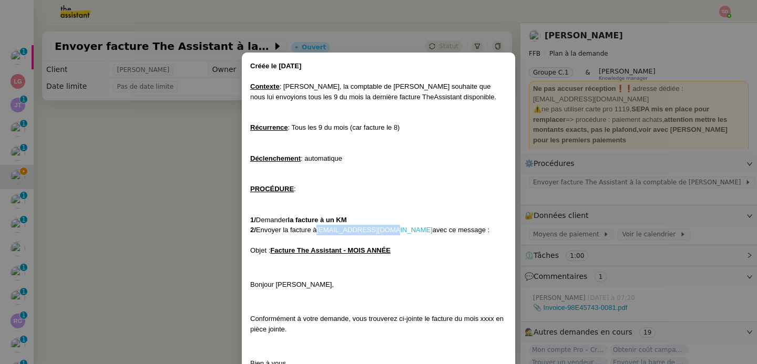
copy link "amelie.yuste@exco.fr"
click at [154, 264] on nz-modal-container "Créée le 26/08/2024 Contexte : Amélie, la comptable de Fabien souhaite que nous…" at bounding box center [378, 182] width 757 height 364
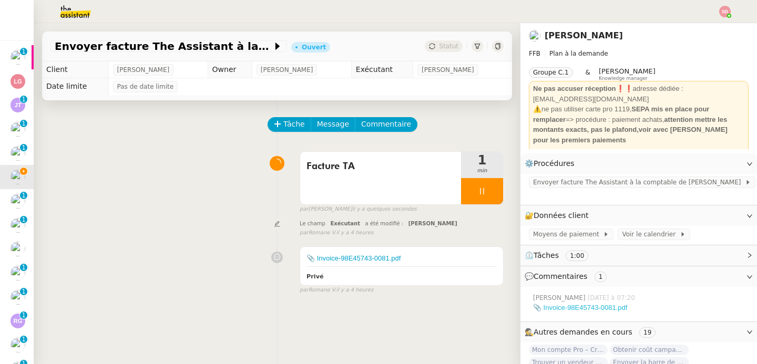
click at [583, 304] on link "📎 Invoice-98E45743-0081.pdf" at bounding box center [580, 308] width 94 height 8
click at [326, 125] on span "Message" at bounding box center [333, 124] width 32 height 12
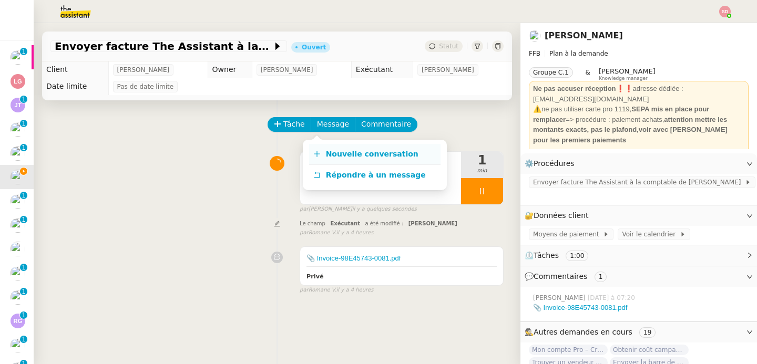
click at [327, 154] on span "Nouvelle conversation" at bounding box center [372, 154] width 92 height 8
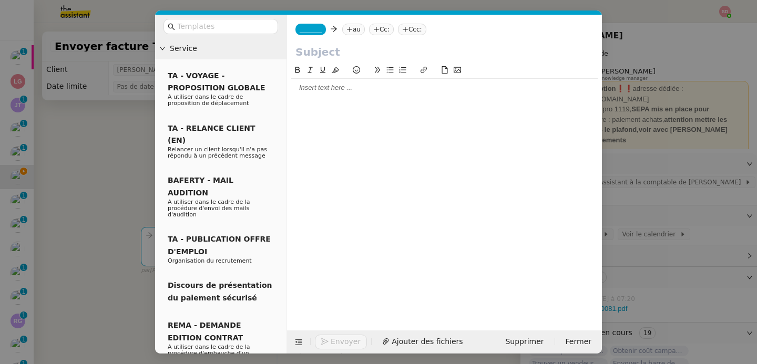
click at [307, 31] on span "_______" at bounding box center [311, 29] width 22 height 7
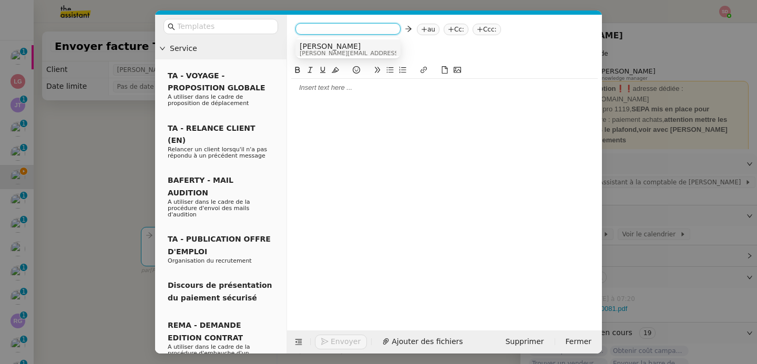
click at [315, 42] on span "[PERSON_NAME]" at bounding box center [374, 46] width 149 height 8
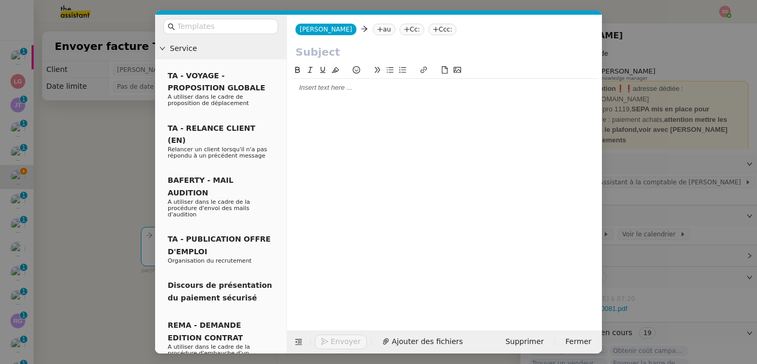
click at [377, 27] on icon at bounding box center [380, 29] width 6 height 6
paste input "amelie.yuste@exco.fr"
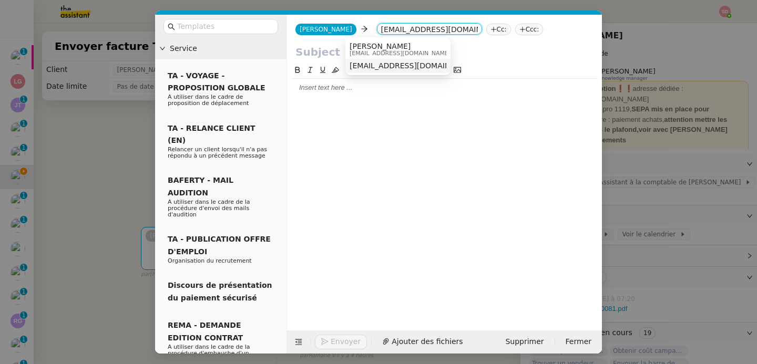
type input "amelie.yuste@exco.fr"
click at [366, 66] on span "amelie.yuste@exco.fr" at bounding box center [413, 65] width 129 height 8
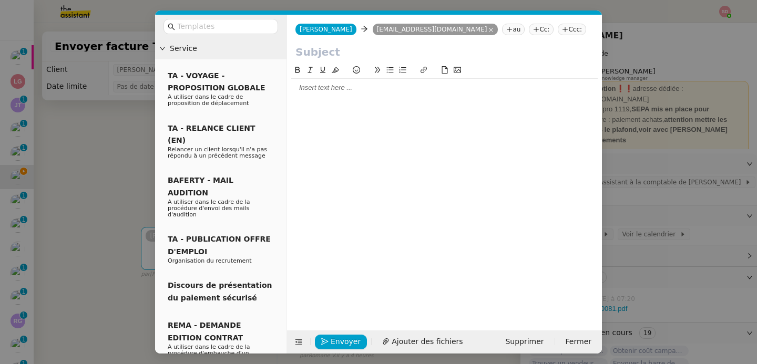
click at [346, 51] on input "text" at bounding box center [444, 52] width 298 height 16
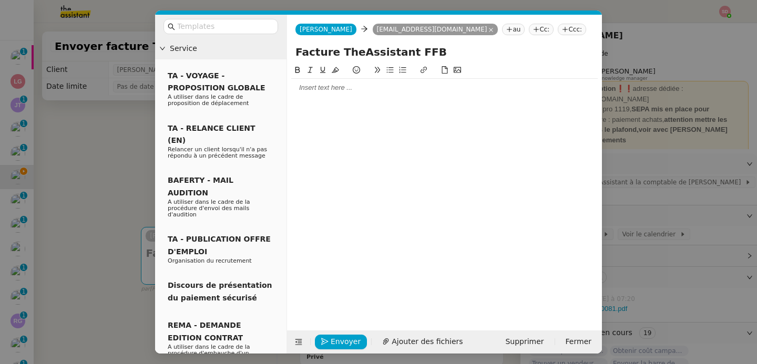
type input "Facture TheAssistant FFB"
click at [304, 86] on div at bounding box center [444, 87] width 306 height 9
click at [297, 346] on icon at bounding box center [298, 341] width 7 height 7
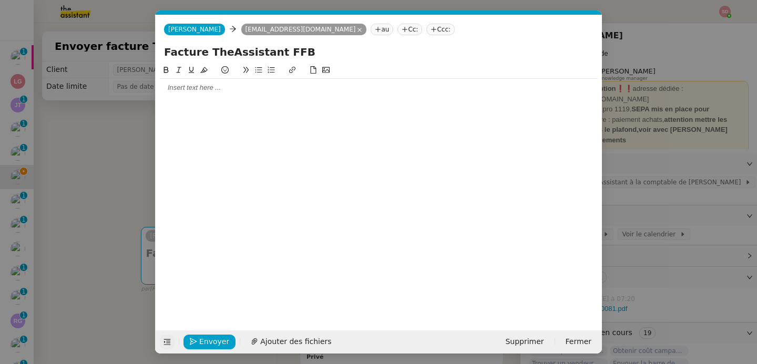
click at [199, 94] on div at bounding box center [379, 88] width 438 height 18
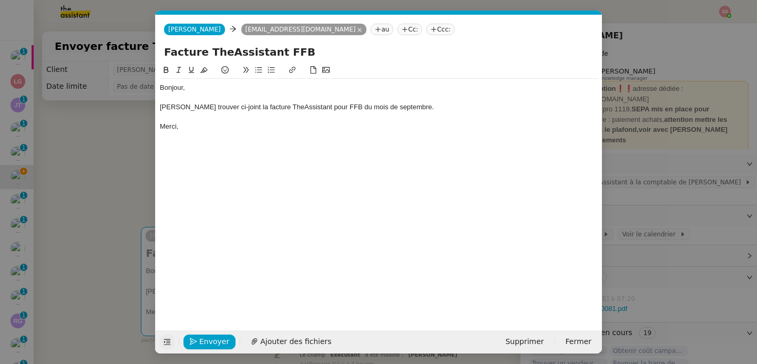
click at [311, 52] on input "Facture TheAssistant FFB" at bounding box center [378, 52] width 429 height 16
type input "Facture TheAssistant FFB - 09/2025"
click at [194, 349] on div "Envoyer Ajouter des fichiers" at bounding box center [249, 342] width 178 height 15
click at [196, 344] on icon "button" at bounding box center [193, 341] width 7 height 7
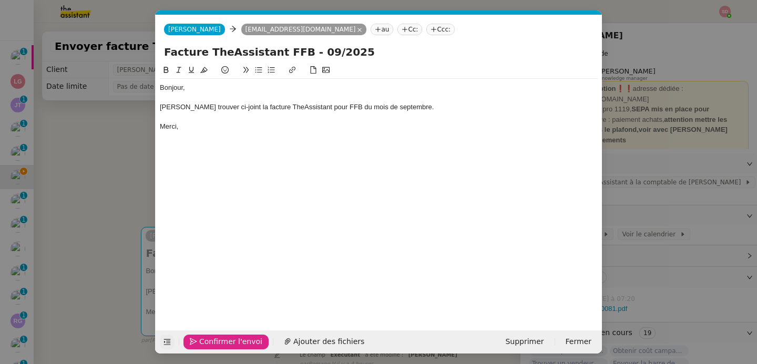
click at [196, 344] on icon "button" at bounding box center [193, 341] width 7 height 7
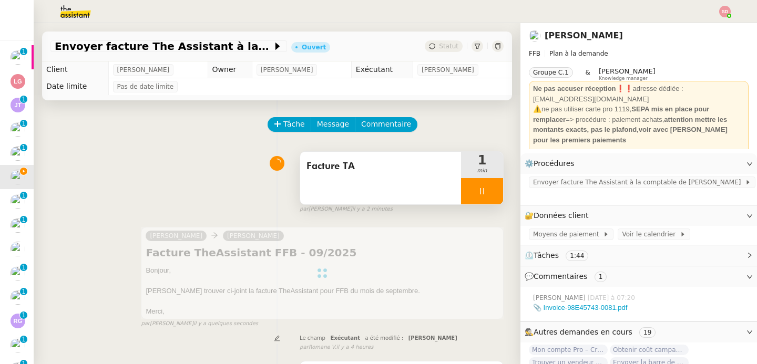
click at [474, 193] on div at bounding box center [482, 191] width 42 height 26
click at [482, 193] on button at bounding box center [492, 191] width 21 height 26
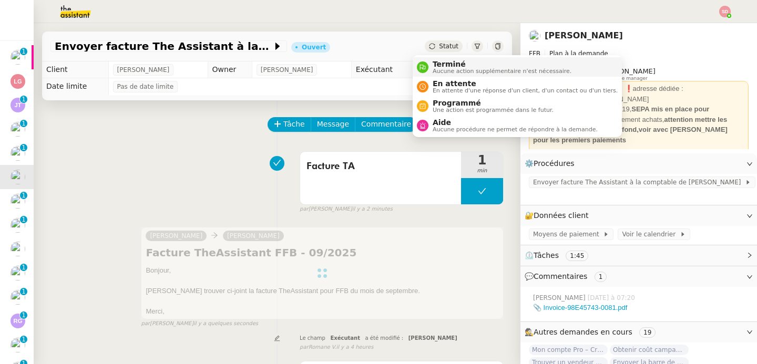
click at [425, 61] on div "Terminé Aucune action supplémentaire n'est nécessaire." at bounding box center [494, 67] width 154 height 14
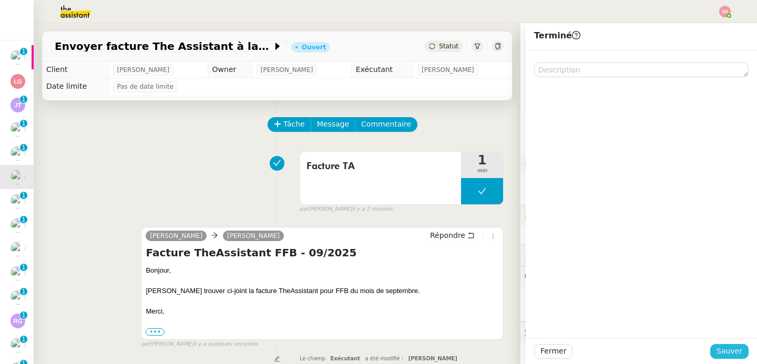
click at [738, 349] on button "Sauver" at bounding box center [729, 351] width 38 height 15
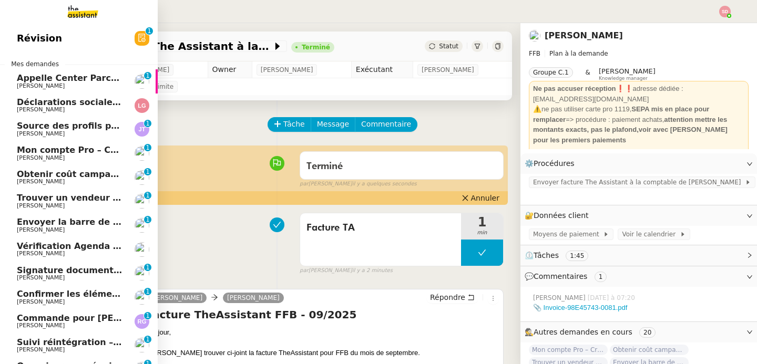
scroll to position [108, 0]
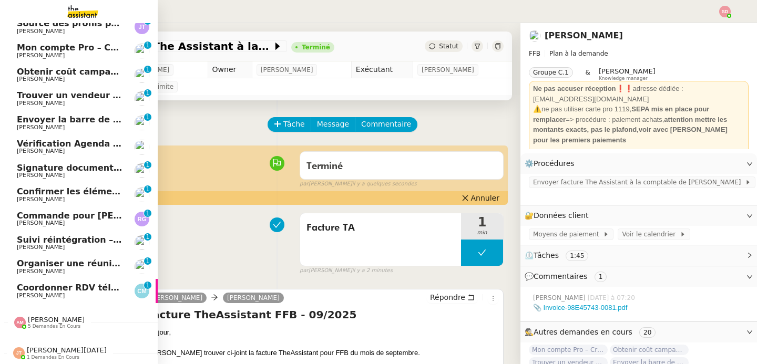
click at [44, 292] on span "[PERSON_NAME]" at bounding box center [41, 295] width 48 height 7
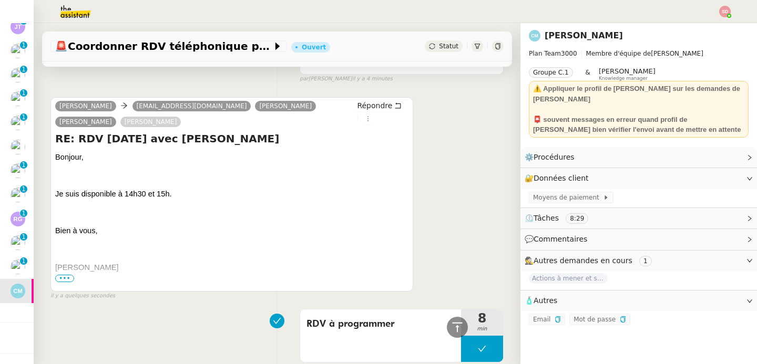
scroll to position [53, 0]
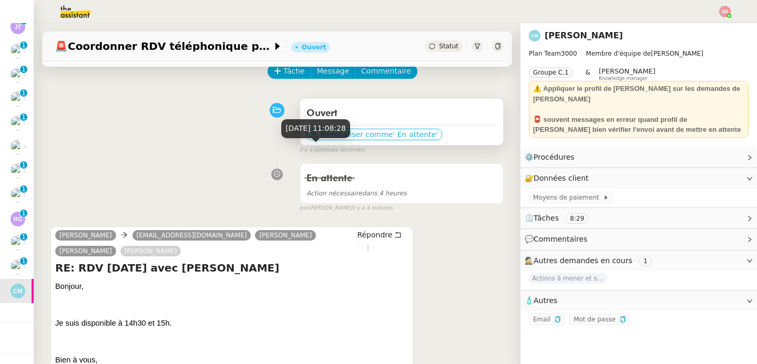
click at [395, 135] on span "' En attente'" at bounding box center [415, 134] width 45 height 11
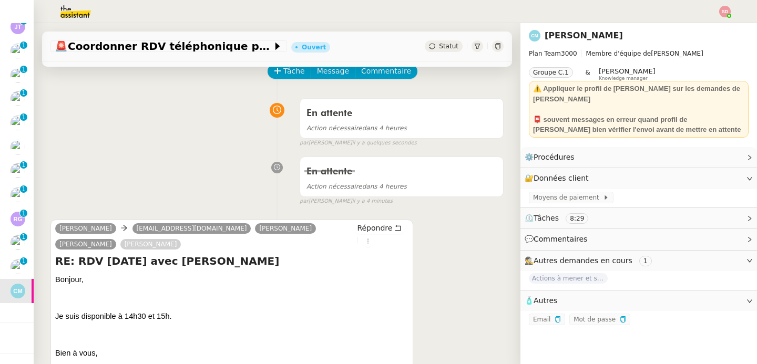
scroll to position [85, 0]
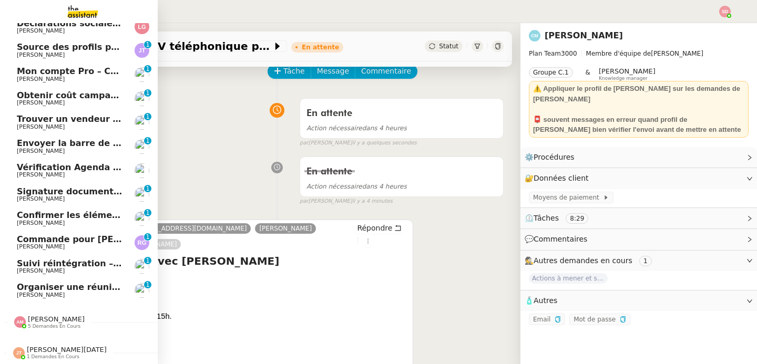
click at [53, 285] on span "Organiser une réunion abonnement avec [PERSON_NAME]" at bounding box center [154, 287] width 275 height 10
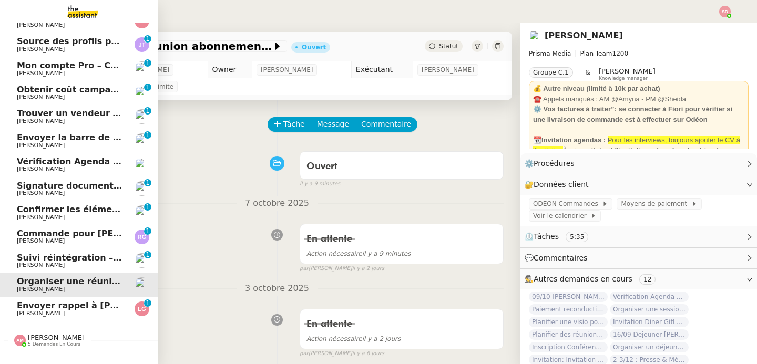
click at [17, 307] on span "Envoyer rappel à [PERSON_NAME]" at bounding box center [97, 306] width 161 height 10
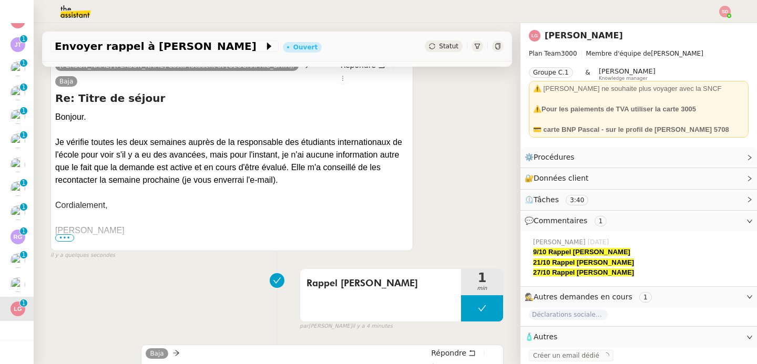
scroll to position [231, 0]
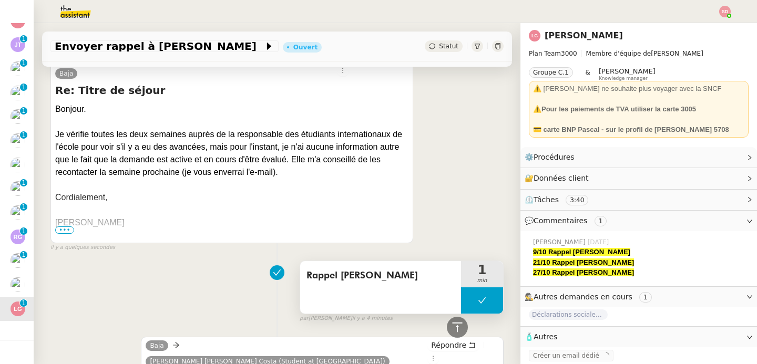
click at [461, 287] on button at bounding box center [482, 300] width 42 height 26
click at [467, 296] on icon at bounding box center [471, 300] width 8 height 8
click at [477, 287] on div at bounding box center [482, 300] width 42 height 26
click at [488, 296] on icon at bounding box center [492, 300] width 8 height 8
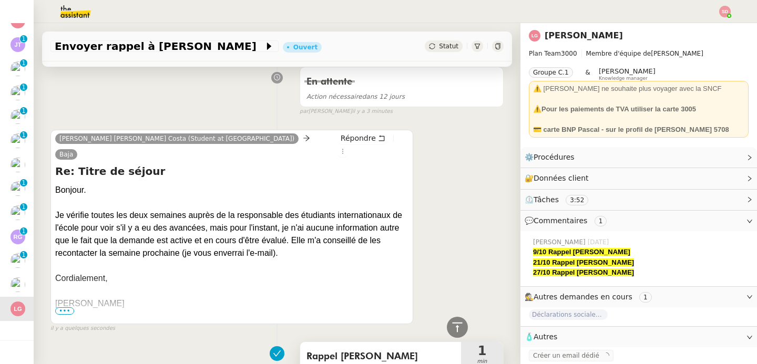
scroll to position [0, 0]
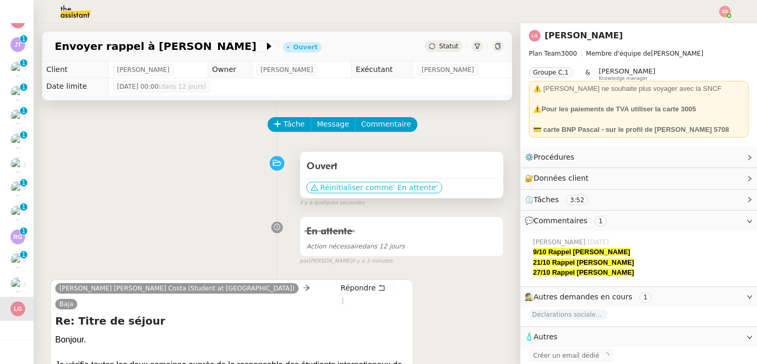
click at [362, 188] on span "Réinitialiser comme" at bounding box center [356, 187] width 73 height 11
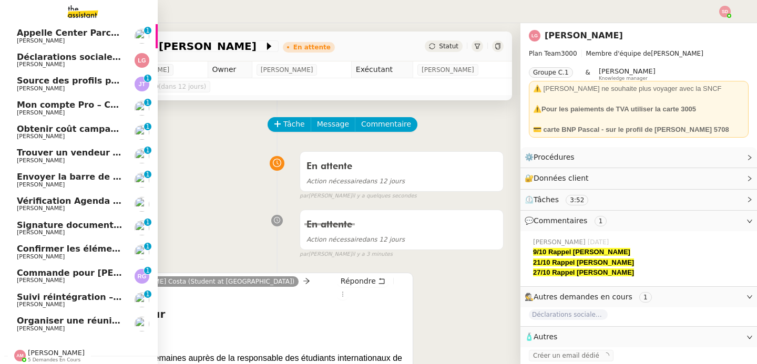
scroll to position [85, 0]
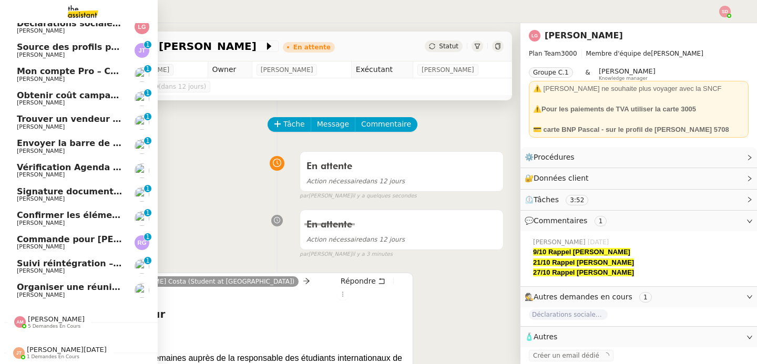
click at [61, 220] on span "Axel BANDIAKY" at bounding box center [70, 223] width 106 height 6
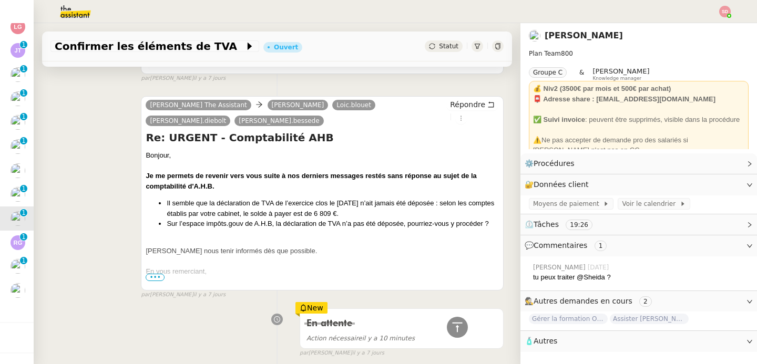
scroll to position [1743, 0]
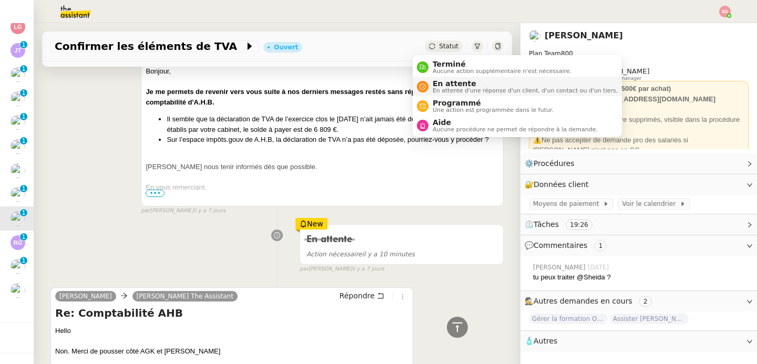
click at [428, 88] on div "En attente En attente d'une réponse d'un client, d'un contact ou d'un tiers." at bounding box center [522, 86] width 189 height 14
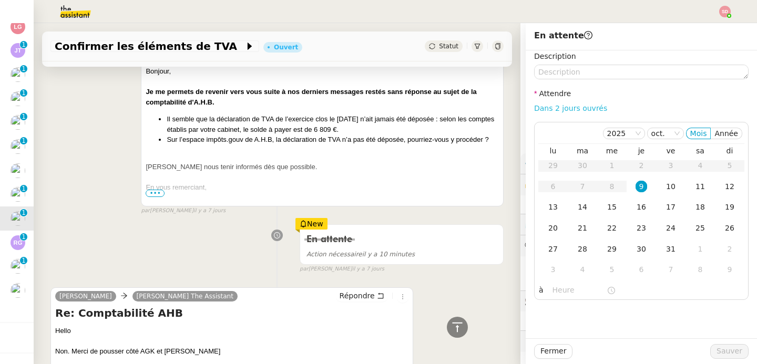
click at [577, 109] on link "Dans 2 jours ouvrés" at bounding box center [570, 108] width 73 height 8
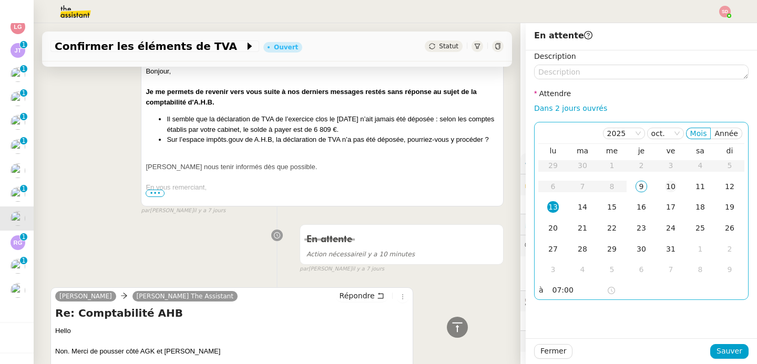
click at [665, 182] on div "10" at bounding box center [671, 187] width 12 height 12
click at [552, 295] on input "07:00" at bounding box center [579, 290] width 54 height 12
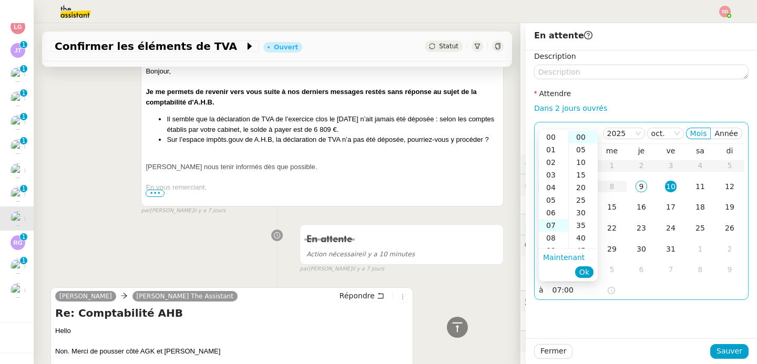
scroll to position [88, 0]
click at [551, 174] on div "10" at bounding box center [553, 175] width 29 height 13
click at [582, 211] on div "30" at bounding box center [583, 213] width 29 height 13
type input "10:30"
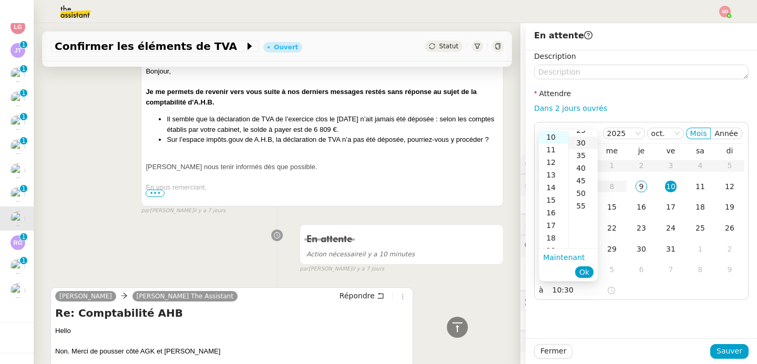
scroll to position [76, 0]
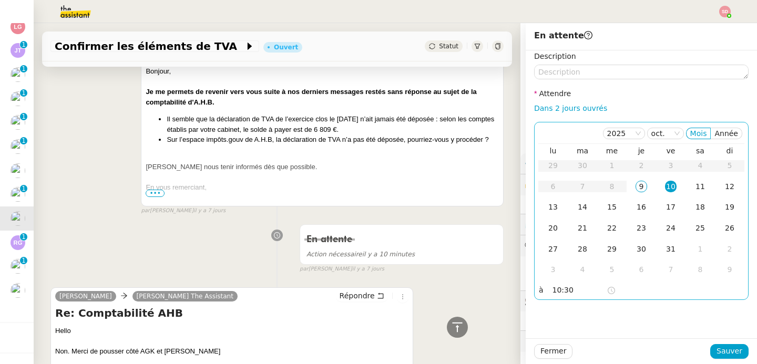
click at [665, 185] on div "10" at bounding box center [671, 187] width 12 height 12
click at [736, 354] on button "Sauver" at bounding box center [729, 351] width 38 height 15
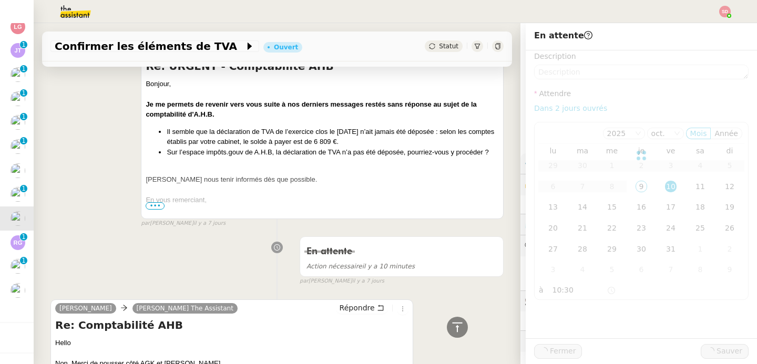
scroll to position [1755, 0]
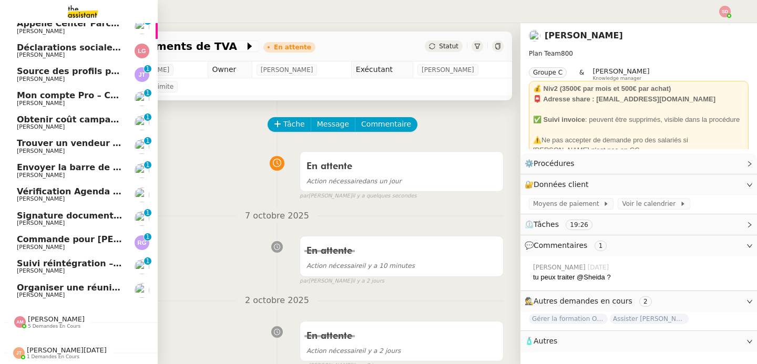
click at [24, 234] on span "Commande pour Pascal" at bounding box center [96, 239] width 159 height 10
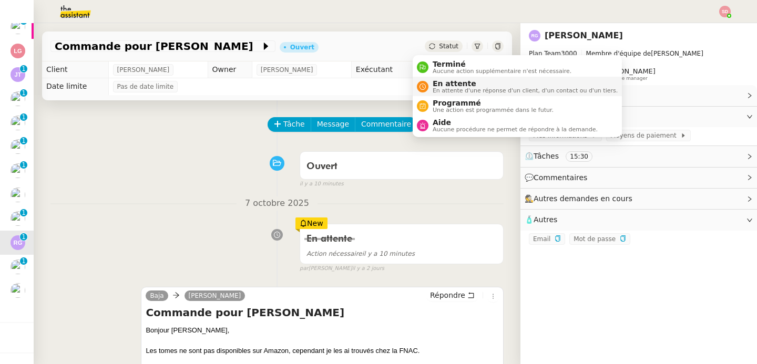
click at [422, 88] on icon at bounding box center [422, 87] width 6 height 6
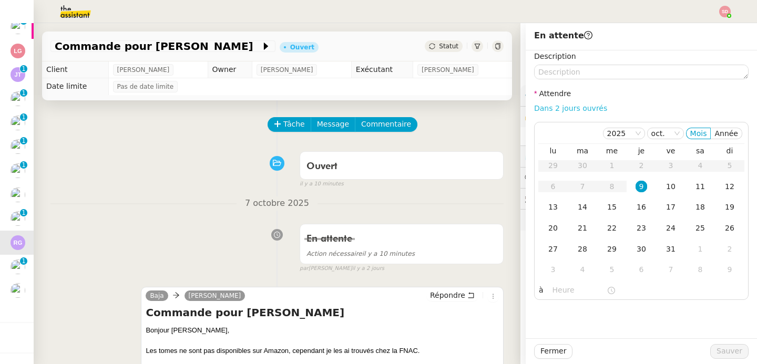
click at [552, 107] on link "Dans 2 jours ouvrés" at bounding box center [570, 108] width 73 height 8
click at [553, 290] on input "07:00" at bounding box center [579, 290] width 54 height 12
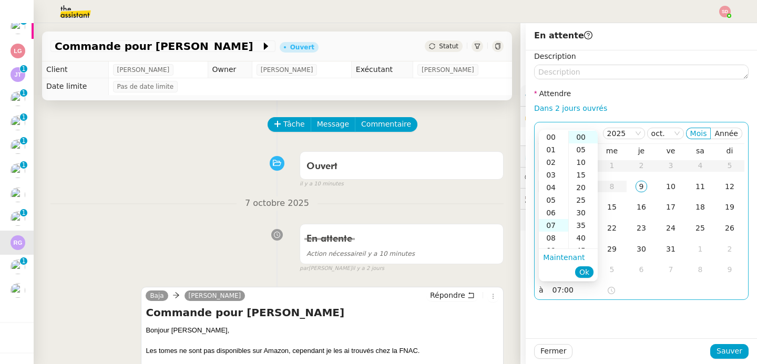
scroll to position [88, 0]
click at [552, 230] on div "14" at bounding box center [553, 225] width 29 height 13
type input "14:00"
click at [582, 274] on span "Ok" at bounding box center [584, 272] width 10 height 11
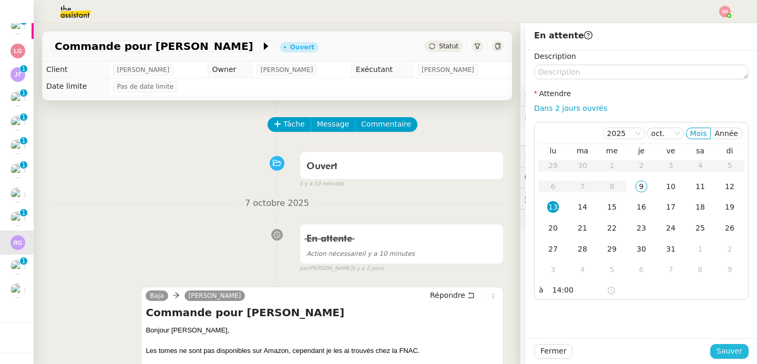
click at [726, 354] on span "Sauver" at bounding box center [729, 351] width 26 height 12
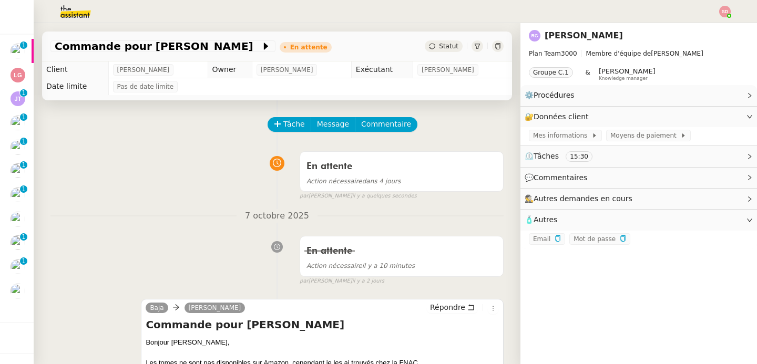
scroll to position [36, 0]
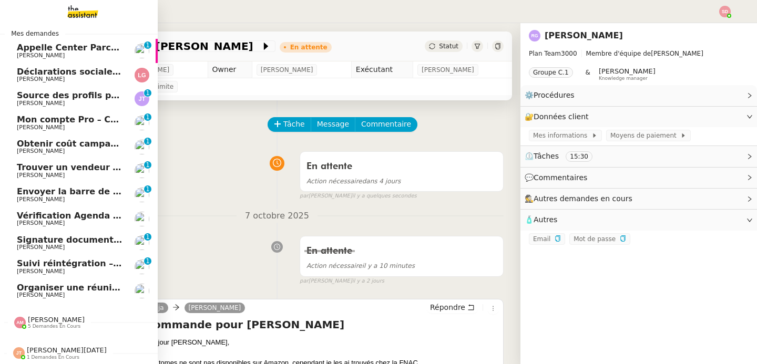
click at [81, 292] on span "[PERSON_NAME]" at bounding box center [70, 295] width 106 height 6
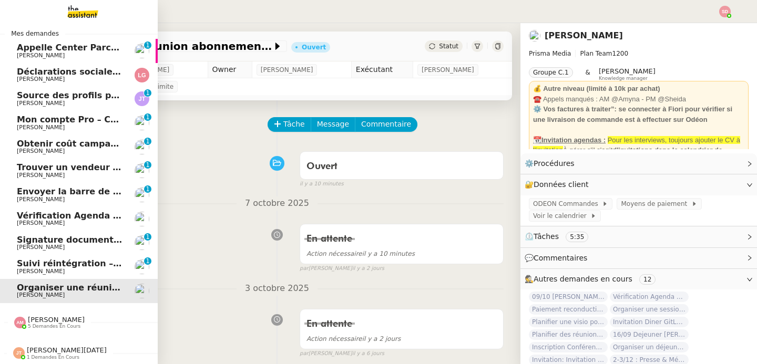
click at [111, 211] on span "Vérification Agenda + Chat + Wagram (9h et 14h)" at bounding box center [135, 216] width 236 height 10
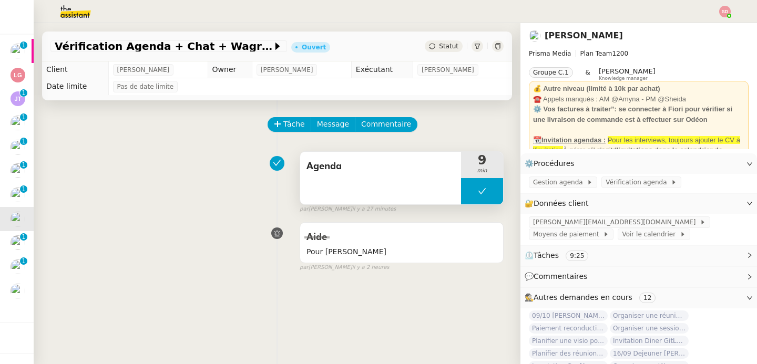
click at [461, 191] on button at bounding box center [482, 191] width 42 height 26
click at [470, 191] on icon at bounding box center [472, 191] width 4 height 6
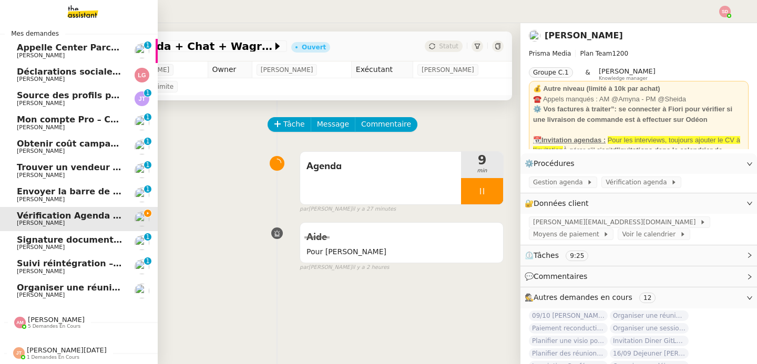
click at [50, 292] on span "[PERSON_NAME]" at bounding box center [70, 295] width 106 height 6
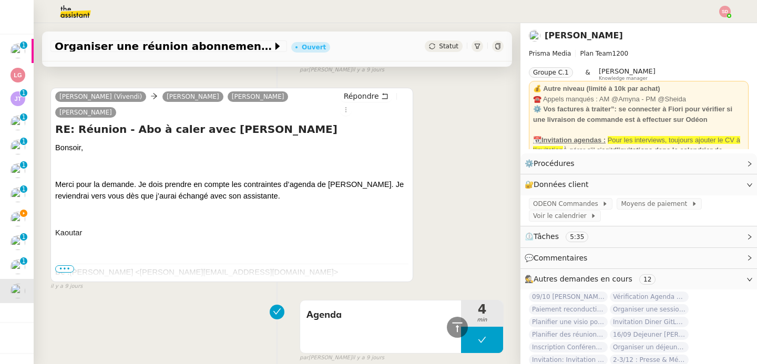
scroll to position [790, 0]
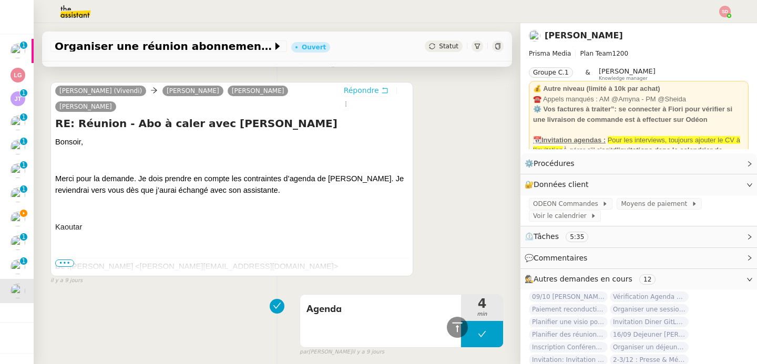
click at [368, 91] on span "Répondre" at bounding box center [361, 90] width 35 height 11
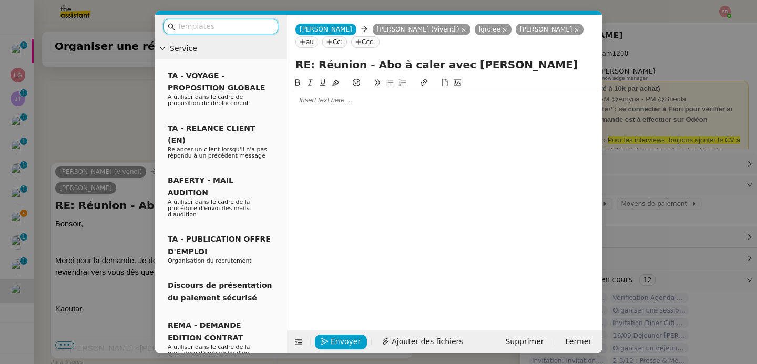
scroll to position [871, 0]
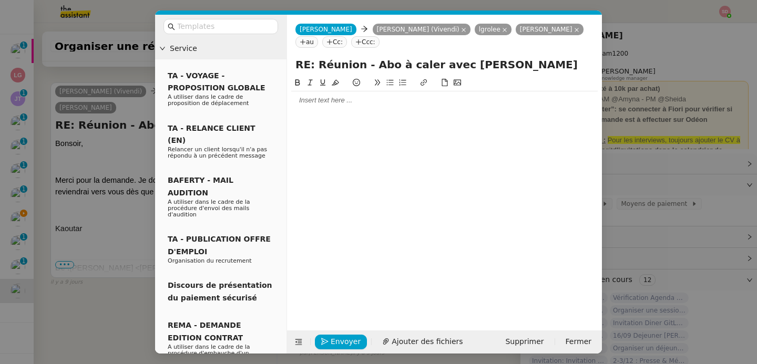
click at [367, 97] on div at bounding box center [444, 100] width 306 height 9
click at [516, 337] on span "Supprimer" at bounding box center [524, 342] width 38 height 12
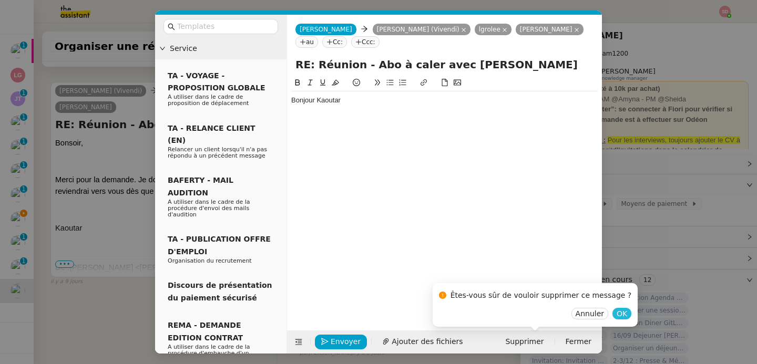
click at [616, 315] on span "OK" at bounding box center [621, 313] width 11 height 11
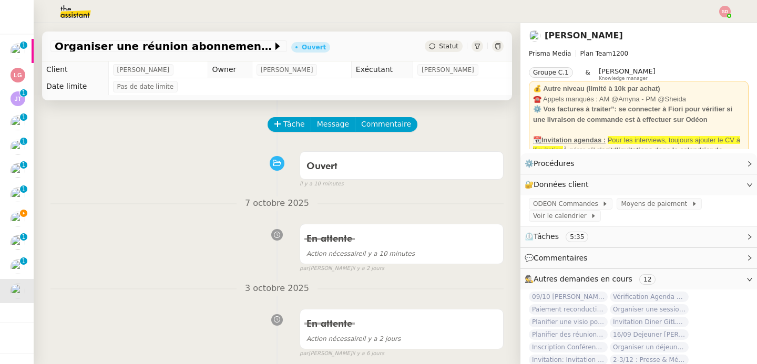
scroll to position [259, 0]
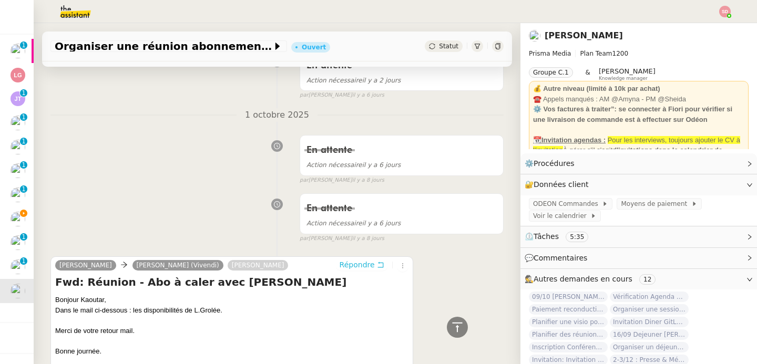
click at [363, 262] on span "Répondre" at bounding box center [356, 265] width 35 height 11
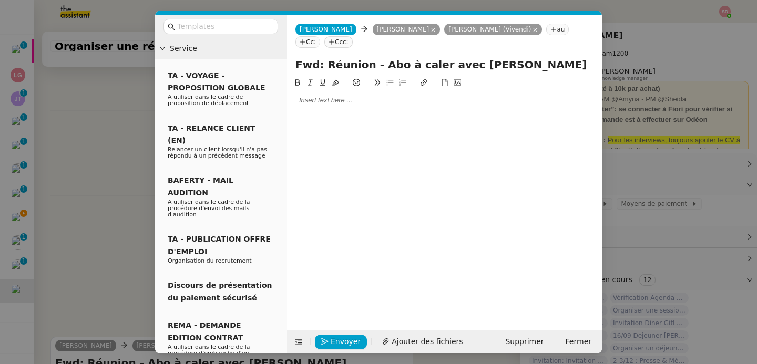
scroll to position [338, 0]
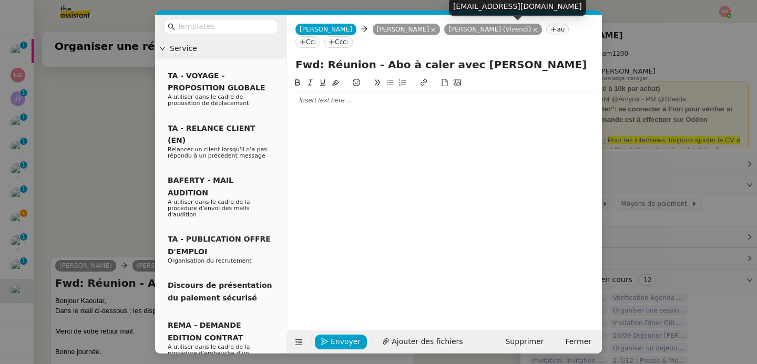
click at [538, 29] on icon at bounding box center [534, 29] width 5 height 5
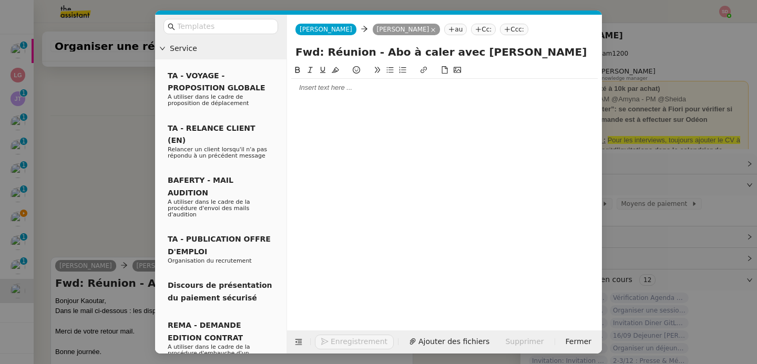
click at [351, 81] on div at bounding box center [444, 88] width 306 height 18
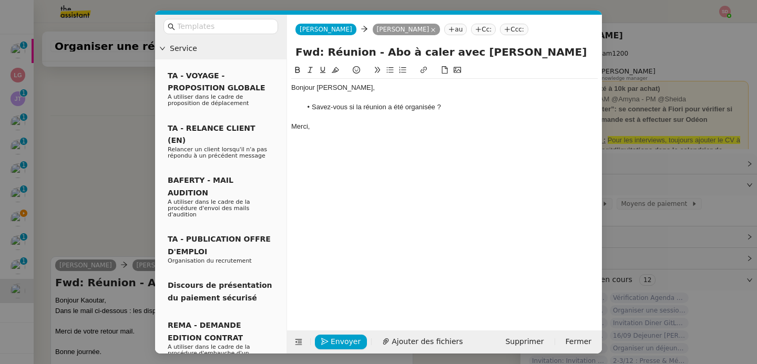
scroll to position [404, 0]
click at [339, 336] on span "Envoyer" at bounding box center [346, 342] width 30 height 12
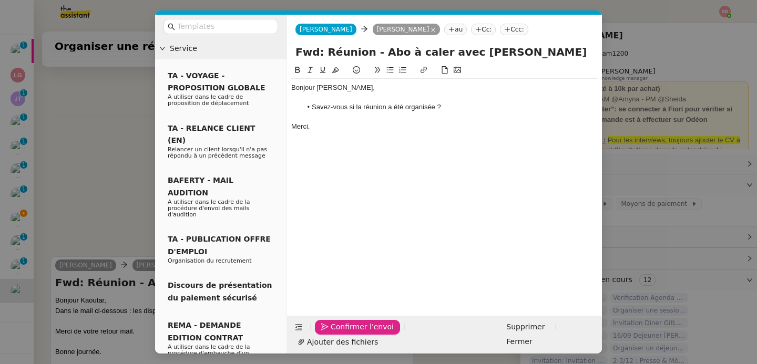
click at [339, 333] on span "Confirmer l'envoi" at bounding box center [362, 327] width 63 height 12
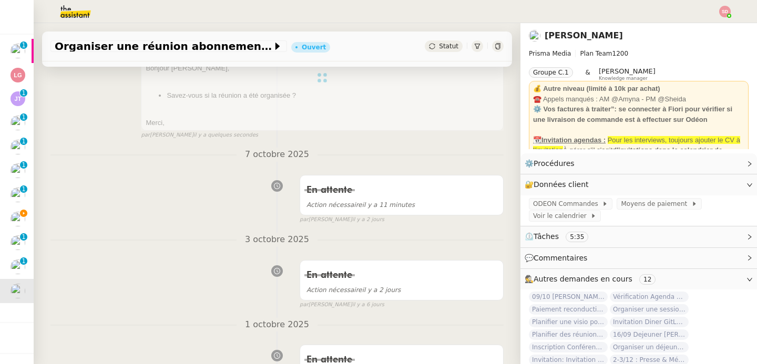
scroll to position [0, 0]
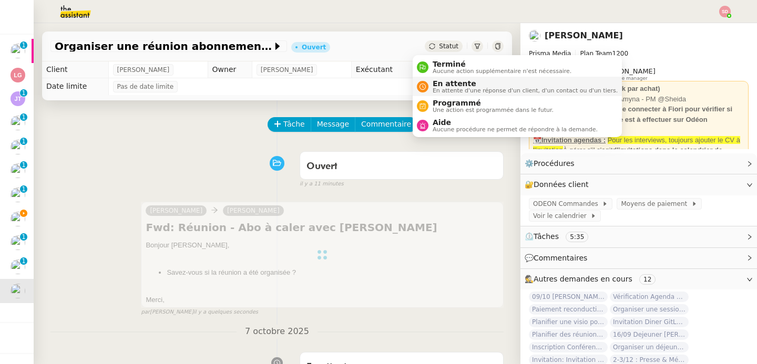
click at [426, 88] on nz-avatar at bounding box center [423, 87] width 12 height 12
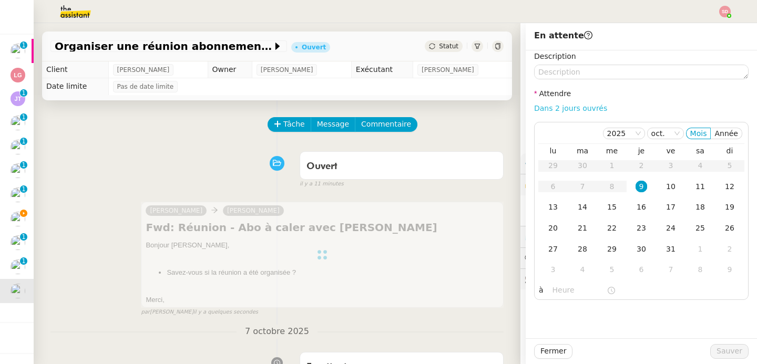
click at [580, 111] on link "Dans 2 jours ouvrés" at bounding box center [570, 108] width 73 height 8
click at [552, 292] on input "07:00" at bounding box center [579, 290] width 54 height 12
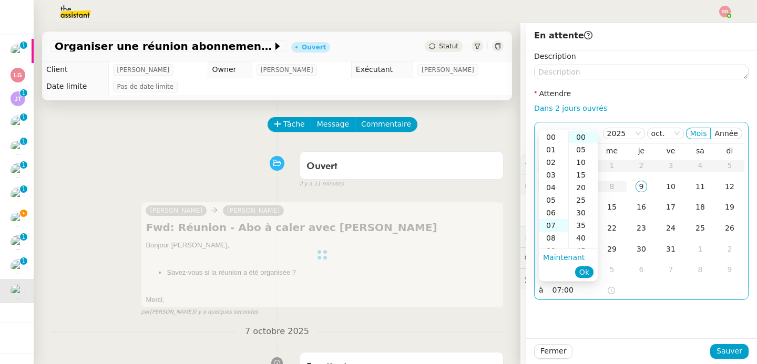
scroll to position [88, 0]
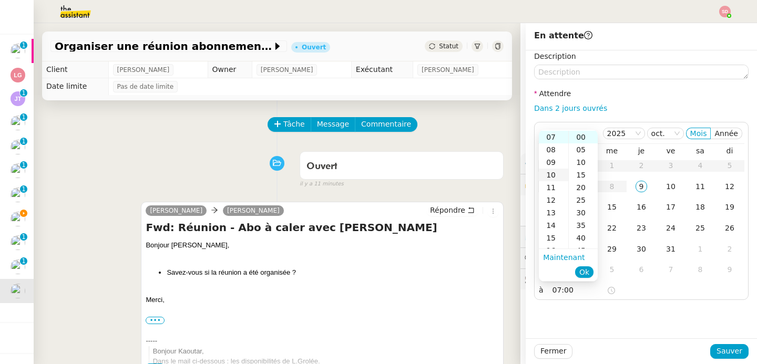
click at [552, 174] on div "10" at bounding box center [553, 175] width 29 height 13
type input "10:00"
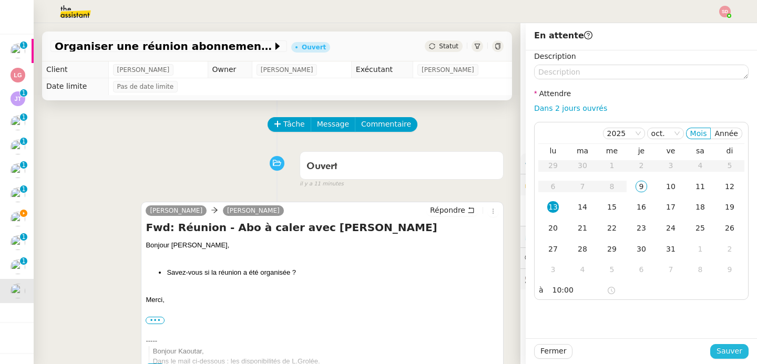
click at [724, 353] on span "Sauver" at bounding box center [729, 351] width 26 height 12
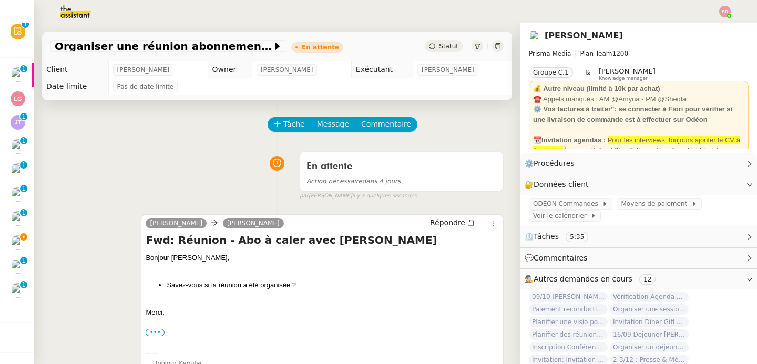
scroll to position [13, 0]
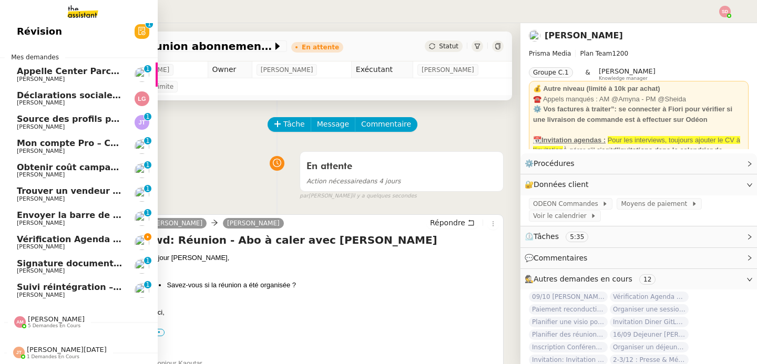
click at [63, 244] on span "[PERSON_NAME]" at bounding box center [70, 247] width 106 height 6
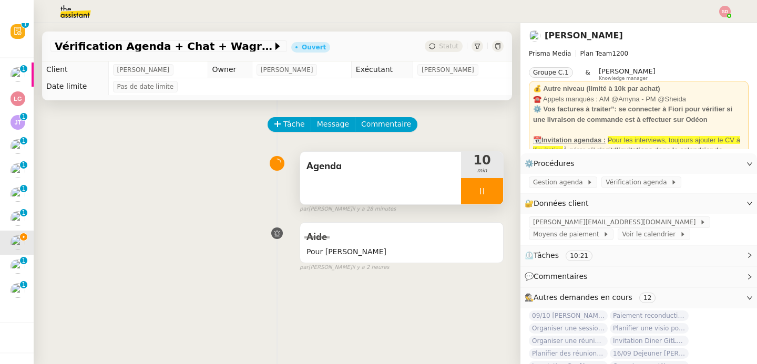
click at [477, 191] on div at bounding box center [482, 191] width 42 height 26
click at [488, 191] on icon at bounding box center [492, 191] width 8 height 8
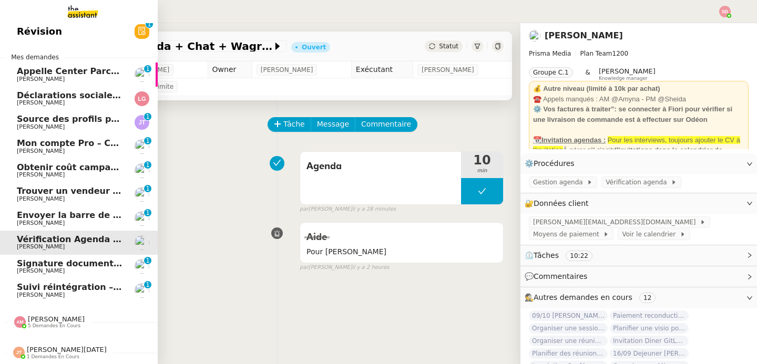
click at [69, 212] on span "Envoyer la barre de son pour réparation" at bounding box center [112, 215] width 191 height 10
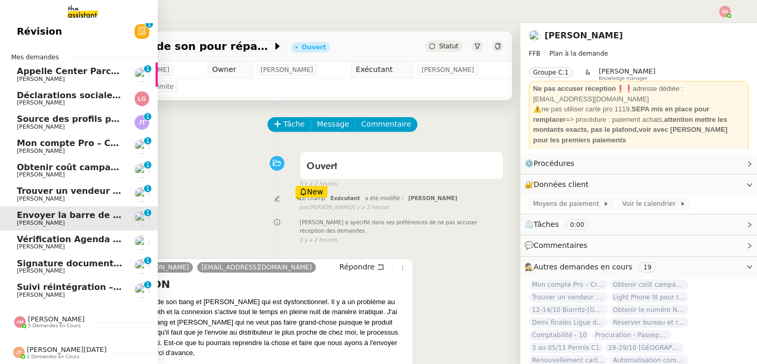
click at [27, 188] on span "Trouver un vendeur d'automates à pizza" at bounding box center [112, 191] width 191 height 10
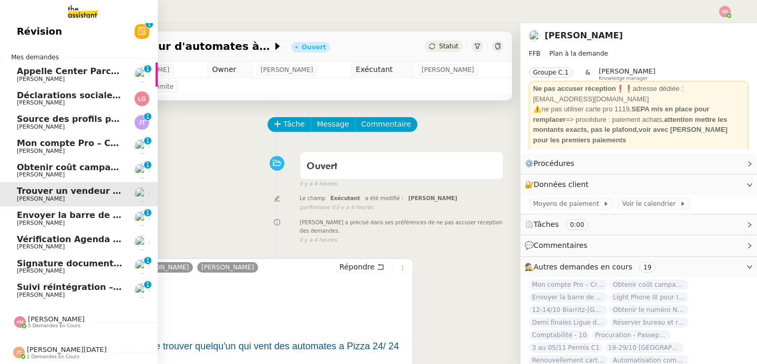
click at [47, 162] on span "Obtenir coût campagne pub RATP [GEOGRAPHIC_DATA]" at bounding box center [147, 167] width 261 height 10
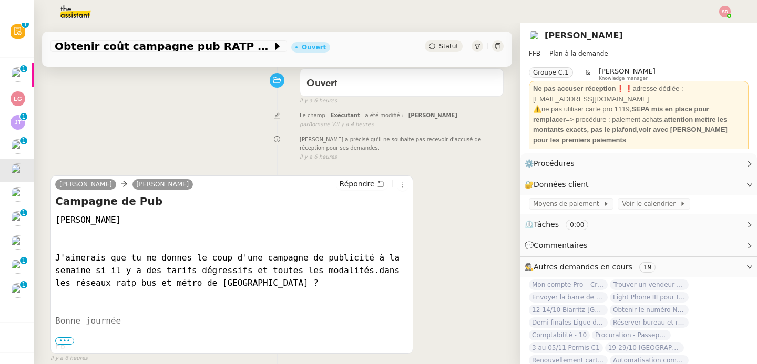
scroll to position [31, 0]
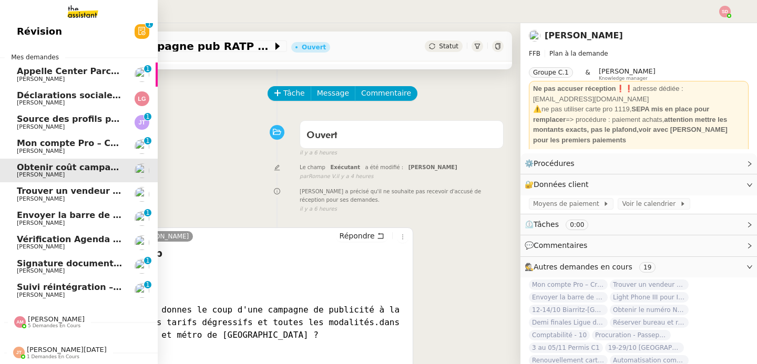
click at [87, 148] on span "[PERSON_NAME]" at bounding box center [70, 151] width 106 height 6
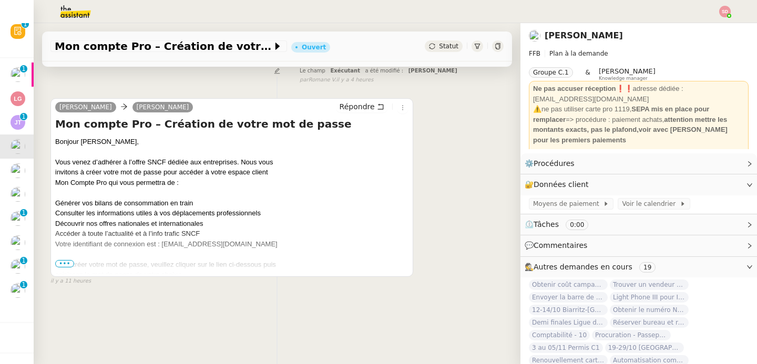
scroll to position [139, 0]
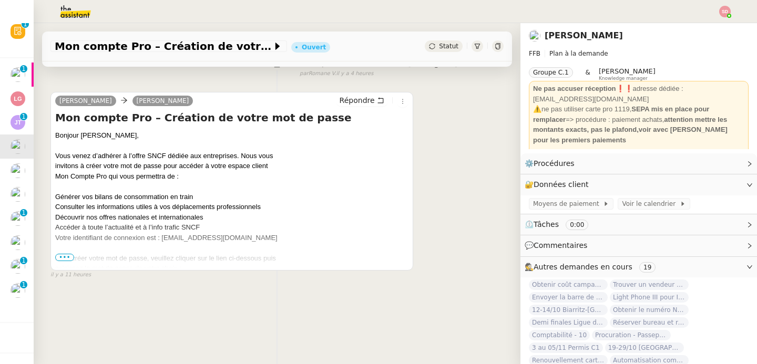
click at [65, 254] on span "•••" at bounding box center [64, 257] width 19 height 7
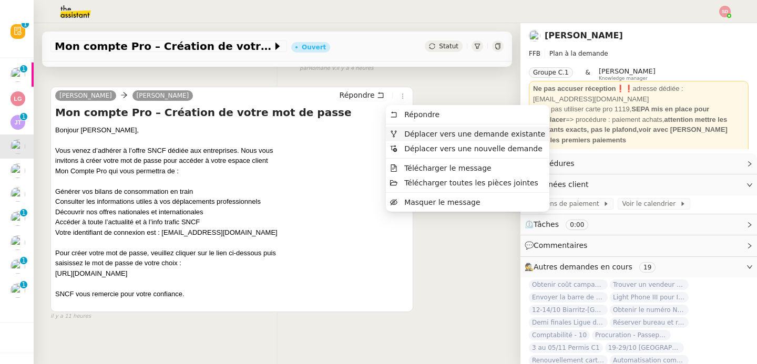
click at [397, 133] on span "Déplacer vers une demande existante" at bounding box center [467, 133] width 155 height 9
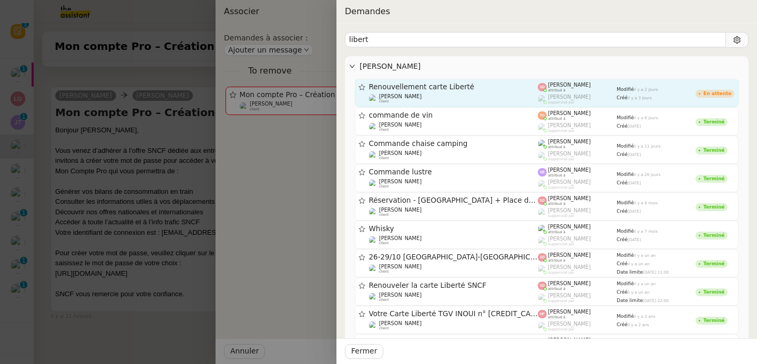
type input "libert"
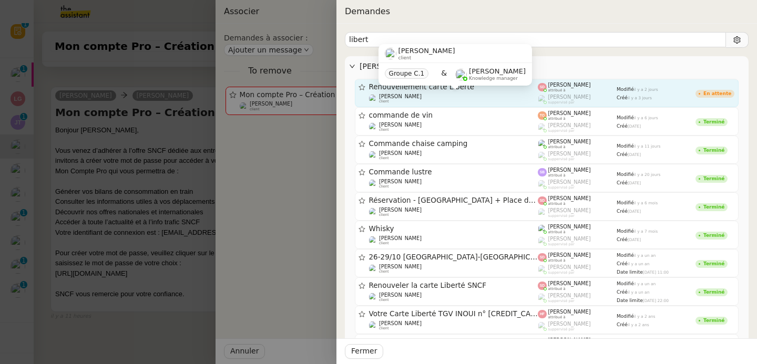
click at [460, 102] on div "Fabien Bornancin client" at bounding box center [453, 99] width 169 height 11
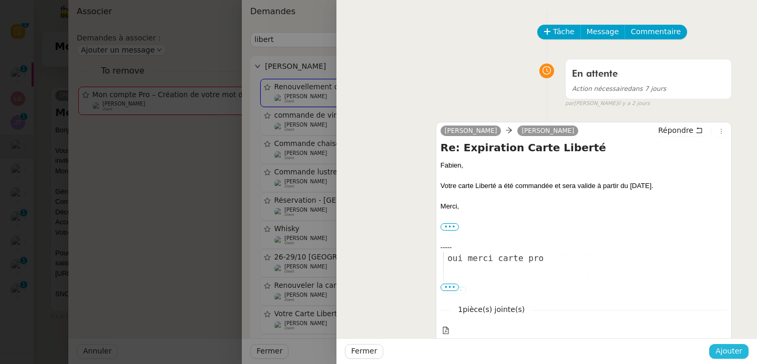
click at [716, 352] on button "Ajouter" at bounding box center [728, 351] width 39 height 15
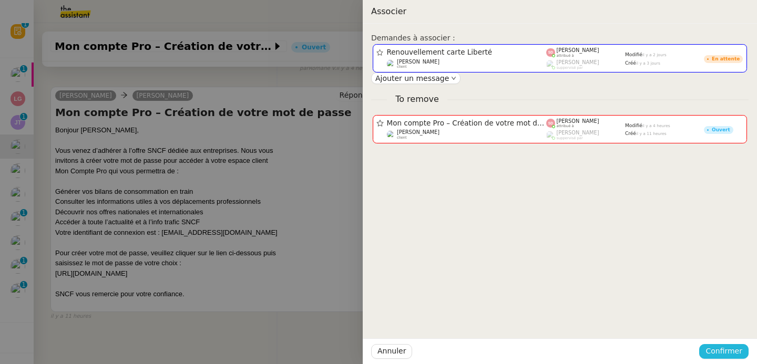
click at [728, 352] on span "Confirmer" at bounding box center [723, 351] width 37 height 12
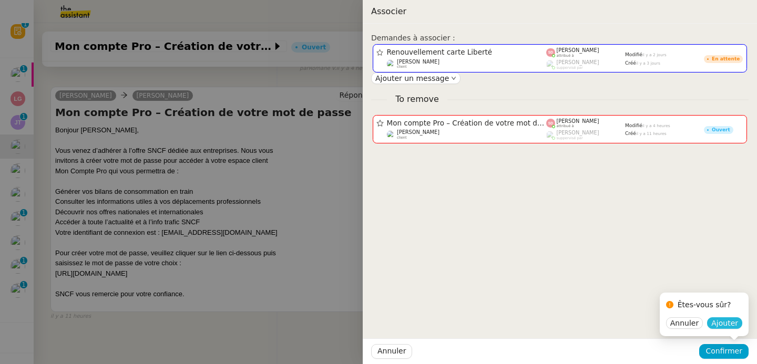
click at [728, 320] on span "Ajouter" at bounding box center [724, 323] width 27 height 11
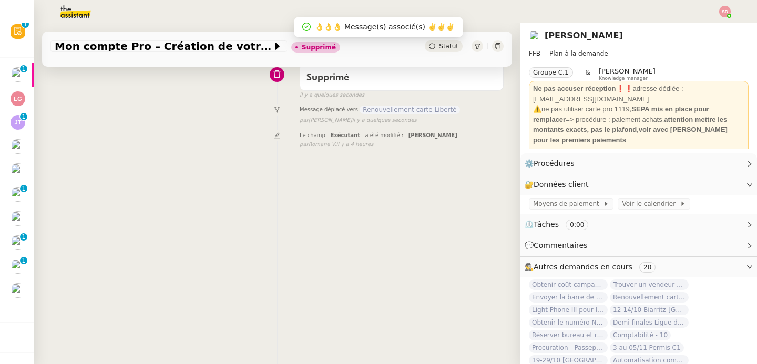
scroll to position [0, 0]
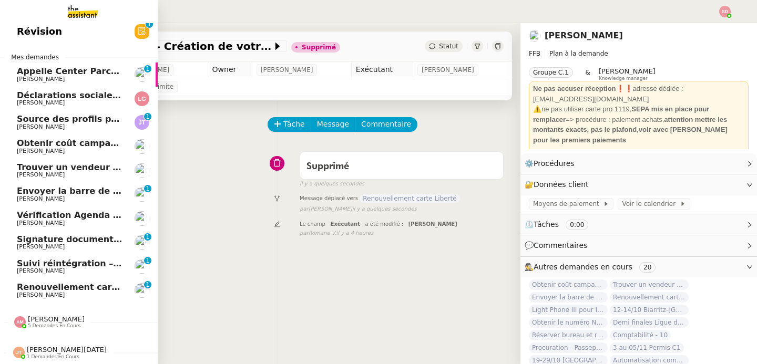
click at [98, 68] on span "Appelle Center Parcs et retrouve le Kindle" at bounding box center [117, 71] width 200 height 10
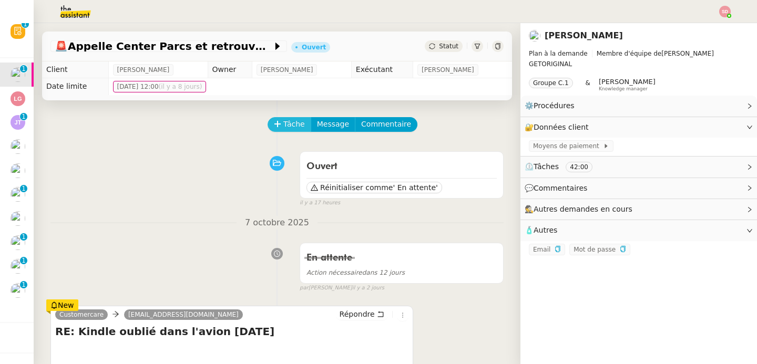
click at [287, 126] on span "Tâche" at bounding box center [294, 124] width 22 height 12
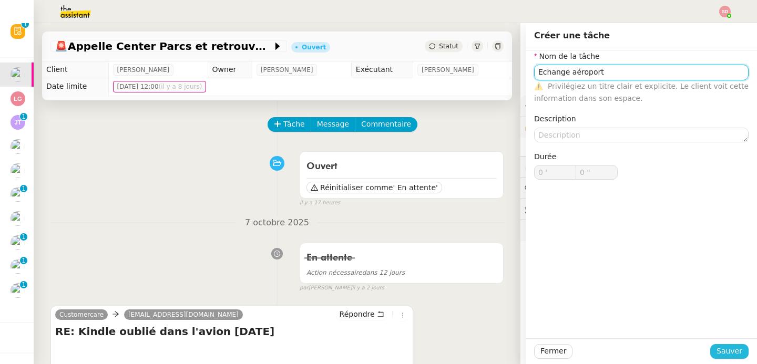
type input "Echange aéroport"
click at [721, 354] on span "Sauver" at bounding box center [729, 351] width 26 height 12
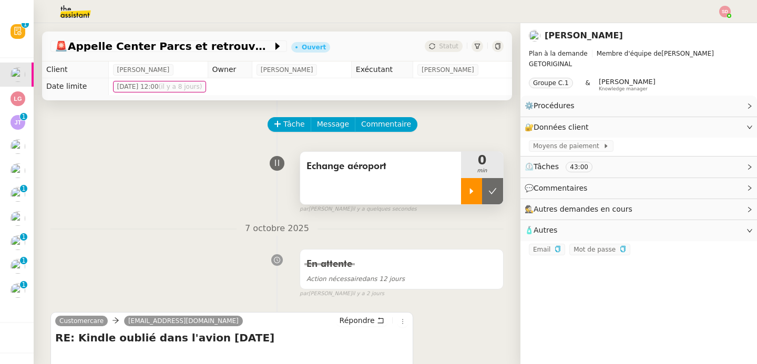
click at [470, 190] on icon at bounding box center [472, 191] width 4 height 6
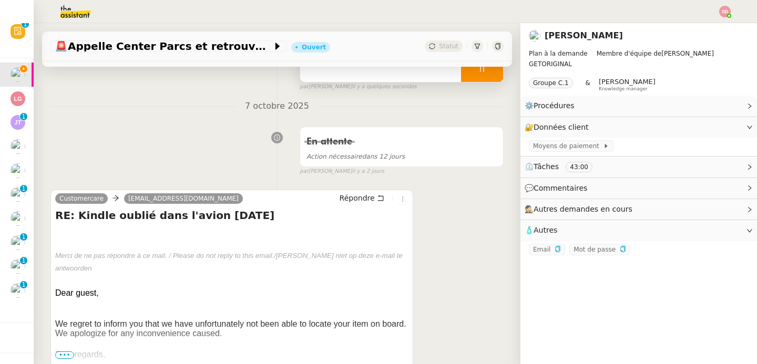
scroll to position [226, 0]
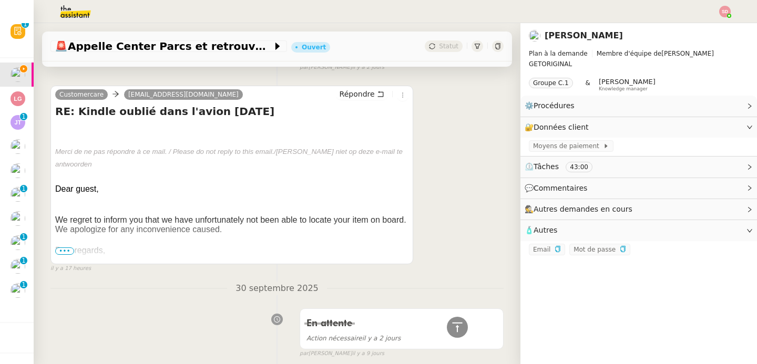
click at [68, 250] on span "•••" at bounding box center [64, 250] width 19 height 7
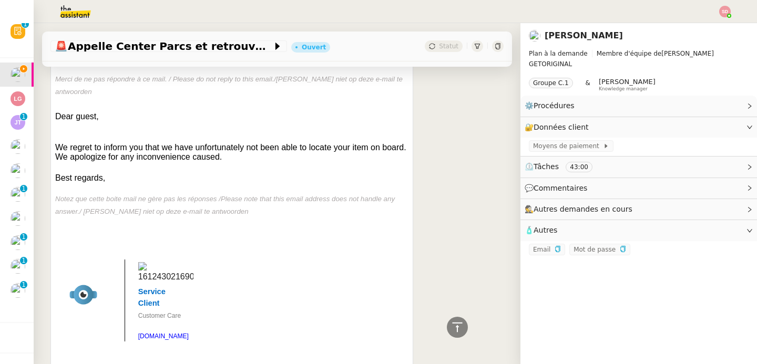
scroll to position [244, 0]
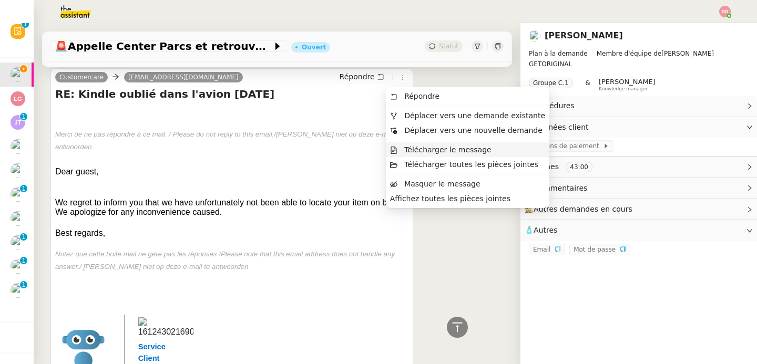
click at [407, 144] on li "Télécharger le message" at bounding box center [467, 149] width 163 height 15
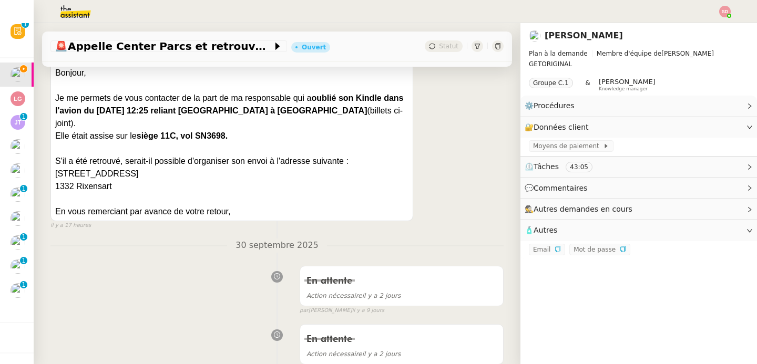
scroll to position [972, 0]
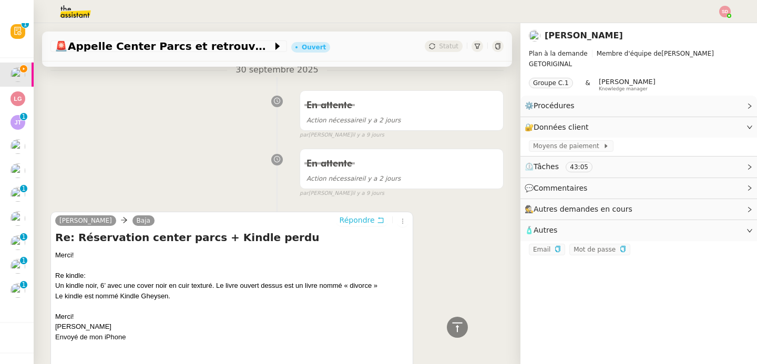
click at [359, 225] on span "Répondre" at bounding box center [356, 220] width 35 height 11
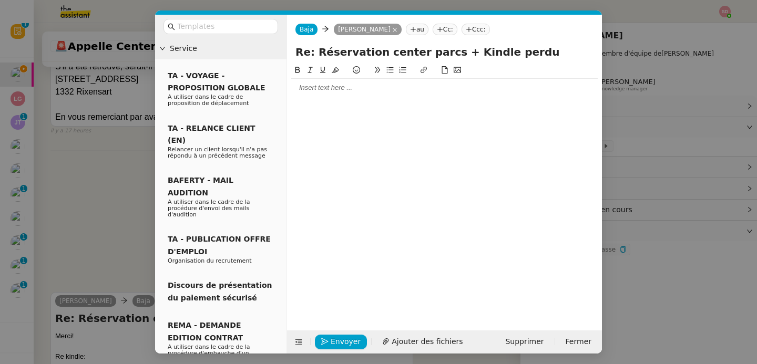
scroll to position [1053, 0]
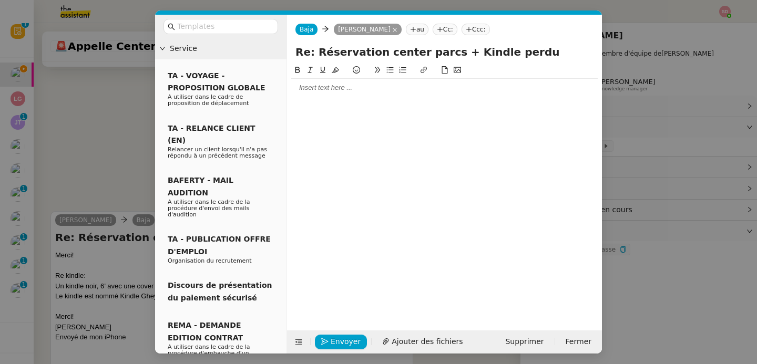
click at [317, 95] on div at bounding box center [444, 88] width 306 height 18
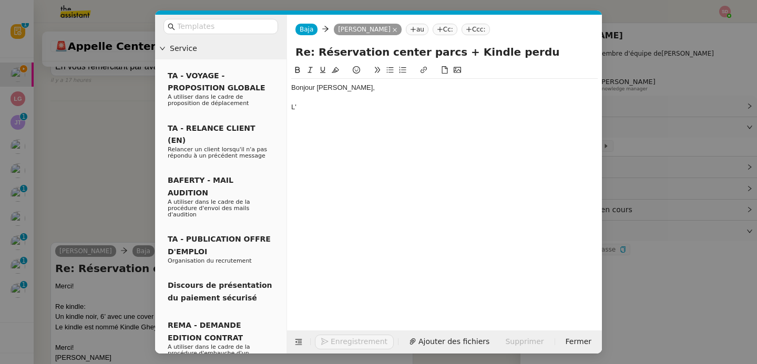
scroll to position [1084, 0]
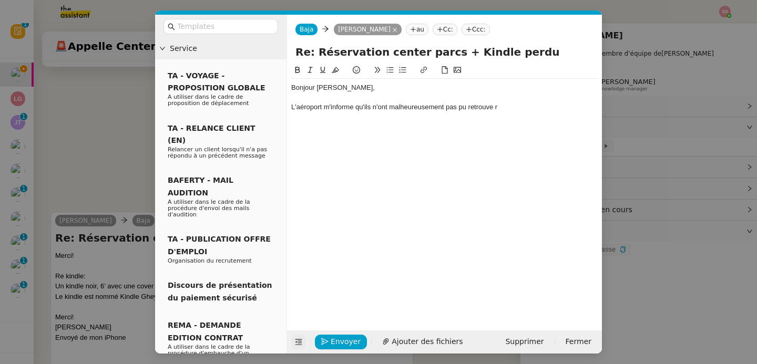
click at [298, 342] on icon at bounding box center [298, 341] width 7 height 7
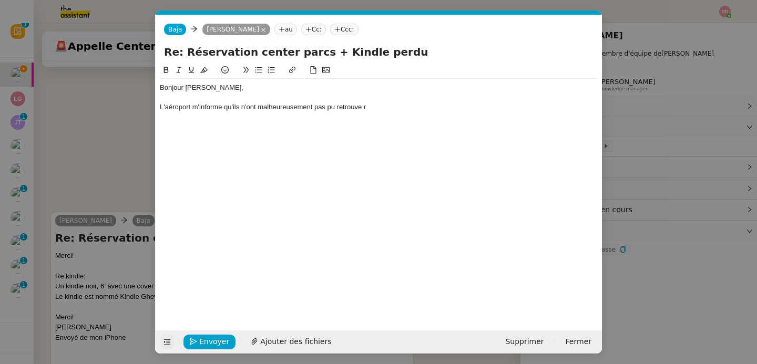
click at [96, 153] on nz-modal-container "Service TA - VOYAGE - PROPOSITION GLOBALE A utiliser dans le cadre de propositi…" at bounding box center [378, 182] width 757 height 364
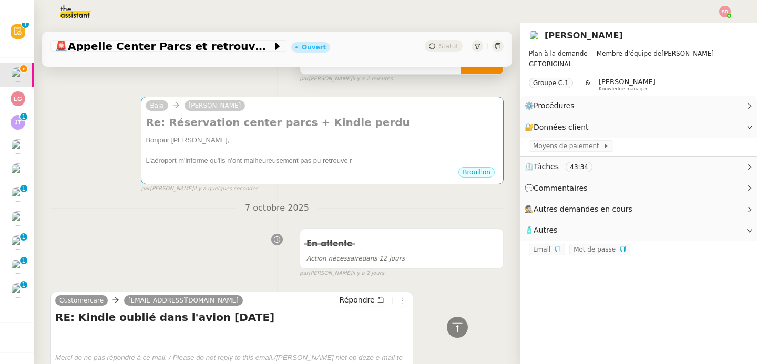
scroll to position [0, 0]
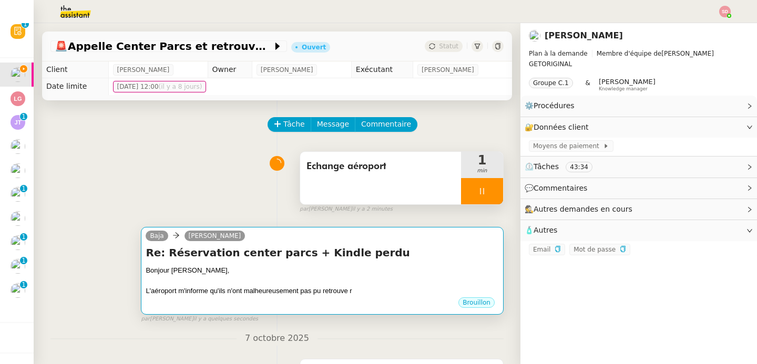
click at [356, 238] on div "Baja Severine Gheysen" at bounding box center [322, 238] width 353 height 16
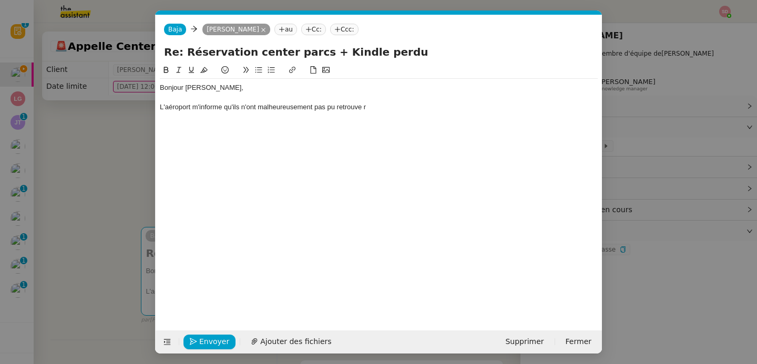
scroll to position [0, 22]
click at [201, 106] on div "L'aéroport m'informe qu'ils n'ont malheureusement pas pu retrouve r" at bounding box center [379, 106] width 438 height 9
click at [116, 172] on nz-modal-container "Service TA - VOYAGE - PROPOSITION GLOBALE A utiliser dans le cadre de propositi…" at bounding box center [378, 182] width 757 height 364
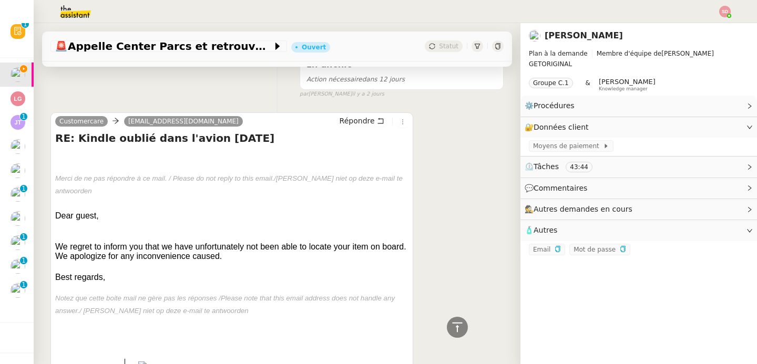
scroll to position [0, 0]
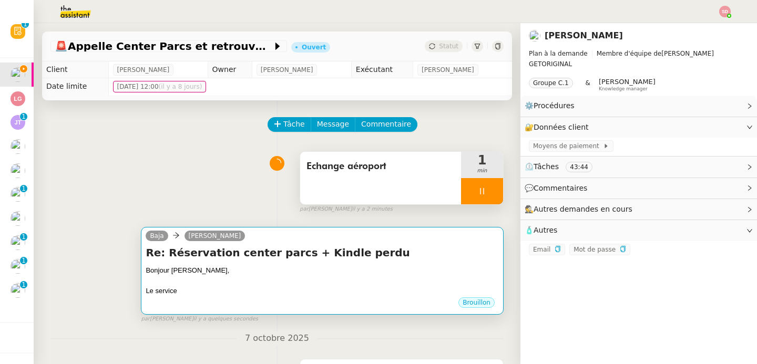
click at [302, 254] on h4 "Re: Réservation center parcs + Kindle perdu" at bounding box center [322, 252] width 353 height 15
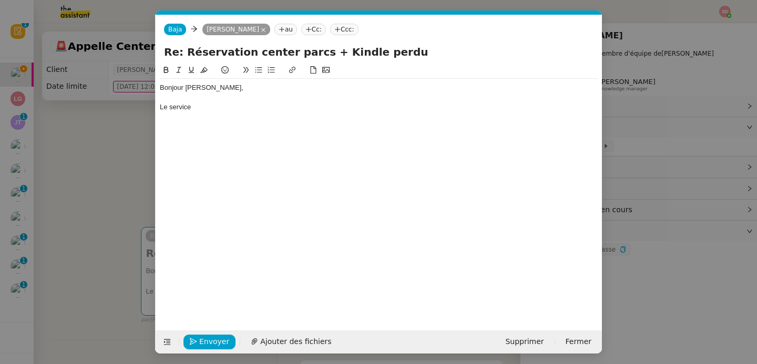
scroll to position [0, 22]
click at [241, 106] on div "Le service" at bounding box center [379, 106] width 438 height 9
click at [101, 200] on nz-modal-container "Service TA - VOYAGE - PROPOSITION GLOBALE A utiliser dans le cadre de propositi…" at bounding box center [378, 182] width 757 height 364
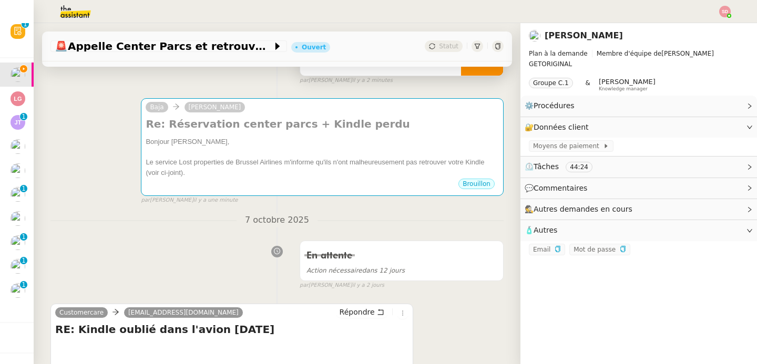
scroll to position [0, 0]
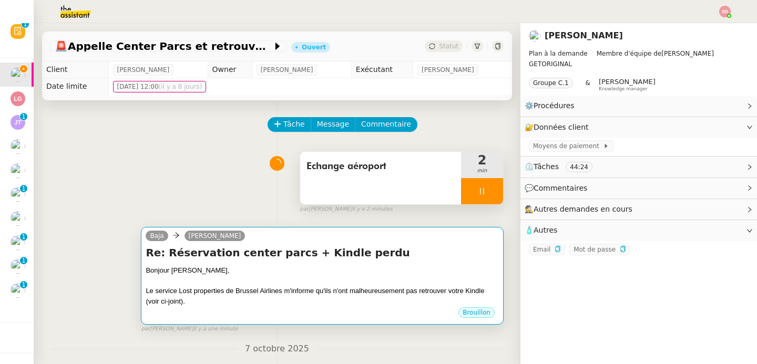
click at [263, 285] on div at bounding box center [322, 281] width 353 height 11
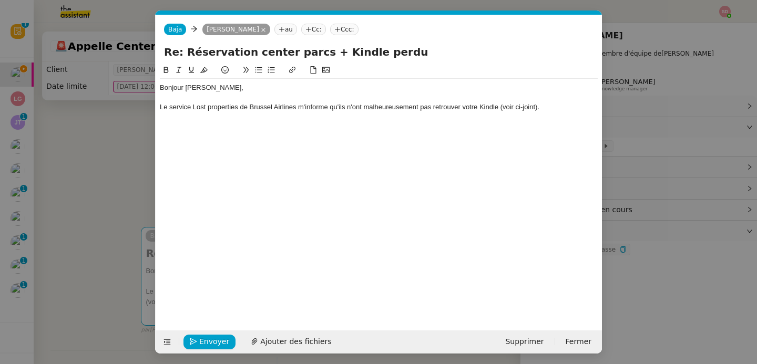
scroll to position [0, 22]
click at [273, 110] on div "Le service Lost properties de Brussel Airlines m'informe qu'ils n'ont malheureu…" at bounding box center [379, 106] width 438 height 9
click at [435, 110] on div "Le service Lost properties de Brussels Airlines m'informe qu'ils n'ont malheure…" at bounding box center [379, 106] width 438 height 9
click at [556, 108] on div "Le service Lost properties de Brussels Airlines m'informe qu'ils n'ont malheure…" at bounding box center [379, 106] width 438 height 9
click at [286, 341] on span "Ajouter des fichiers" at bounding box center [295, 342] width 71 height 12
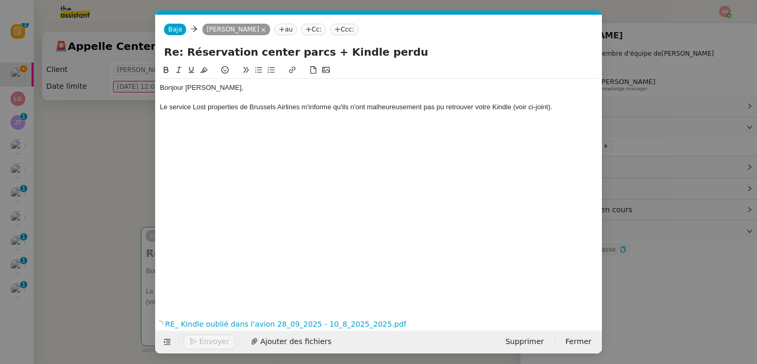
click at [211, 132] on div "Bonjour Severine, Le service Lost properties de Brussels Airlines m'informe qu'…" at bounding box center [379, 107] width 438 height 57
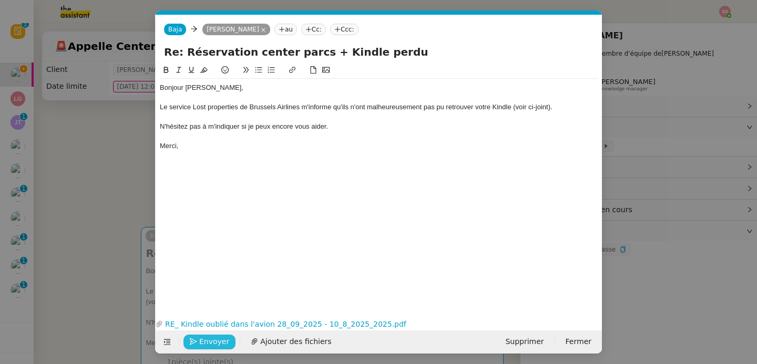
click at [191, 347] on button "Envoyer" at bounding box center [209, 342] width 52 height 15
click at [191, 347] on button "Confirmer l'envoi" at bounding box center [225, 342] width 85 height 15
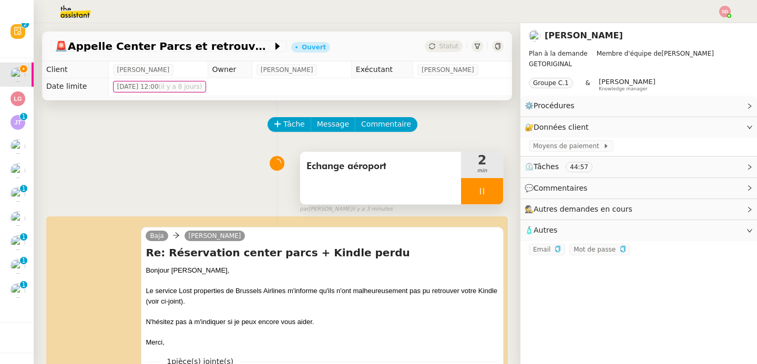
click at [483, 184] on div at bounding box center [482, 191] width 42 height 26
click at [483, 184] on button at bounding box center [492, 191] width 21 height 26
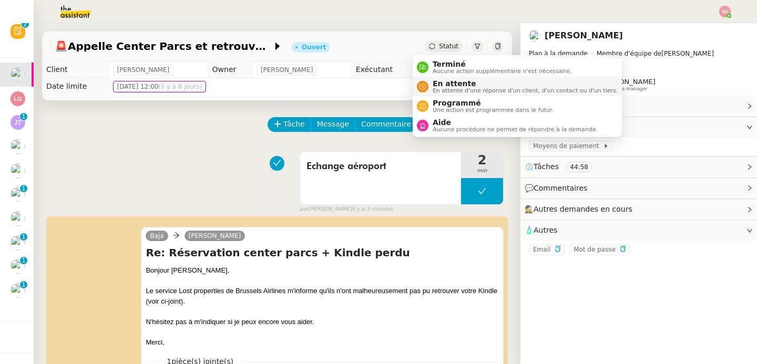
click at [456, 91] on span "En attente d'une réponse d'un client, d'un contact ou d'un tiers." at bounding box center [524, 91] width 185 height 6
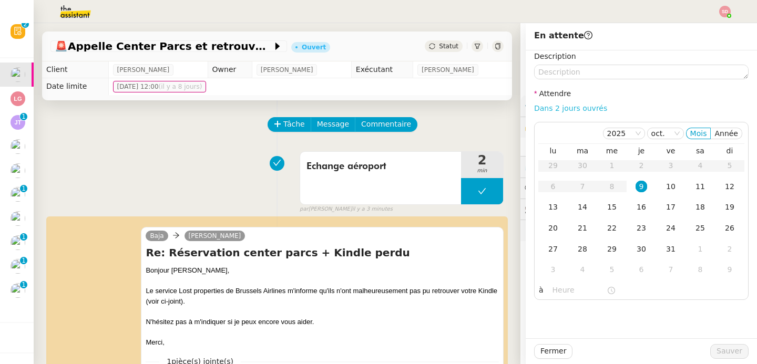
click at [579, 106] on link "Dans 2 jours ouvrés" at bounding box center [570, 108] width 73 height 8
click at [576, 210] on div "14" at bounding box center [582, 207] width 12 height 12
click at [635, 208] on div "16" at bounding box center [641, 207] width 12 height 12
click at [548, 293] on nz-time-picker "07:00" at bounding box center [583, 290] width 71 height 15
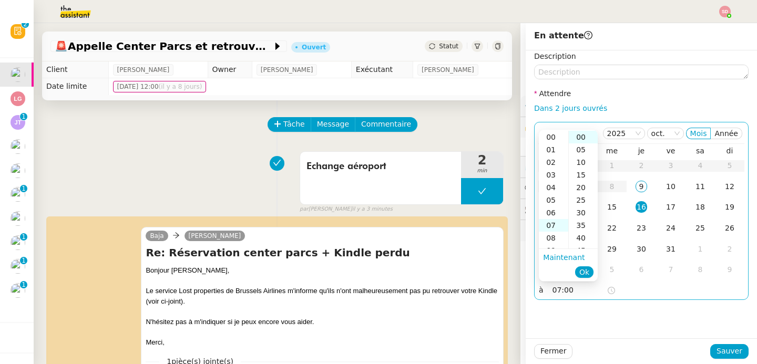
scroll to position [88, 0]
click at [552, 187] on div "11" at bounding box center [553, 187] width 29 height 13
type input "11:00"
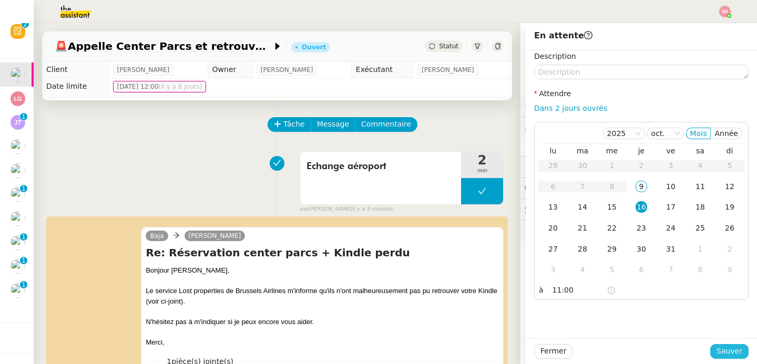
click at [716, 346] on span "Sauver" at bounding box center [729, 351] width 26 height 12
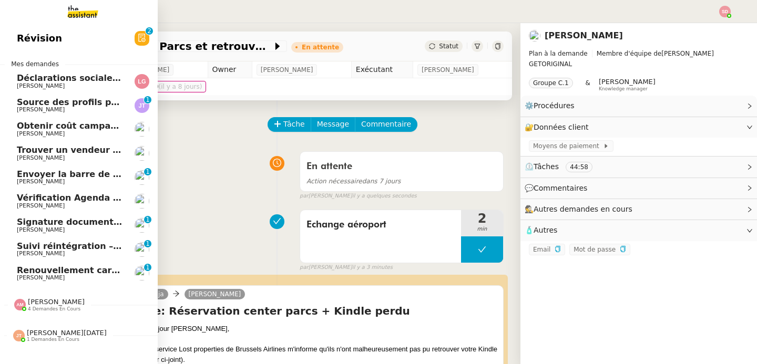
click at [56, 72] on link "Déclarations sociales - Septembre 2025 Laurène Gauthier" at bounding box center [79, 81] width 158 height 24
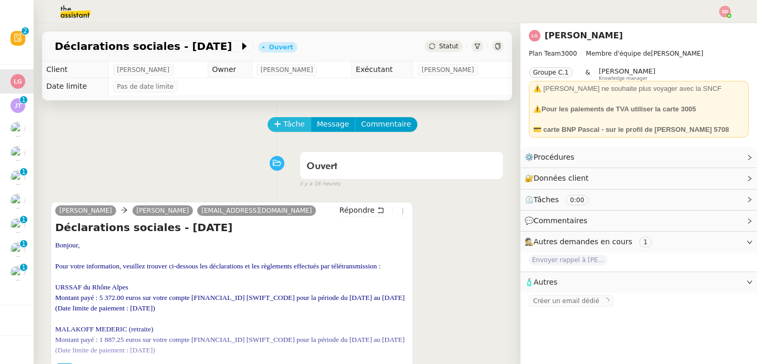
click at [274, 123] on icon at bounding box center [277, 123] width 7 height 7
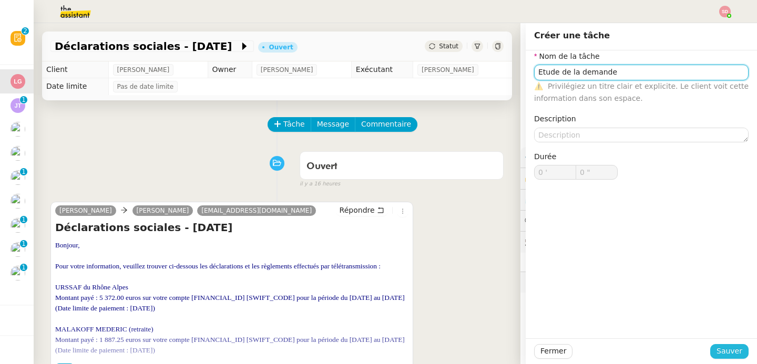
type input "Etude de la demande"
click at [717, 352] on span "Sauver" at bounding box center [729, 351] width 26 height 12
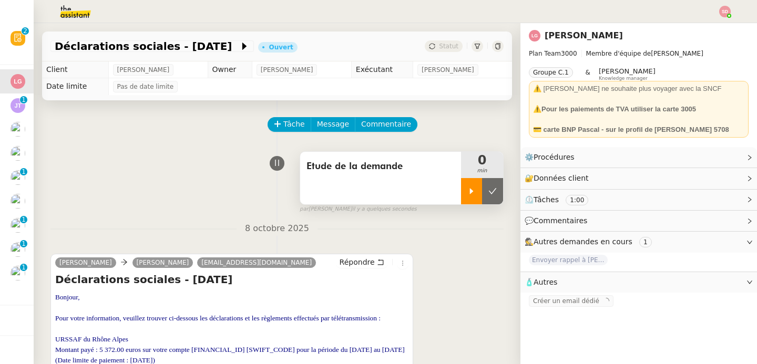
click at [461, 196] on div at bounding box center [471, 191] width 21 height 26
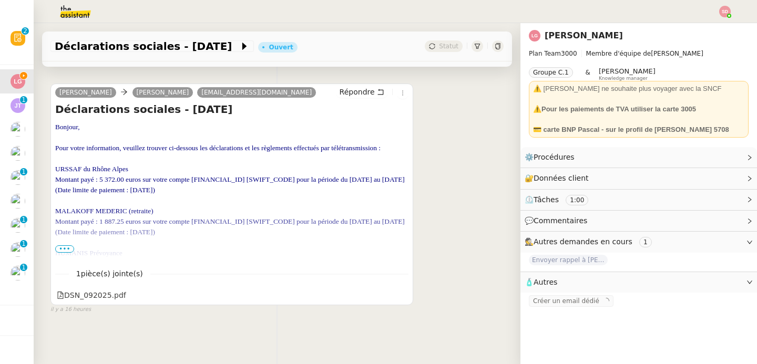
click at [67, 245] on span "•••" at bounding box center [64, 248] width 19 height 7
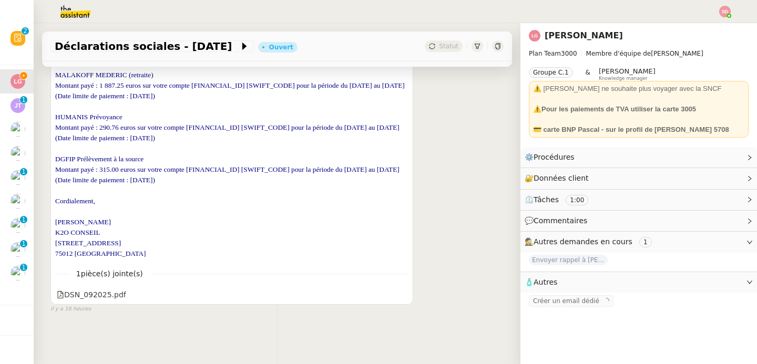
scroll to position [344, 0]
click at [74, 290] on div "DSN_092025.pdf" at bounding box center [91, 295] width 69 height 12
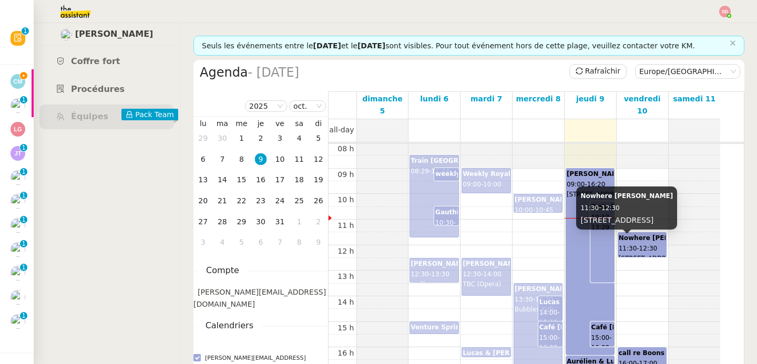
scroll to position [212, 0]
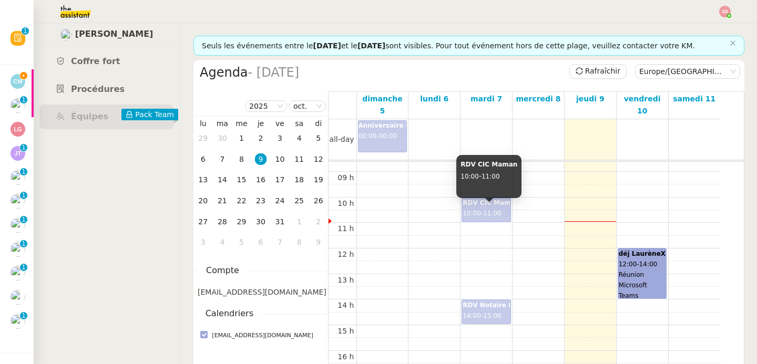
scroll to position [222, 0]
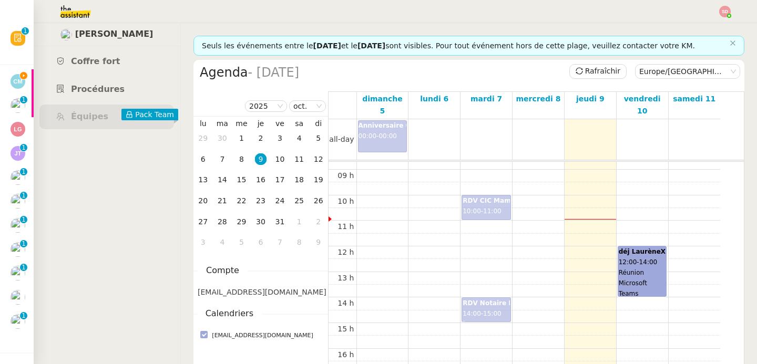
click at [647, 261] on div "déj LaurèneXWajdi 12:00 - 14:00 Réunion Microsoft Teams" at bounding box center [641, 271] width 47 height 49
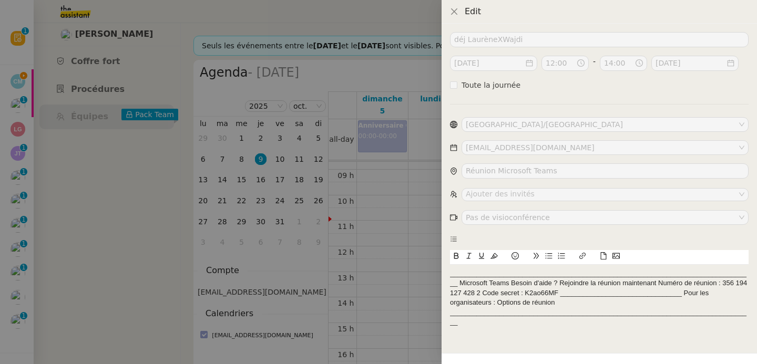
click at [401, 235] on div at bounding box center [378, 182] width 757 height 364
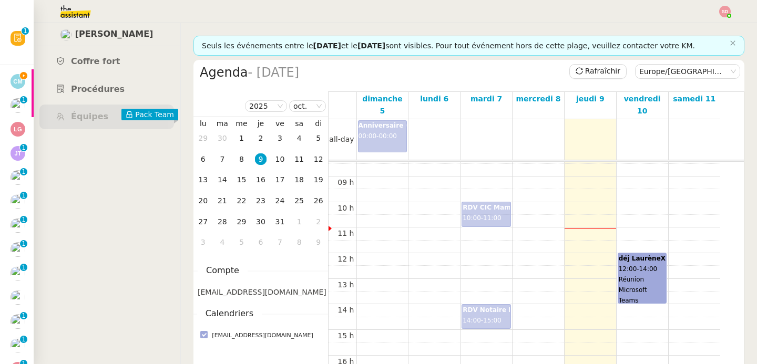
scroll to position [277, 0]
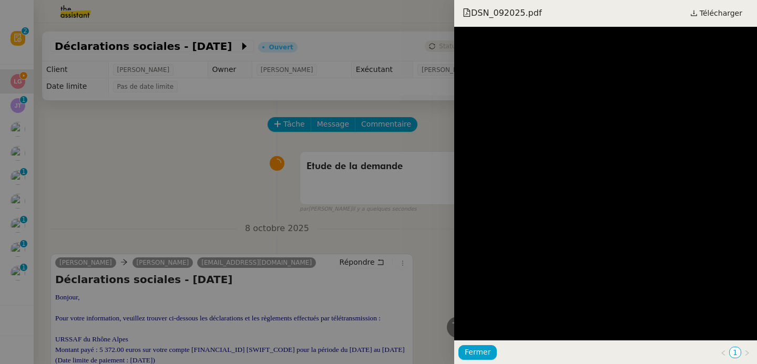
scroll to position [344, 0]
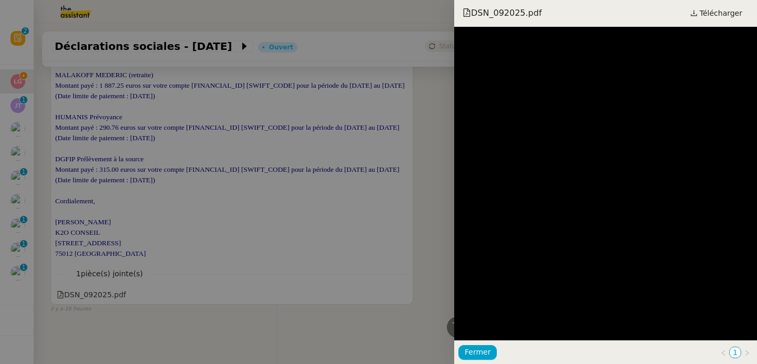
click at [356, 216] on div at bounding box center [378, 182] width 757 height 364
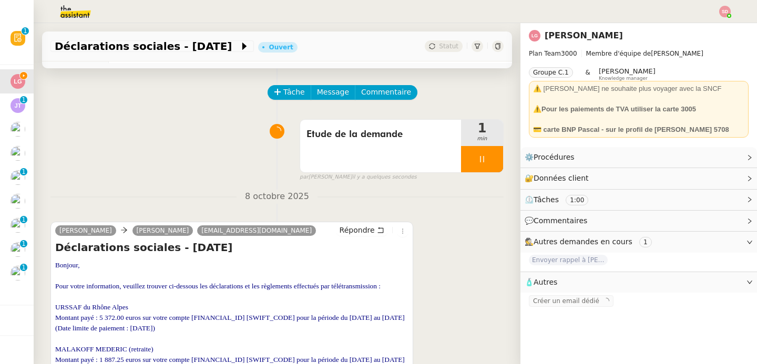
scroll to position [0, 0]
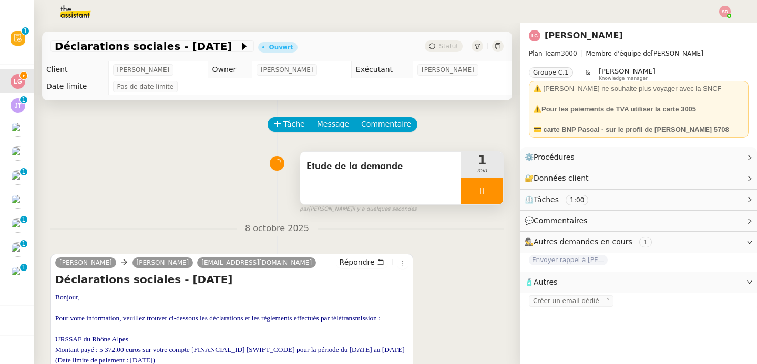
click at [482, 189] on div at bounding box center [482, 191] width 42 height 26
click at [488, 189] on icon at bounding box center [492, 191] width 8 height 8
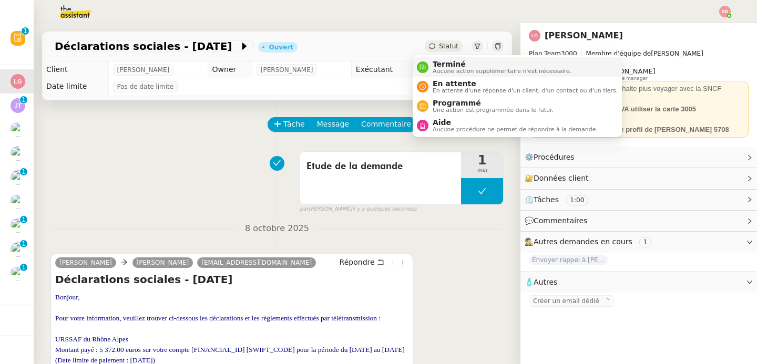
click at [427, 66] on nz-avatar at bounding box center [423, 67] width 12 height 12
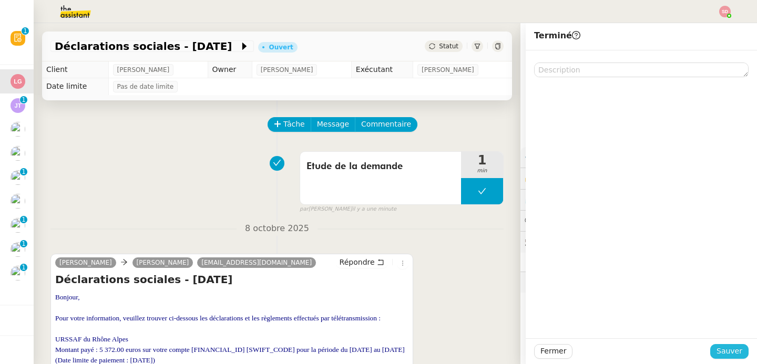
click at [718, 348] on span "Sauver" at bounding box center [729, 351] width 26 height 12
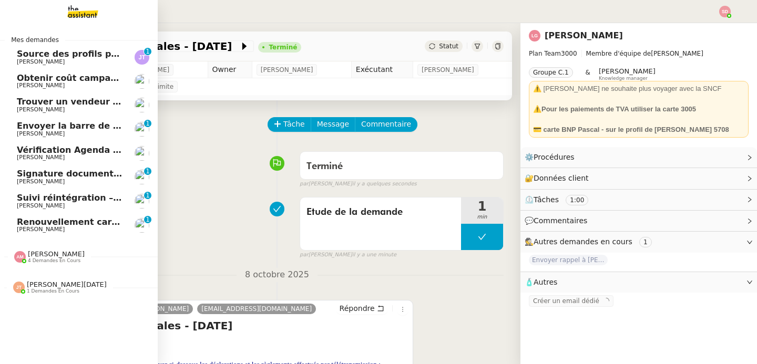
click at [61, 223] on span "Renouvellement carte Liberté" at bounding box center [87, 222] width 141 height 10
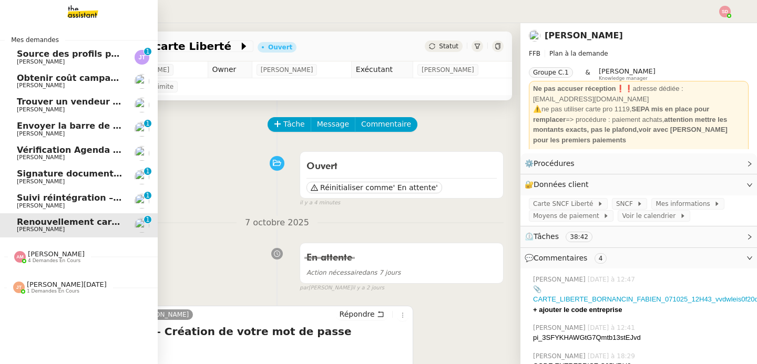
click at [84, 203] on span "[PERSON_NAME]" at bounding box center [70, 206] width 106 height 6
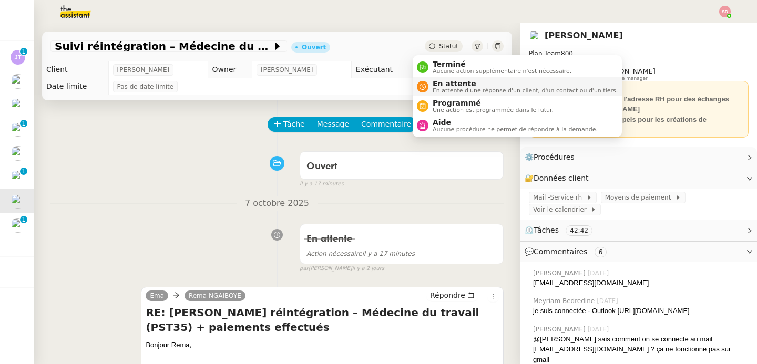
click at [430, 88] on div "En attente En attente d'une réponse d'un client, d'un contact ou d'un tiers." at bounding box center [522, 86] width 189 height 14
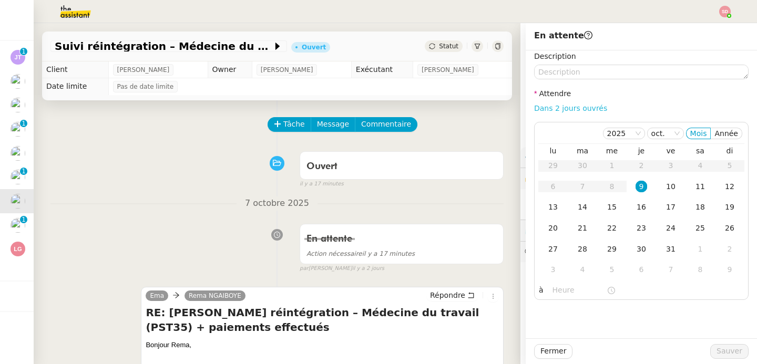
click at [581, 109] on link "Dans 2 jours ouvrés" at bounding box center [570, 108] width 73 height 8
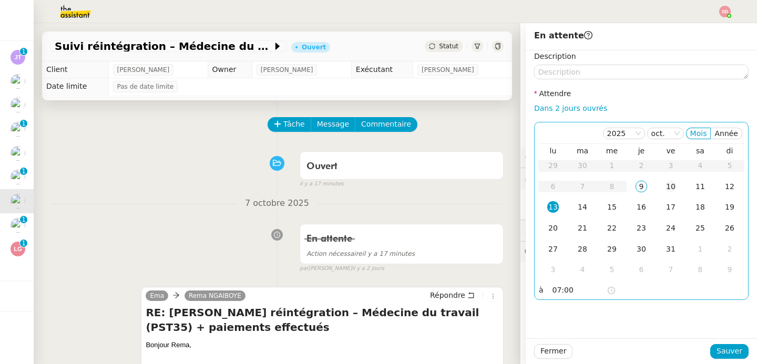
click at [667, 185] on div "10" at bounding box center [671, 187] width 12 height 12
click at [576, 212] on div "14" at bounding box center [582, 207] width 12 height 12
click at [554, 290] on input "07:00" at bounding box center [579, 290] width 54 height 12
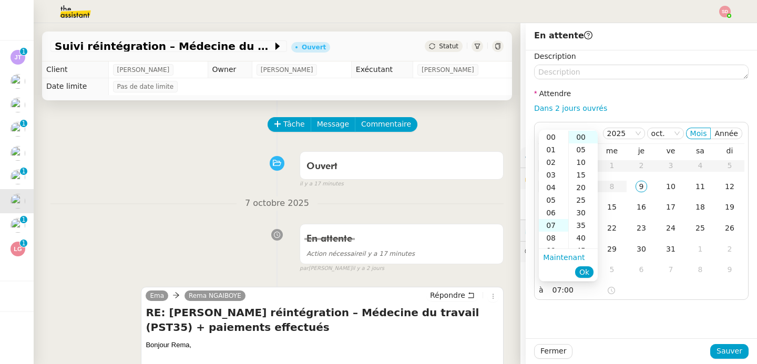
scroll to position [88, 0]
click at [553, 228] on div "14" at bounding box center [553, 225] width 29 height 13
type input "14:00"
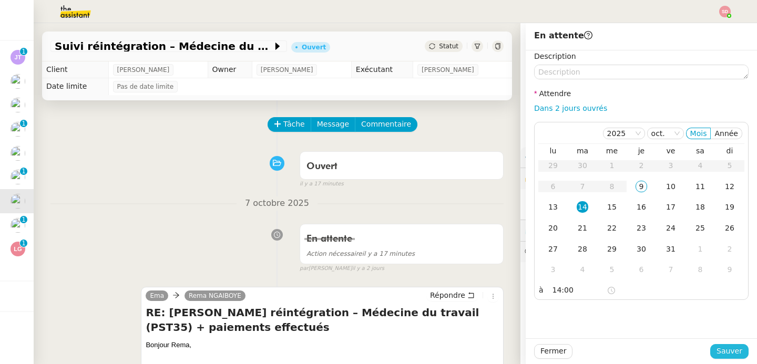
click at [717, 350] on span "Sauver" at bounding box center [729, 351] width 26 height 12
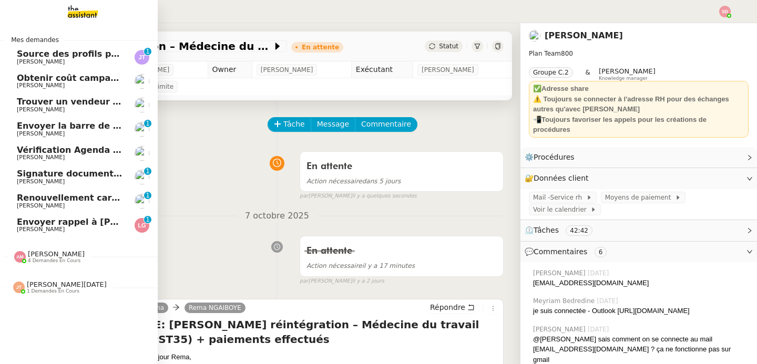
click at [57, 221] on span "Envoyer rappel à [PERSON_NAME]" at bounding box center [97, 222] width 161 height 10
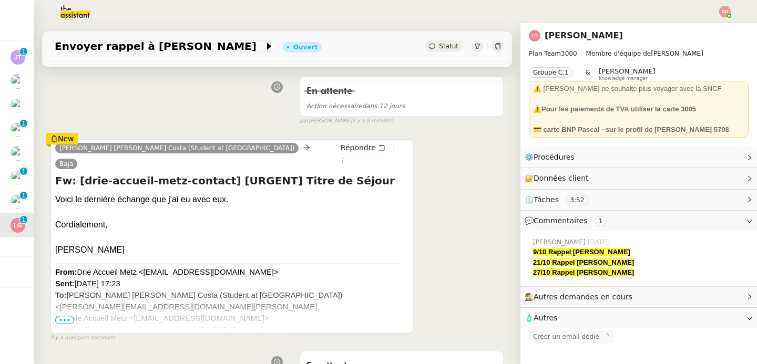
scroll to position [164, 0]
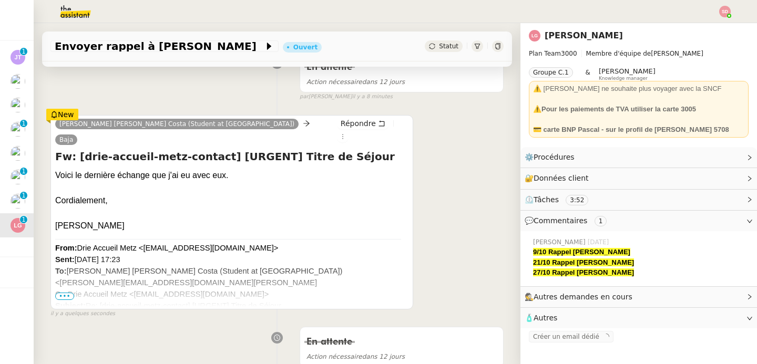
click at [66, 293] on span "•••" at bounding box center [64, 296] width 19 height 7
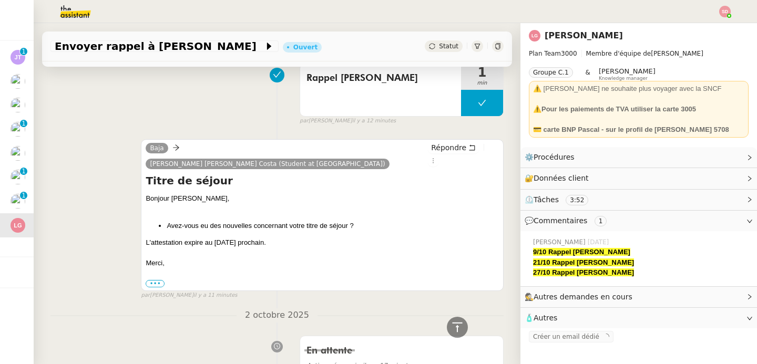
scroll to position [3842, 0]
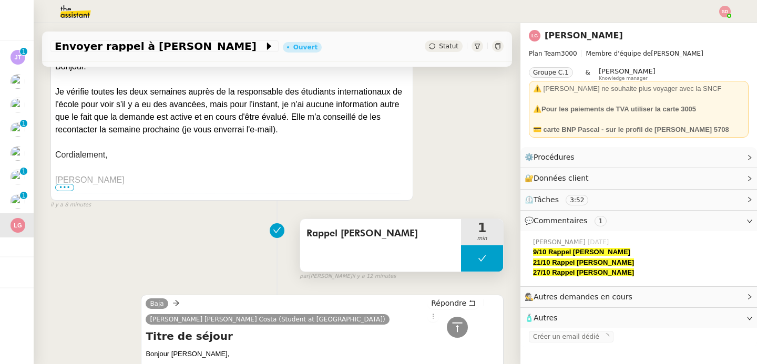
click at [461, 245] on button at bounding box center [482, 258] width 42 height 26
click at [461, 245] on div at bounding box center [471, 258] width 21 height 26
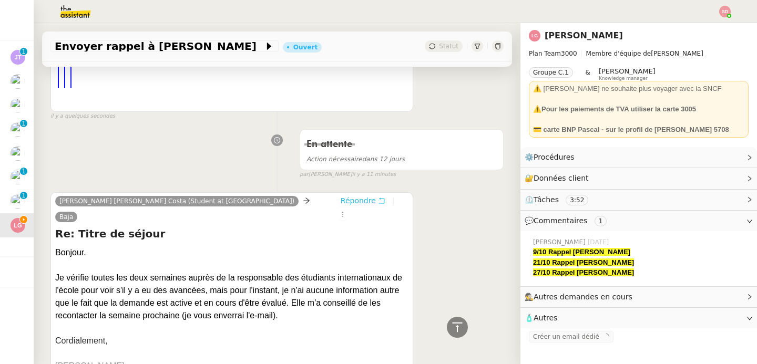
click at [360, 195] on span "Répondre" at bounding box center [358, 200] width 35 height 11
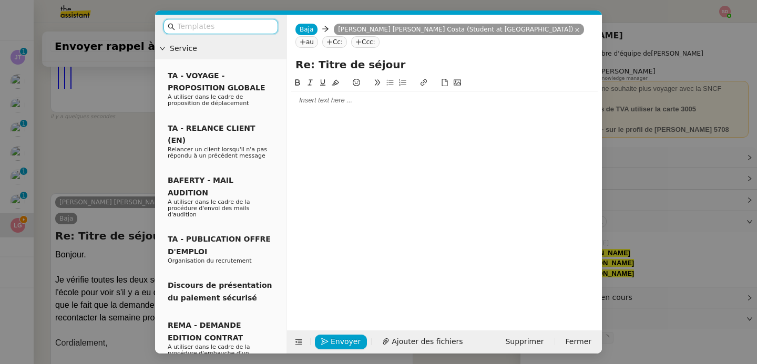
scroll to position [3737, 0]
click at [318, 108] on div at bounding box center [444, 100] width 306 height 18
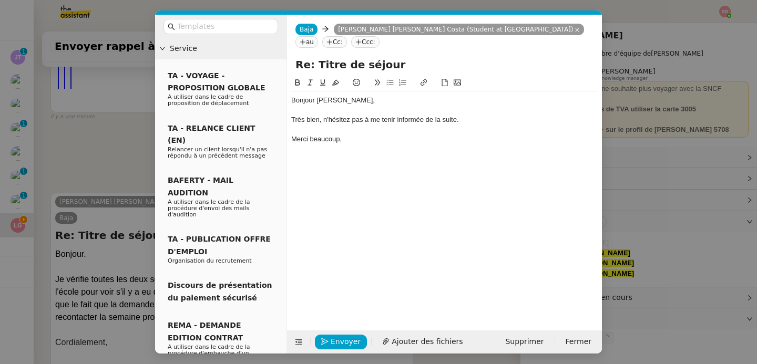
scroll to position [3788, 0]
click at [344, 345] on span "Envoyer" at bounding box center [346, 342] width 30 height 12
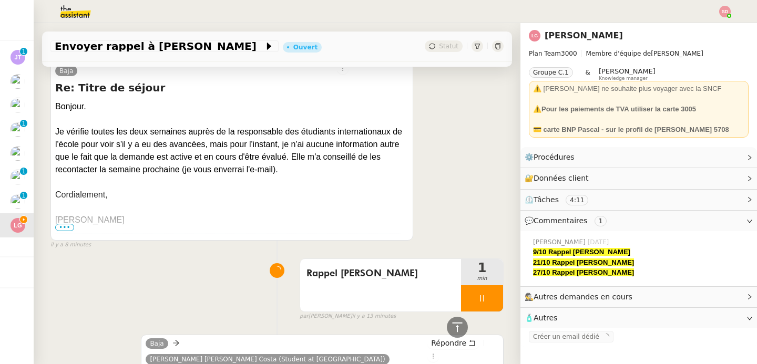
scroll to position [4017, 0]
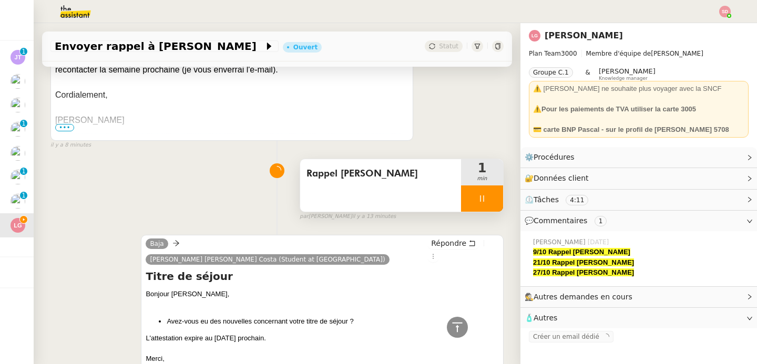
click at [478, 185] on div at bounding box center [482, 198] width 42 height 26
click at [482, 185] on button at bounding box center [492, 198] width 21 height 26
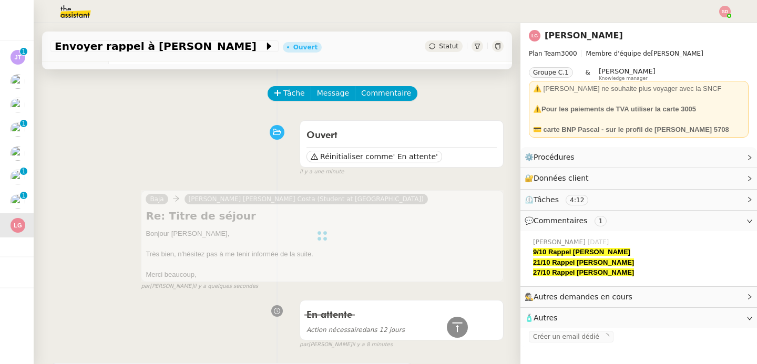
scroll to position [0, 0]
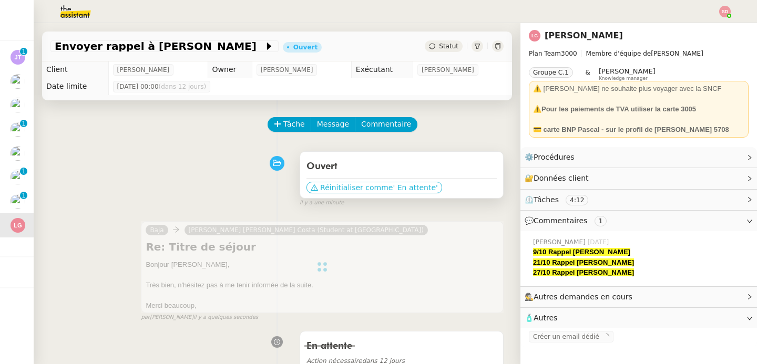
click at [404, 185] on span "' En attente'" at bounding box center [415, 187] width 45 height 11
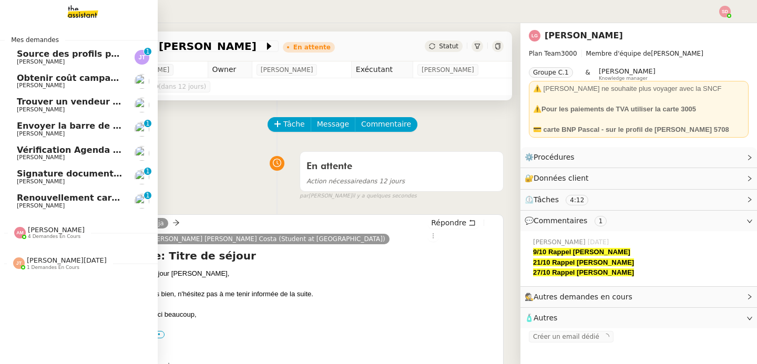
click at [53, 202] on span "Renouvellement carte Liberté" at bounding box center [87, 198] width 141 height 10
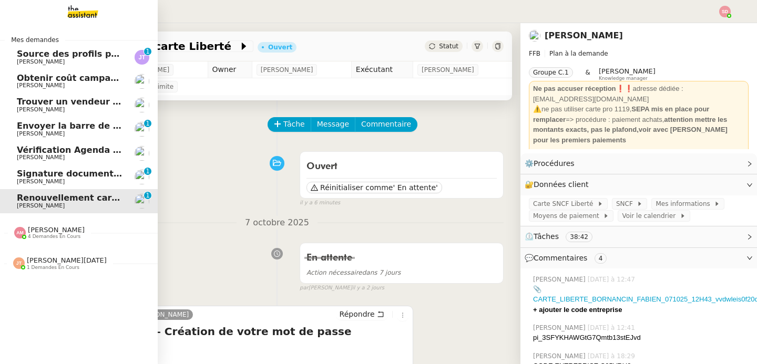
click at [53, 233] on span "[PERSON_NAME]" at bounding box center [56, 230] width 57 height 8
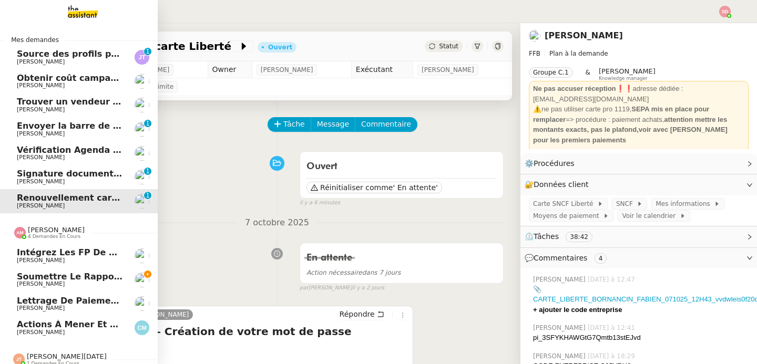
click at [63, 278] on span "Soumettre le rapport de dépenses" at bounding box center [102, 277] width 170 height 10
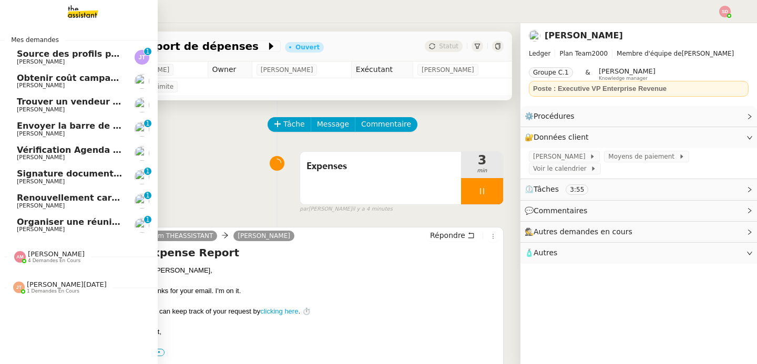
click at [33, 253] on span "[PERSON_NAME]" at bounding box center [56, 254] width 57 height 8
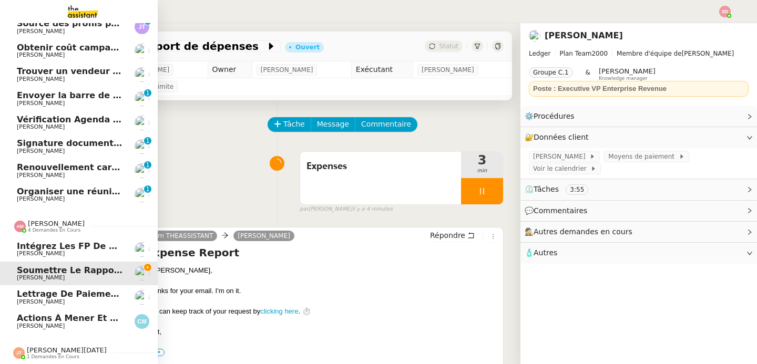
scroll to position [36, 0]
click at [51, 250] on span "[PERSON_NAME]" at bounding box center [41, 253] width 48 height 7
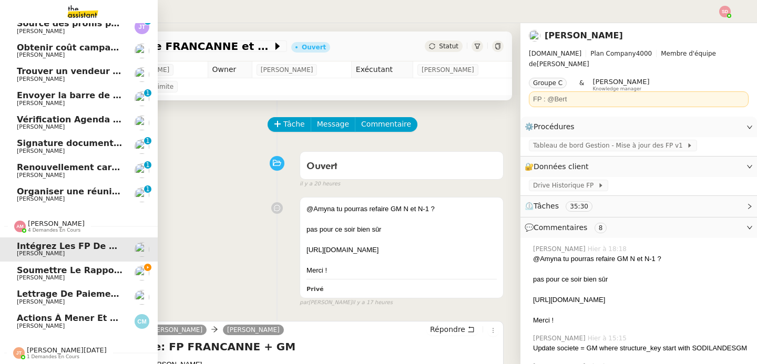
click at [57, 323] on span "[PERSON_NAME]" at bounding box center [70, 326] width 106 height 6
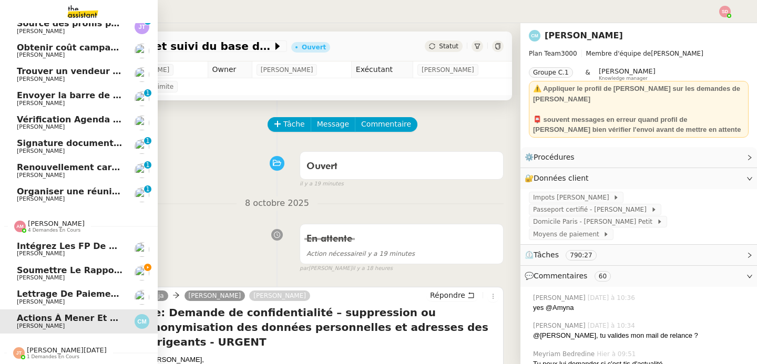
click at [87, 275] on span "[PERSON_NAME]" at bounding box center [70, 278] width 106 height 6
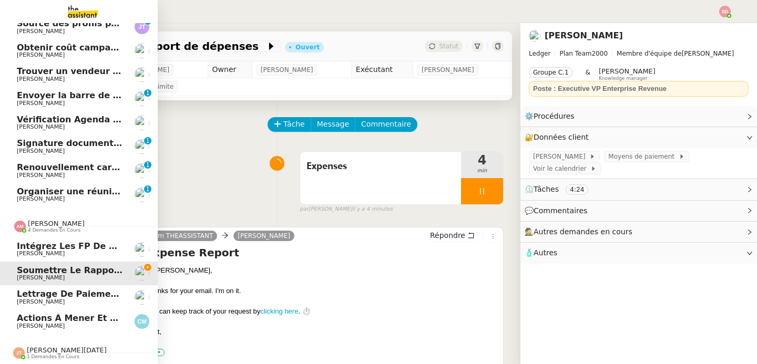
click at [28, 228] on span "4 demandes en cours" at bounding box center [54, 231] width 53 height 6
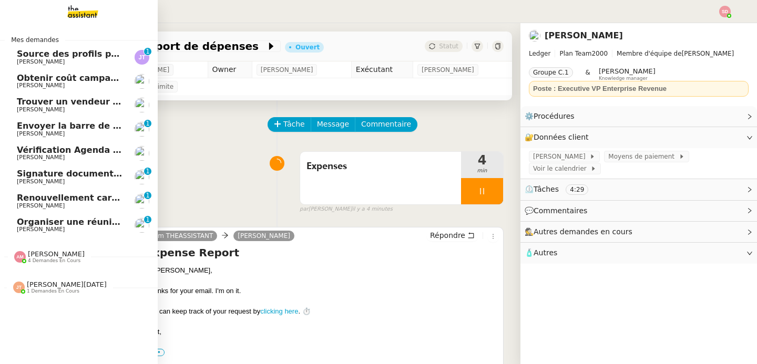
click at [24, 224] on span "Organiser une réunion abonnement avec [PERSON_NAME]" at bounding box center [154, 222] width 275 height 10
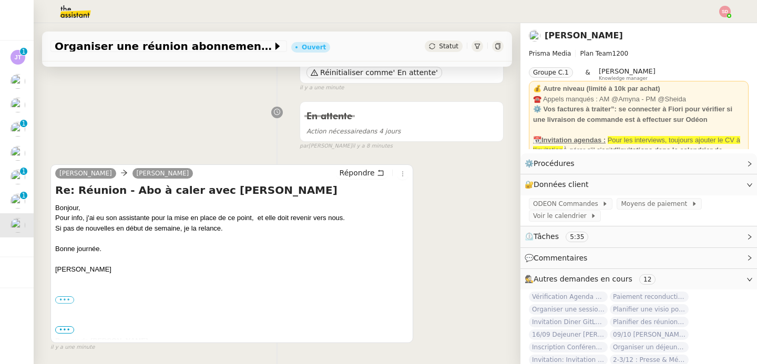
scroll to position [40, 0]
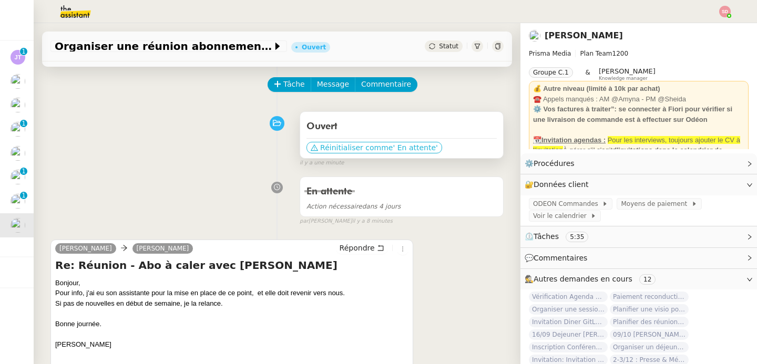
click at [351, 146] on span "Réinitialiser comme" at bounding box center [356, 147] width 73 height 11
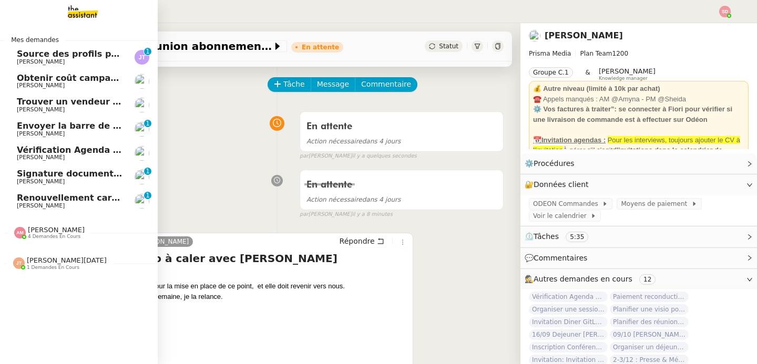
click at [68, 199] on span "Renouvellement carte Liberté" at bounding box center [87, 198] width 141 height 10
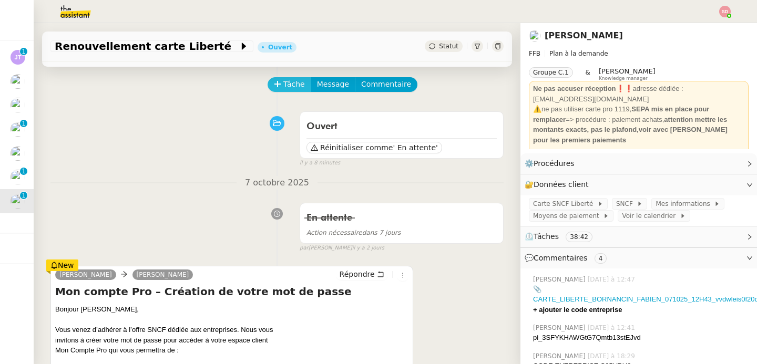
click at [286, 85] on span "Tâche" at bounding box center [294, 84] width 22 height 12
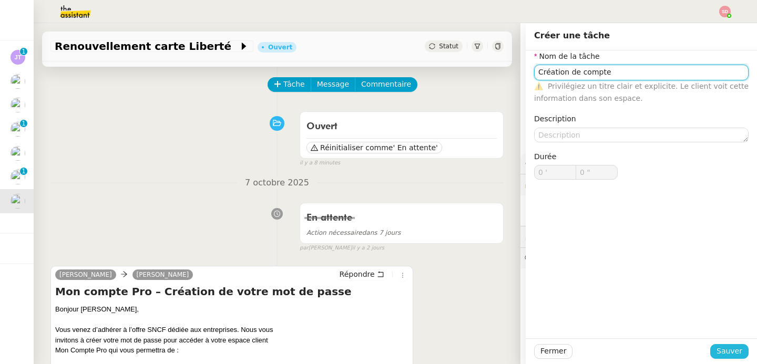
type input "Création de compte"
click at [726, 351] on span "Sauver" at bounding box center [729, 351] width 26 height 12
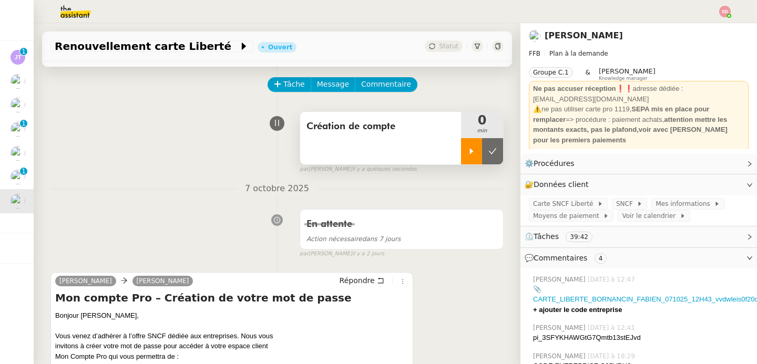
click at [461, 160] on div at bounding box center [471, 151] width 21 height 26
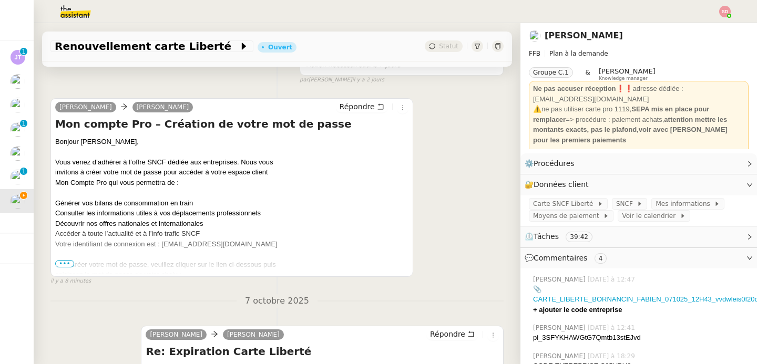
scroll to position [219, 0]
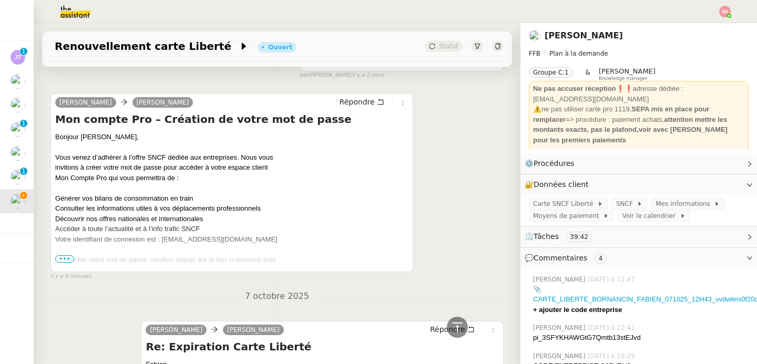
click at [64, 258] on span "•••" at bounding box center [64, 258] width 19 height 7
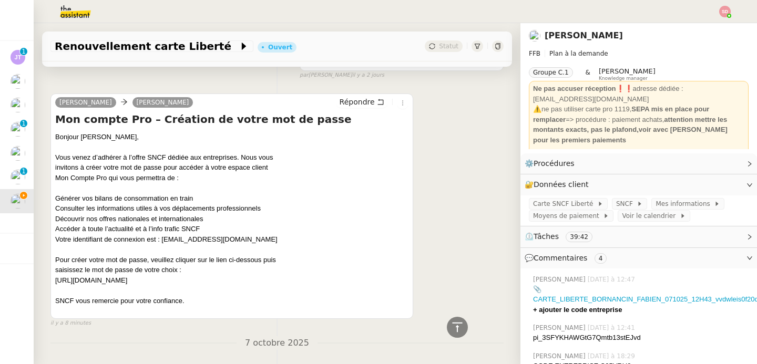
click at [96, 281] on div "Bonjour [PERSON_NAME], Vous venez d’adhérer à l’offre SNCF dédiée aux entrepris…" at bounding box center [231, 224] width 353 height 184
copy div "[URL][DOMAIN_NAME]"
click at [585, 264] on div "💬 Commentaires 4" at bounding box center [638, 258] width 236 height 20
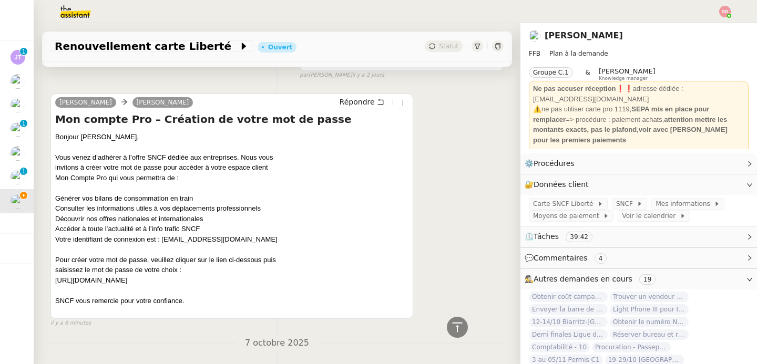
click at [585, 281] on span "Autres demandes en cours" at bounding box center [582, 279] width 99 height 8
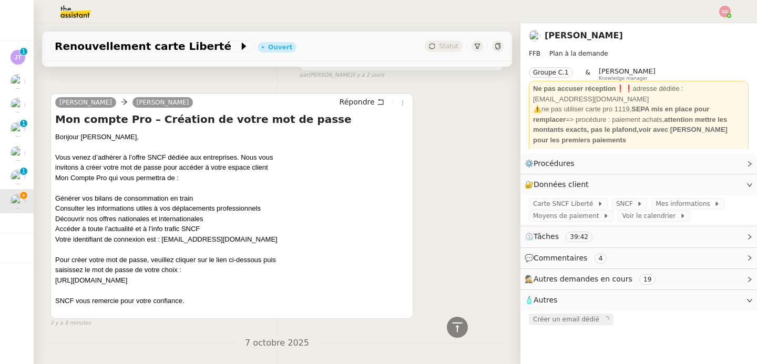
click at [572, 319] on span "Créer un email dédié" at bounding box center [566, 319] width 66 height 7
click at [620, 318] on icon "button" at bounding box center [623, 319] width 6 height 6
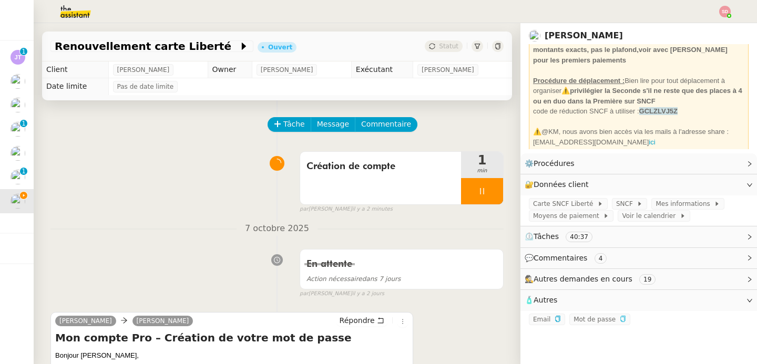
scroll to position [105, 0]
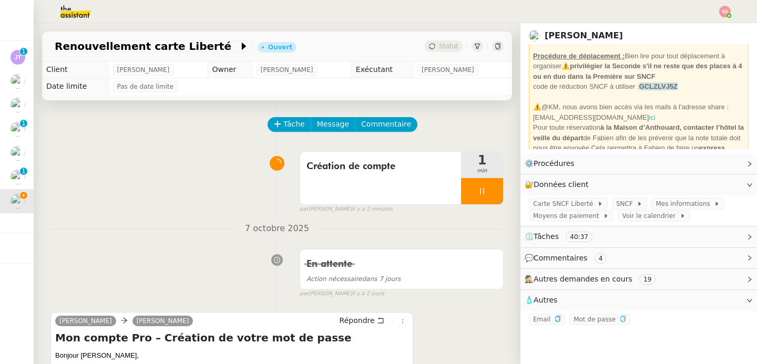
click at [648, 118] on link "ici" at bounding box center [651, 118] width 6 height 8
click at [555, 320] on icon "button" at bounding box center [557, 319] width 5 height 6
click at [620, 321] on icon "button" at bounding box center [623, 319] width 6 height 6
click at [384, 125] on span "Commentaire" at bounding box center [386, 124] width 50 height 12
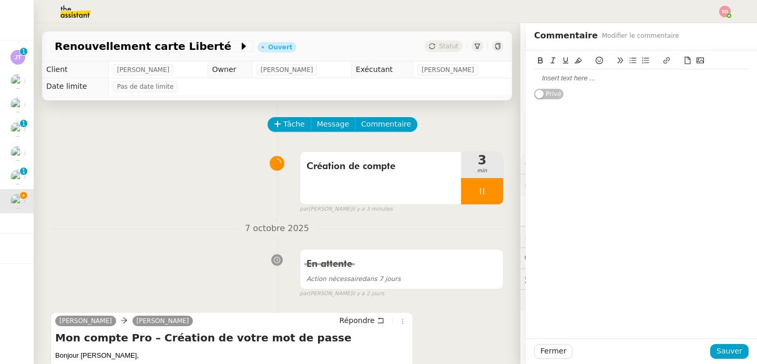
click at [587, 81] on div at bounding box center [641, 78] width 214 height 9
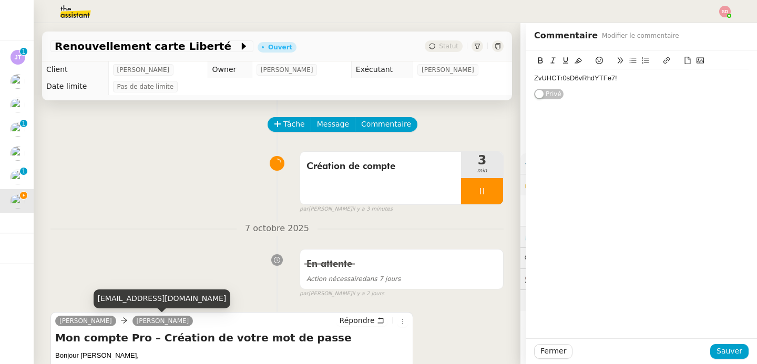
click at [169, 299] on div "[EMAIL_ADDRESS][DOMAIN_NAME]" at bounding box center [162, 299] width 137 height 18
copy div "[EMAIL_ADDRESS][DOMAIN_NAME]"
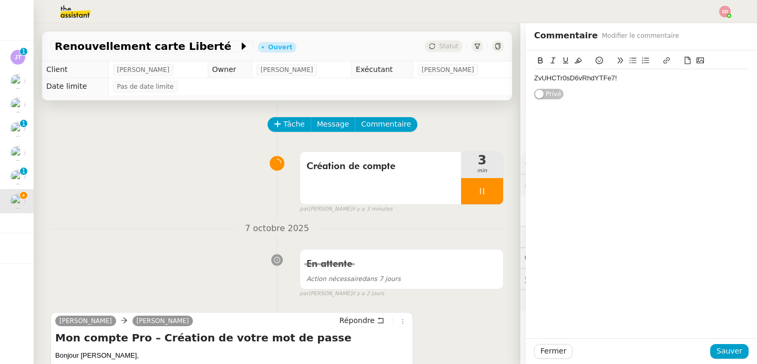
click at [525, 78] on div "ZvUHCTr0sD6vRhdYTFe7! Privé" at bounding box center [640, 74] width 231 height 49
click at [534, 78] on div "ZvUHCTr0sD6vRhdYTFe7!" at bounding box center [641, 78] width 214 height 9
click at [656, 79] on div "[EMAIL_ADDRESS][DOMAIN_NAME]" at bounding box center [641, 78] width 214 height 9
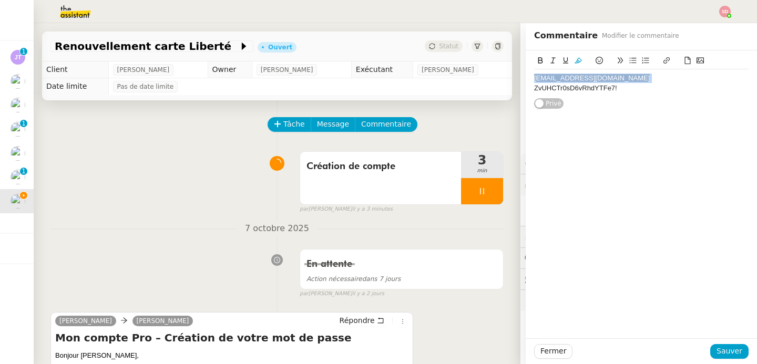
click at [574, 59] on icon at bounding box center [577, 60] width 7 height 7
click at [648, 79] on div "[EMAIL_ADDRESS][DOMAIN_NAME]" at bounding box center [641, 78] width 214 height 9
click at [728, 352] on span "Sauver" at bounding box center [729, 351] width 26 height 12
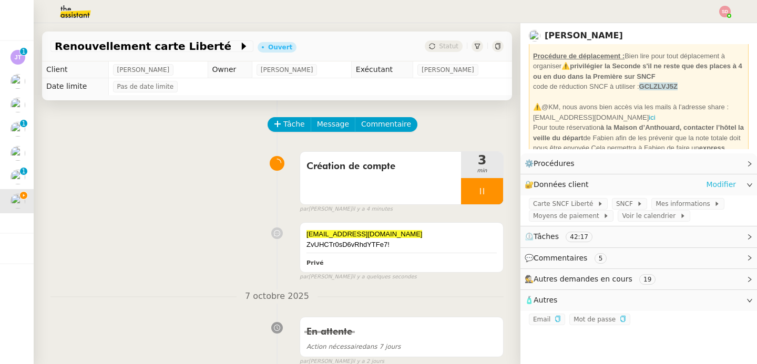
click at [718, 185] on link "Modifier" at bounding box center [721, 185] width 30 height 12
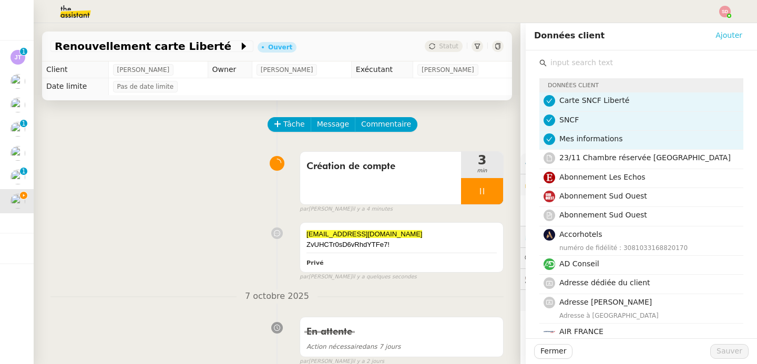
click at [718, 36] on span "Ajouter" at bounding box center [728, 35] width 27 height 12
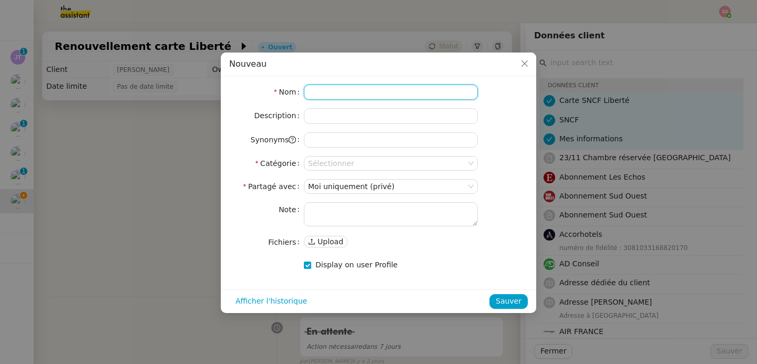
click at [394, 94] on input at bounding box center [391, 92] width 174 height 15
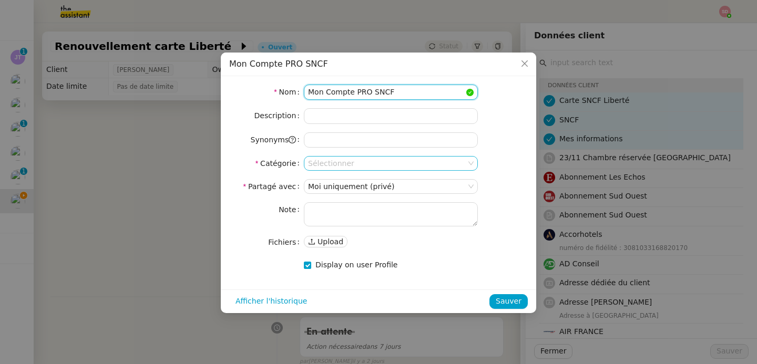
type input "Mon Compte PRO SNCF"
click at [367, 164] on input at bounding box center [387, 164] width 158 height 14
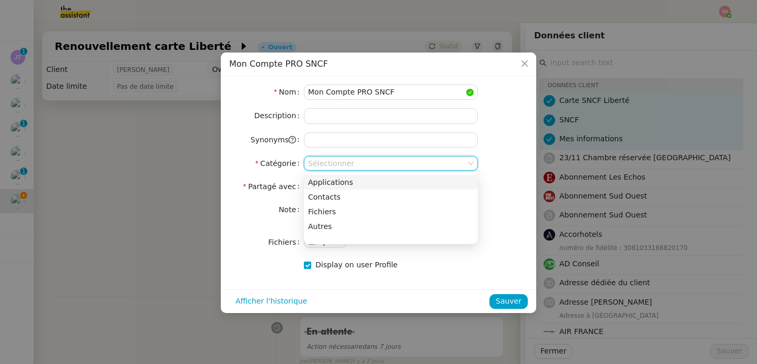
click at [363, 184] on div "Applications" at bounding box center [391, 182] width 166 height 9
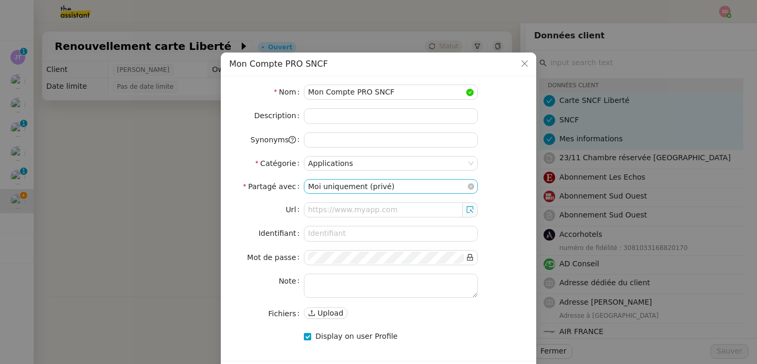
click at [364, 191] on nz-select-item "Moi uniquement (privé)" at bounding box center [391, 187] width 166 height 14
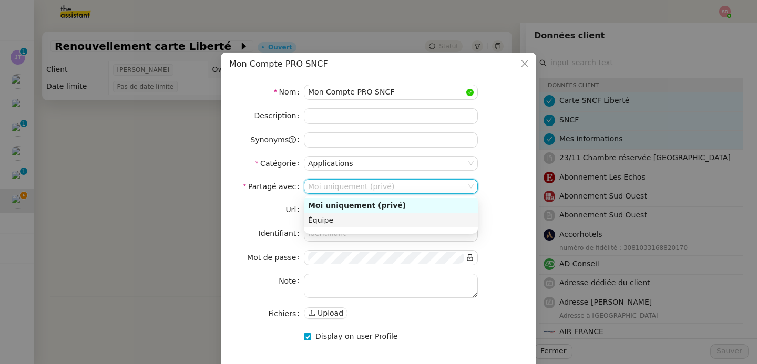
click at [262, 208] on nz-form-label "Url" at bounding box center [266, 209] width 75 height 15
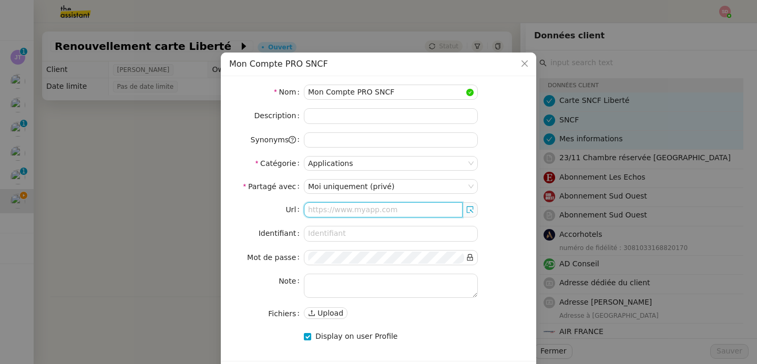
click at [343, 207] on input "text" at bounding box center [383, 209] width 159 height 15
paste input "[URL][DOMAIN_NAME]"
type input "[URL][DOMAIN_NAME]"
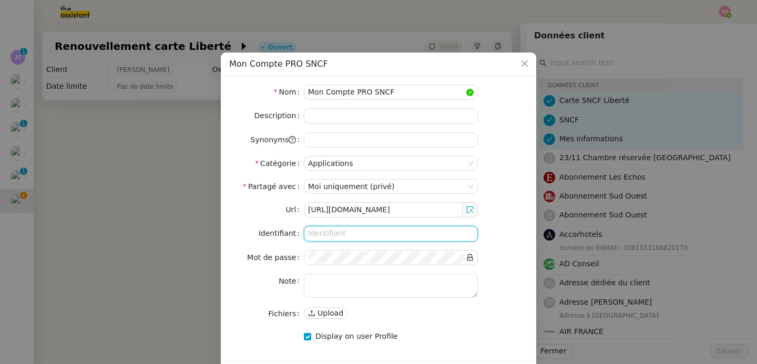
click at [346, 232] on input at bounding box center [391, 233] width 174 height 15
paste input "[EMAIL_ADDRESS][DOMAIN_NAME]"
type input "[EMAIL_ADDRESS][DOMAIN_NAME]"
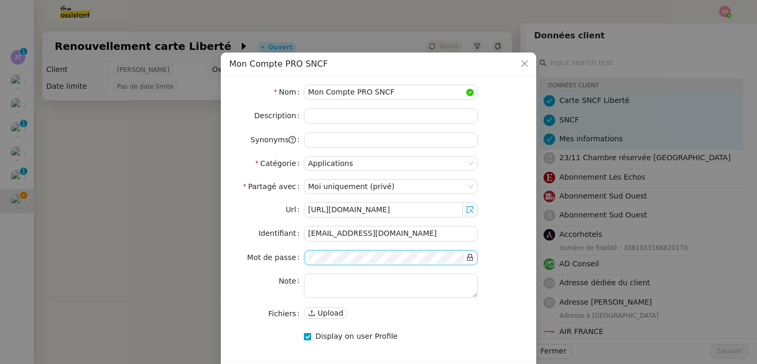
click at [472, 260] on icon at bounding box center [469, 257] width 7 height 7
click at [497, 263] on nz-form-item "Mot de passe" at bounding box center [378, 257] width 298 height 15
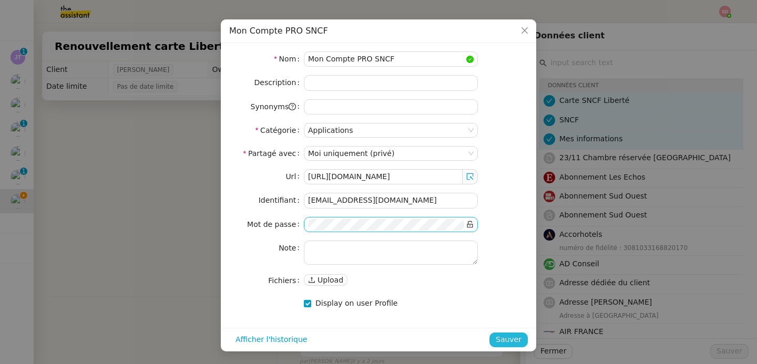
click at [517, 342] on span "Sauver" at bounding box center [509, 340] width 26 height 12
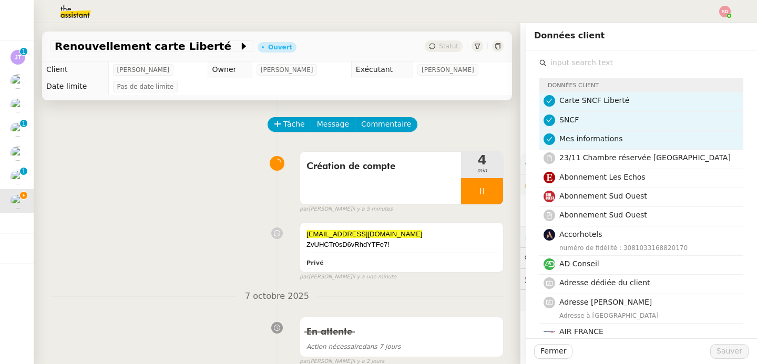
scroll to position [0, 0]
click at [108, 226] on div "[EMAIL_ADDRESS][DOMAIN_NAME] ZvUHCTr0sD6vRhdYTFe7! Privé false par [PERSON_NAME…" at bounding box center [276, 250] width 453 height 64
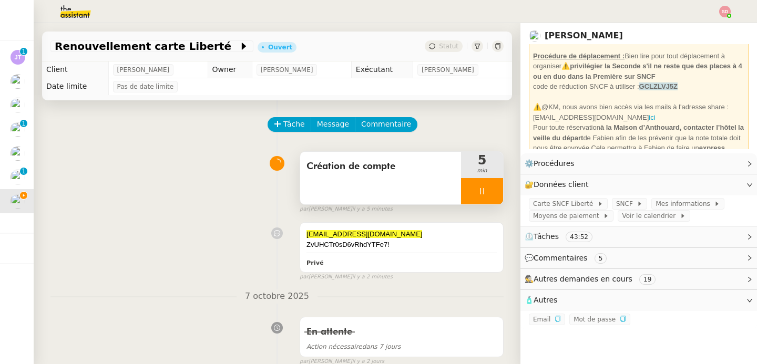
click at [483, 192] on div at bounding box center [482, 191] width 42 height 26
click at [483, 192] on button at bounding box center [492, 191] width 21 height 26
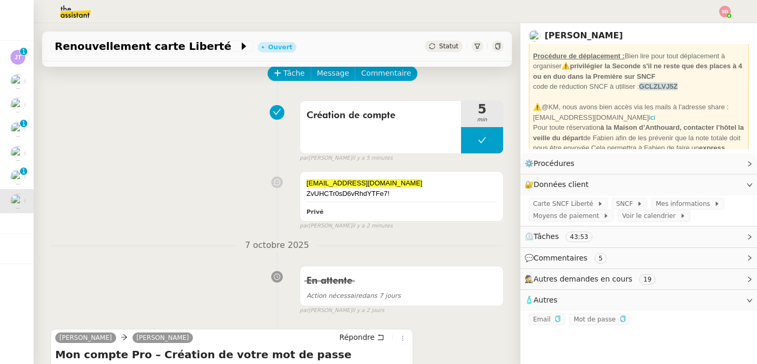
scroll to position [130, 0]
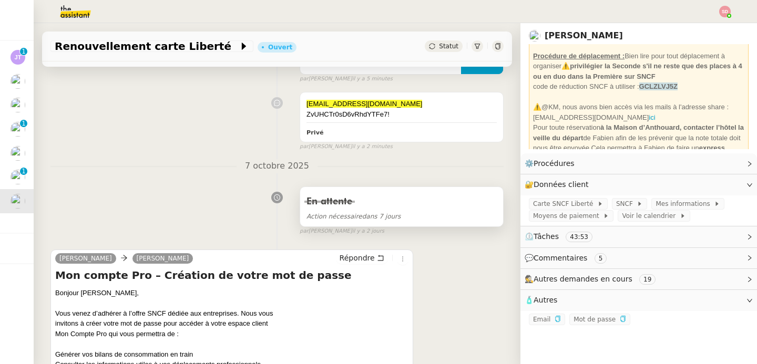
click at [370, 218] on span "Action nécessaire dans 7 jours" at bounding box center [353, 216] width 94 height 7
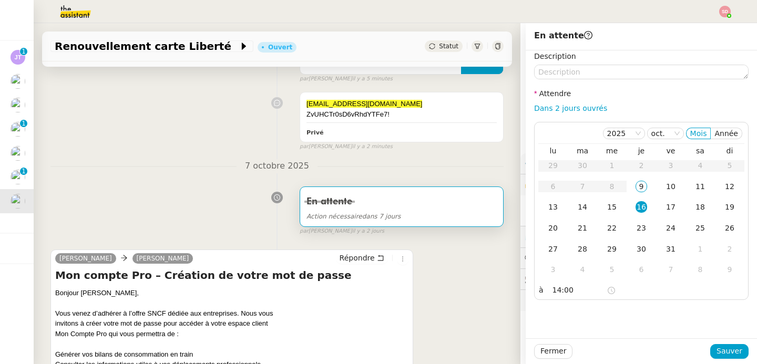
click at [210, 172] on nz-divider "7 octobre 2025" at bounding box center [276, 166] width 453 height 14
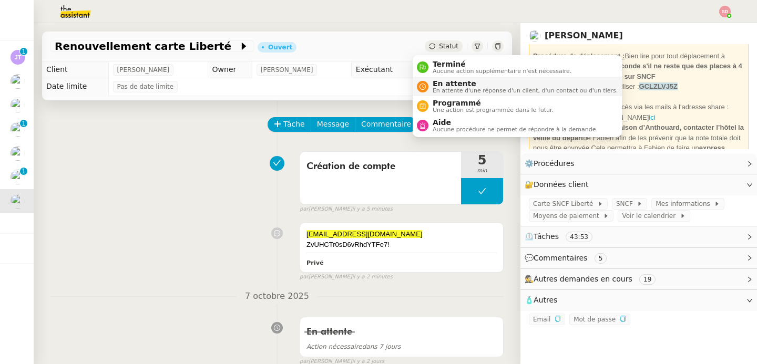
click at [432, 91] on div "En attente En attente d'une réponse d'un client, d'un contact ou d'un tiers." at bounding box center [522, 86] width 189 height 14
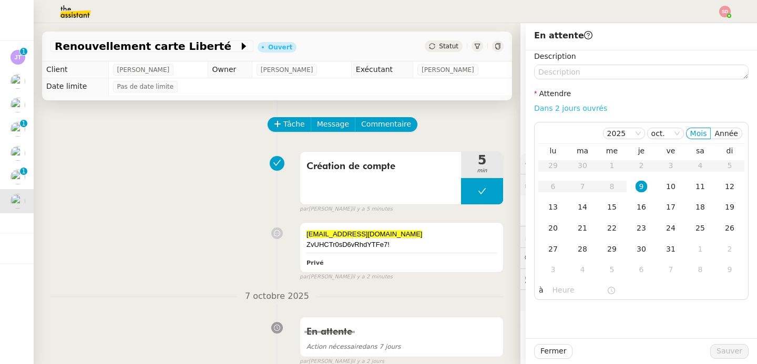
click at [570, 109] on link "Dans 2 jours ouvrés" at bounding box center [570, 108] width 73 height 8
type input "07:00"
click at [635, 206] on div "16" at bounding box center [641, 207] width 12 height 12
click at [727, 348] on span "Sauver" at bounding box center [729, 351] width 26 height 12
